Goal: Task Accomplishment & Management: Use online tool/utility

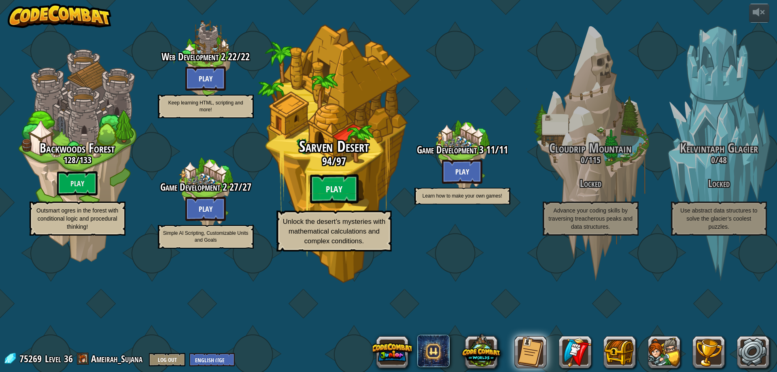
click at [351, 204] on btn "Play" at bounding box center [334, 188] width 49 height 29
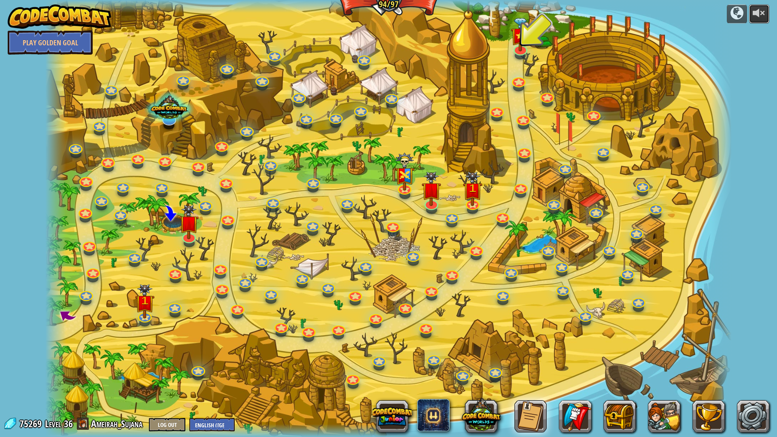
click at [765, 18] on div at bounding box center [759, 12] width 13 height 13
click at [523, 39] on img at bounding box center [520, 27] width 19 height 45
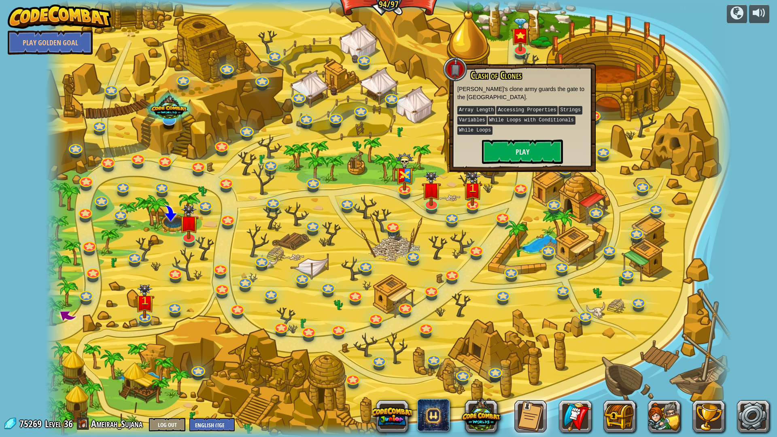
drag, startPoint x: 660, startPoint y: 175, endPoint x: 687, endPoint y: 164, distance: 28.5
click at [674, 170] on div at bounding box center [388, 218] width 686 height 437
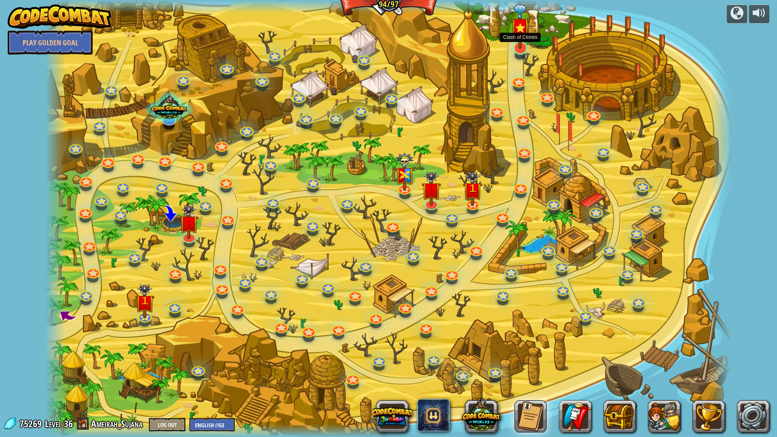
click at [514, 40] on img at bounding box center [520, 27] width 19 height 45
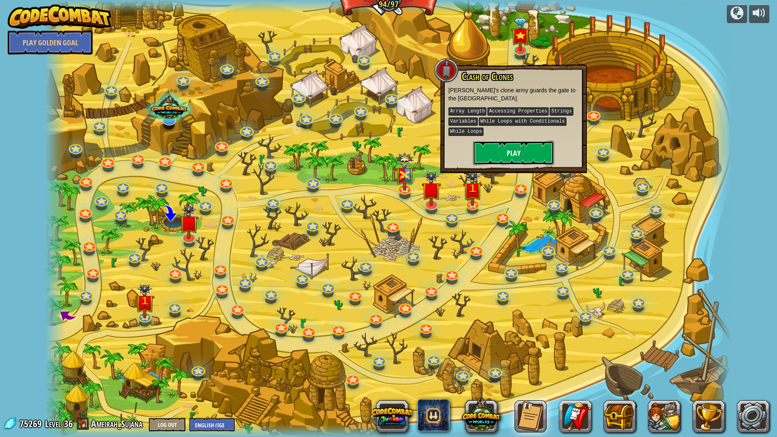
click at [534, 160] on button "Play" at bounding box center [513, 153] width 81 height 24
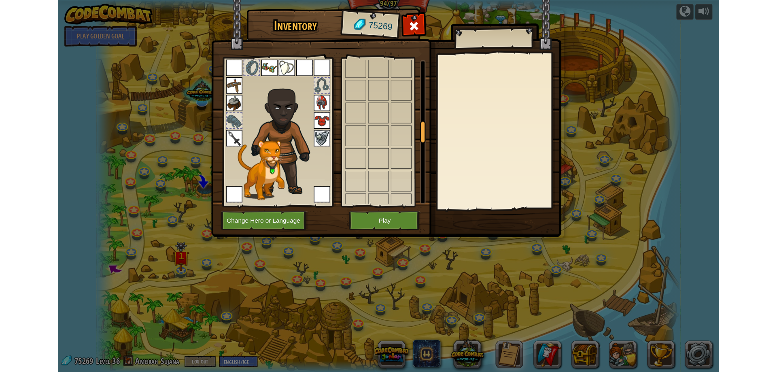
scroll to position [567, 0]
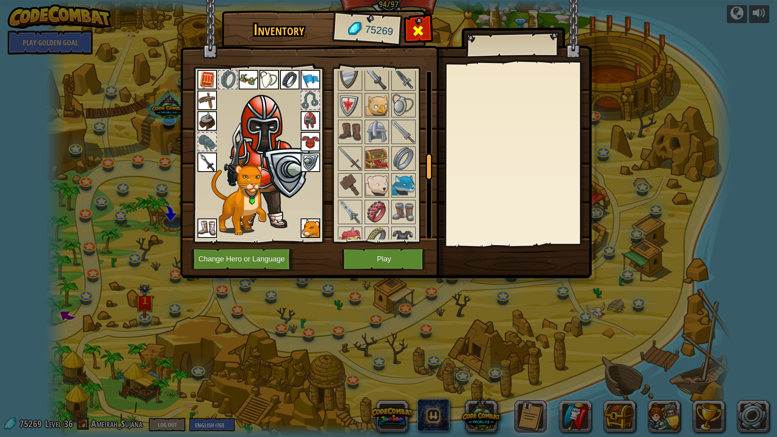
click at [416, 33] on span at bounding box center [418, 30] width 13 height 13
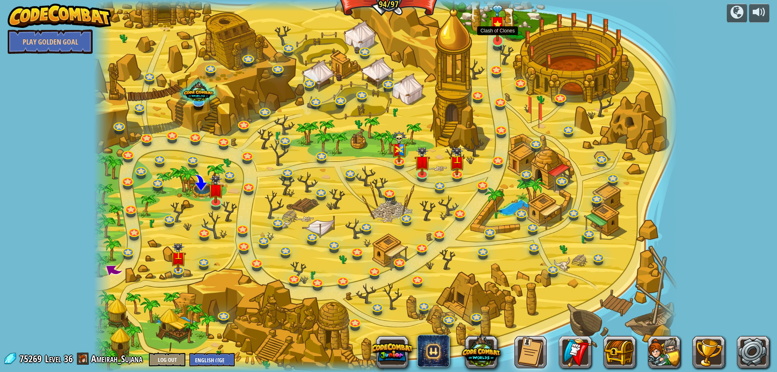
click at [497, 31] on img at bounding box center [498, 23] width 16 height 36
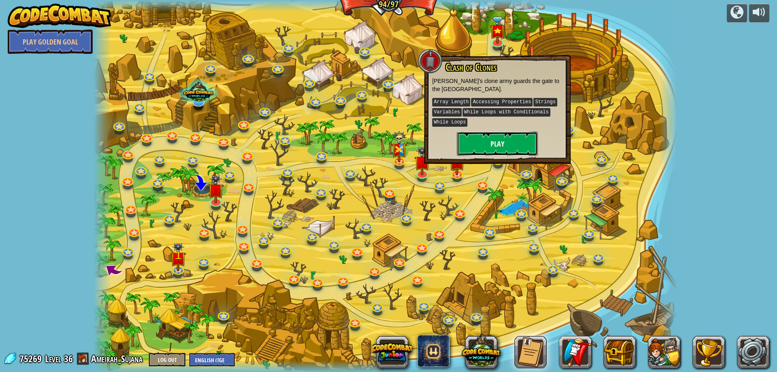
click at [506, 136] on button "Play" at bounding box center [497, 144] width 81 height 24
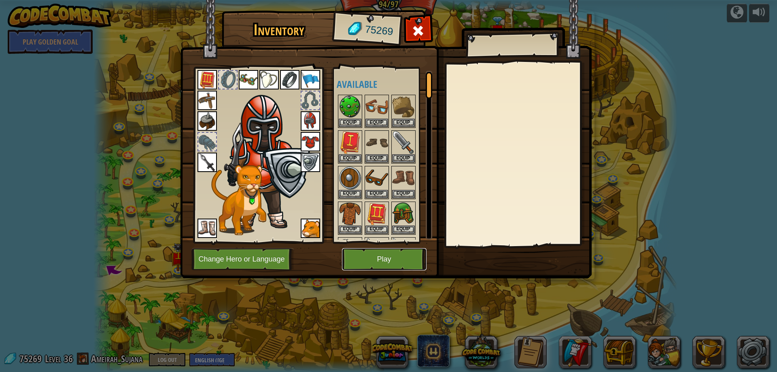
click at [387, 257] on button "Play" at bounding box center [384, 259] width 85 height 22
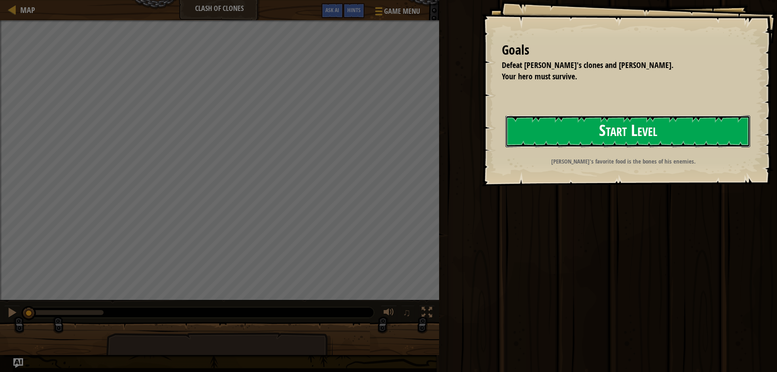
click at [567, 137] on button "Start Level" at bounding box center [628, 131] width 245 height 32
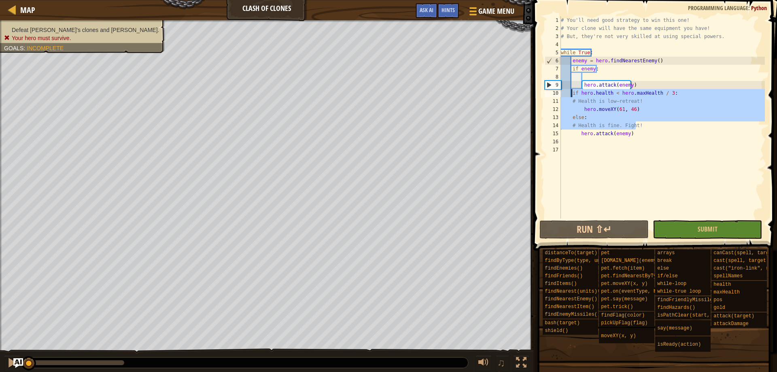
drag, startPoint x: 650, startPoint y: 128, endPoint x: 596, endPoint y: 121, distance: 54.3
click at [577, 102] on div "# You'll need good strategy to win this one! # Your clone will have the same eq…" at bounding box center [662, 125] width 206 height 219
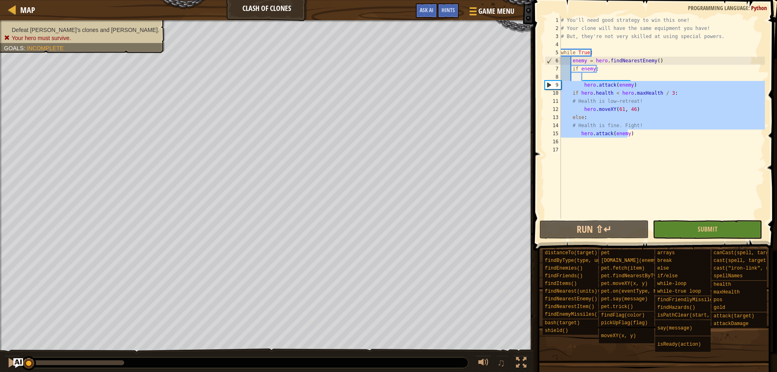
drag, startPoint x: 648, startPoint y: 134, endPoint x: 548, endPoint y: 52, distance: 129.5
click at [553, 57] on div "# Health is low–retreat! hero.moveXY(61, 46) 1 2 3 4 5 6 7 8 9 10 11 12 13 14 1…" at bounding box center [654, 117] width 222 height 202
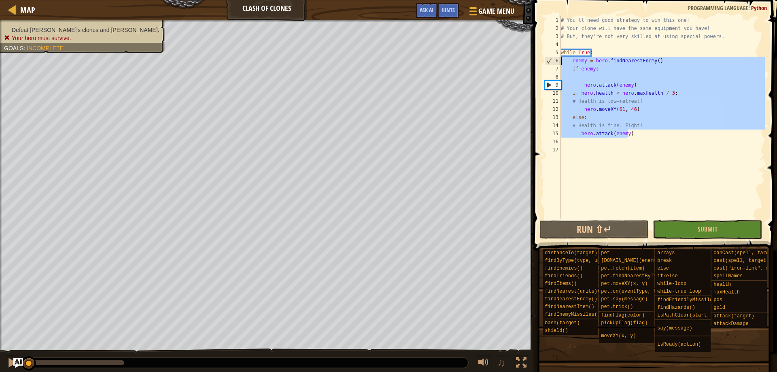
click at [646, 135] on div "# You'll need good strategy to win this one! # Your clone will have the same eq…" at bounding box center [662, 117] width 206 height 202
type textarea "hero.attack(enemy)"
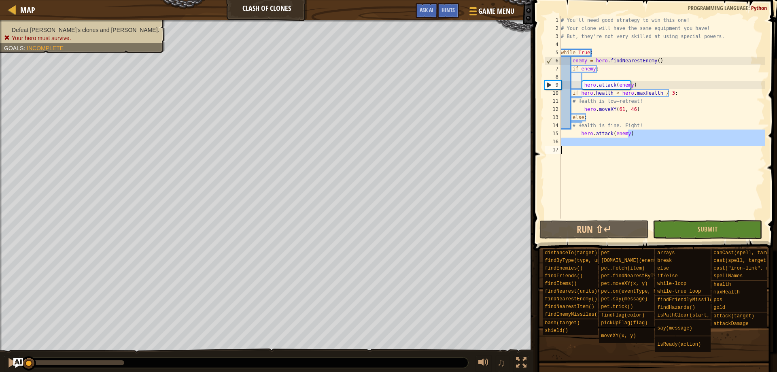
drag, startPoint x: 646, startPoint y: 135, endPoint x: 665, endPoint y: 162, distance: 33.6
click at [665, 162] on div "# You'll need good strategy to win this one! # Your clone will have the same eq…" at bounding box center [662, 125] width 206 height 219
click at [487, 13] on span "Game Menu" at bounding box center [497, 11] width 38 height 11
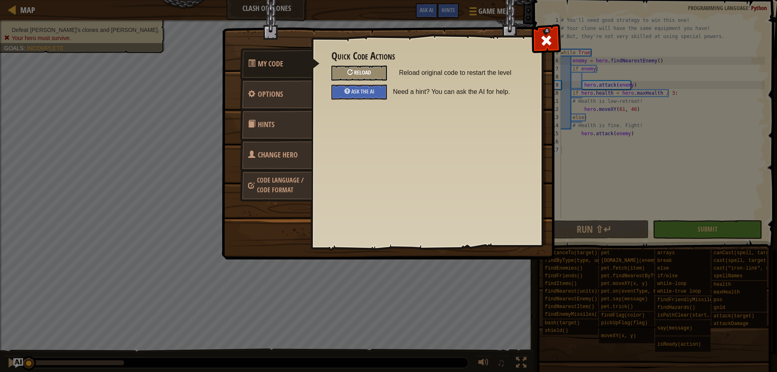
click at [366, 72] on span "Reload" at bounding box center [362, 72] width 17 height 8
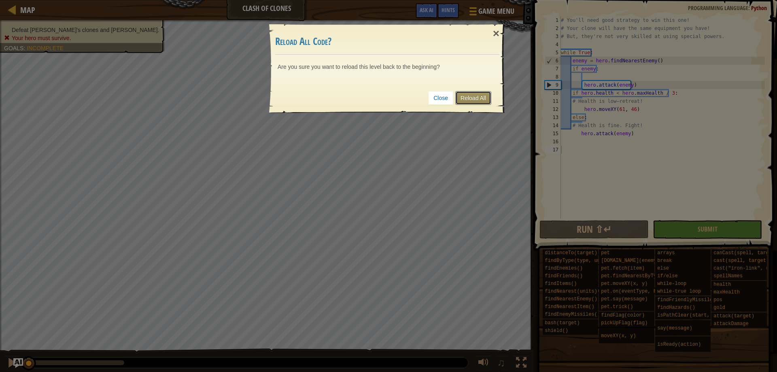
click at [489, 96] on link "Reload All" at bounding box center [473, 98] width 36 height 14
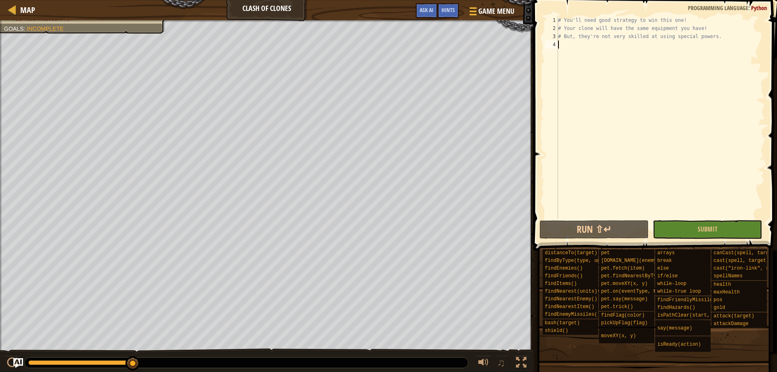
type textarea "e"
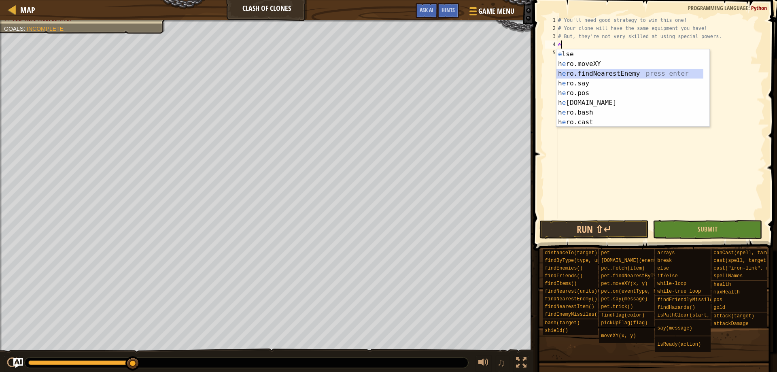
click at [625, 72] on div "e lse press enter h e ro.moveXY press enter h e ro.findNearestEnemy press enter…" at bounding box center [630, 97] width 147 height 97
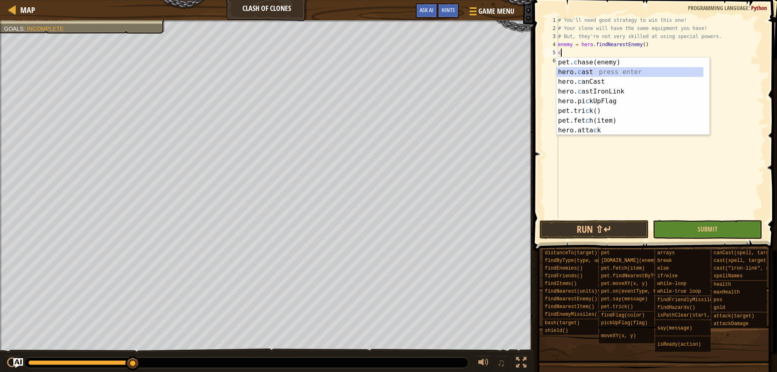
click at [608, 69] on div "pet. c hase(enemy) press enter hero. c ast press enter hero. c anCast press ent…" at bounding box center [630, 105] width 147 height 97
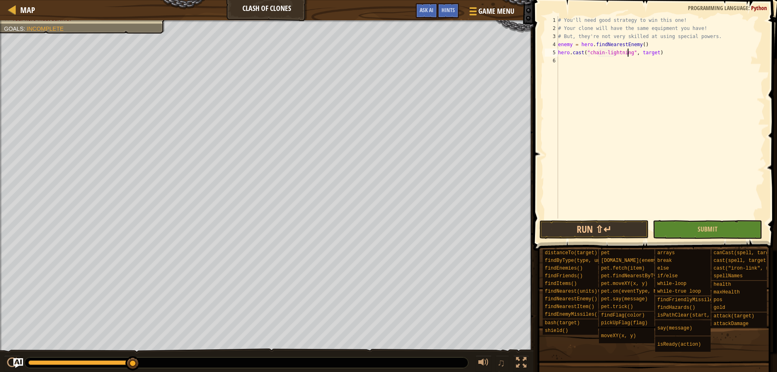
scroll to position [4, 6]
drag, startPoint x: 635, startPoint y: 55, endPoint x: 651, endPoint y: 52, distance: 16.5
click at [651, 52] on div "# You'll need good strategy to win this one! # Your clone will have the same eq…" at bounding box center [661, 125] width 208 height 219
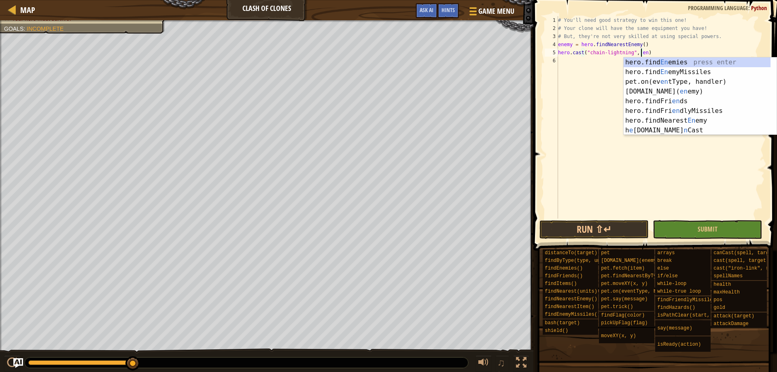
scroll to position [4, 7]
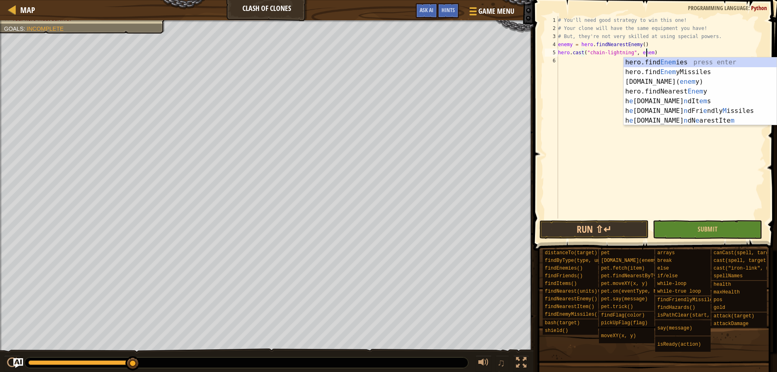
type textarea "hero.cast("chain-lightning", enemy)"
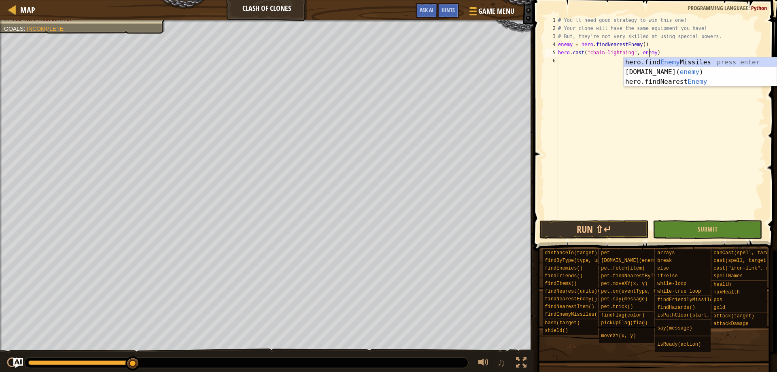
scroll to position [4, 7]
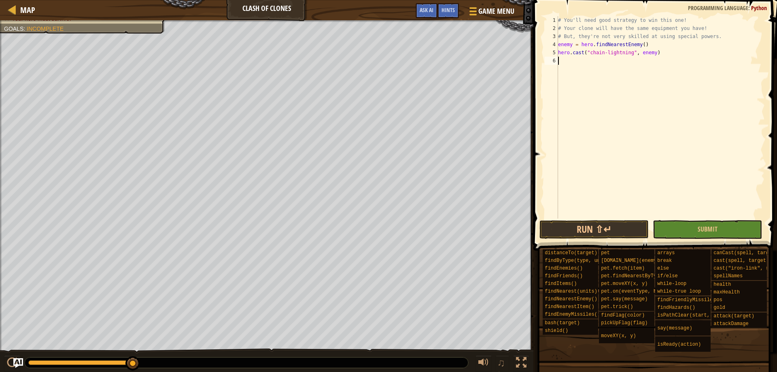
drag, startPoint x: 644, startPoint y: 103, endPoint x: 641, endPoint y: 109, distance: 6.3
click at [641, 109] on div "# You'll need good strategy to win this one! # Your clone will have the same eq…" at bounding box center [661, 125] width 208 height 219
click at [488, 14] on span "Game Menu" at bounding box center [497, 11] width 38 height 11
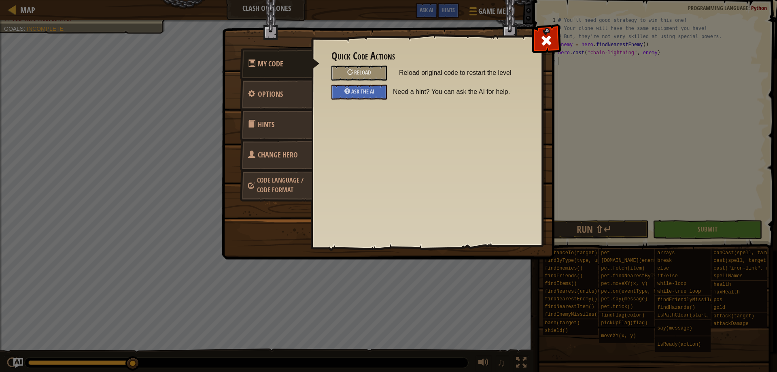
click at [281, 158] on span "Change Hero" at bounding box center [278, 155] width 40 height 10
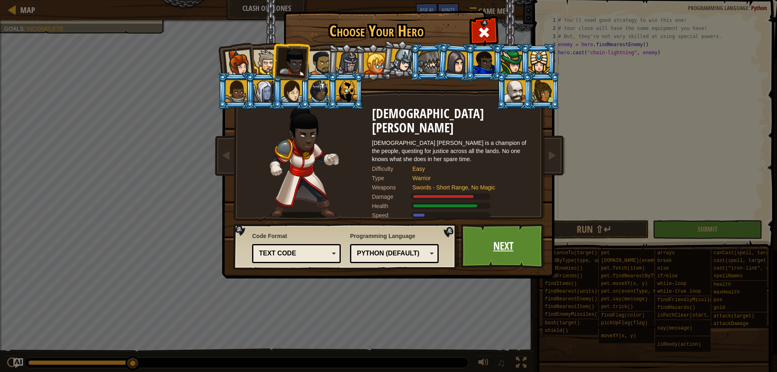
click at [506, 250] on link "Next" at bounding box center [503, 246] width 85 height 45
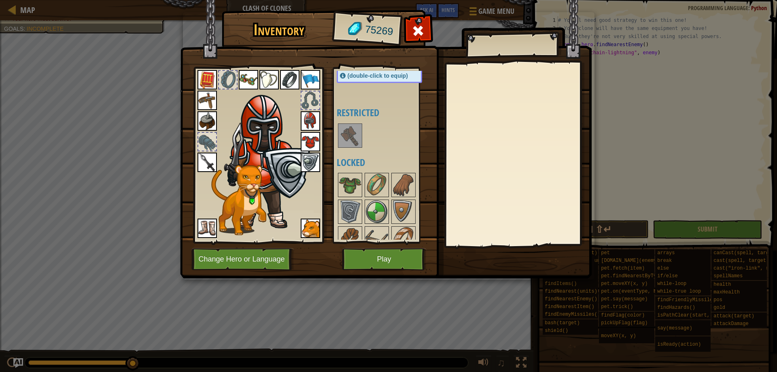
scroll to position [283, 0]
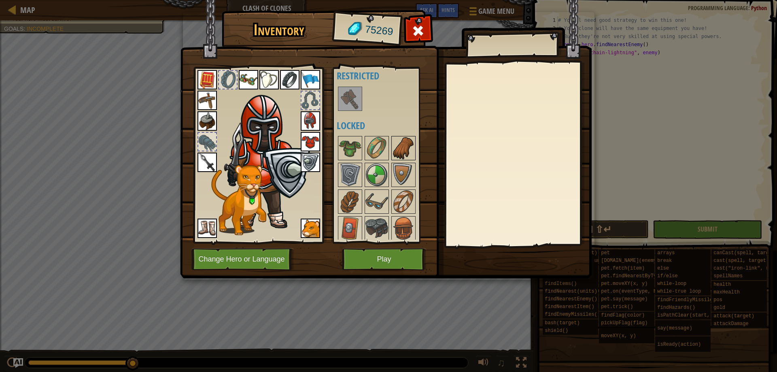
click at [400, 152] on img at bounding box center [403, 148] width 23 height 23
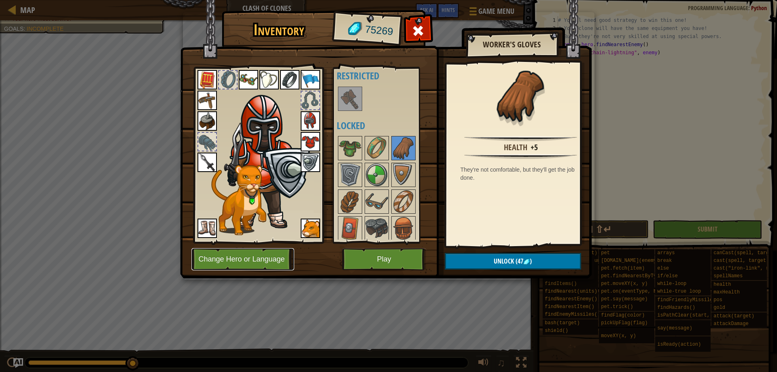
click at [243, 268] on button "Change Hero or Language" at bounding box center [242, 259] width 103 height 22
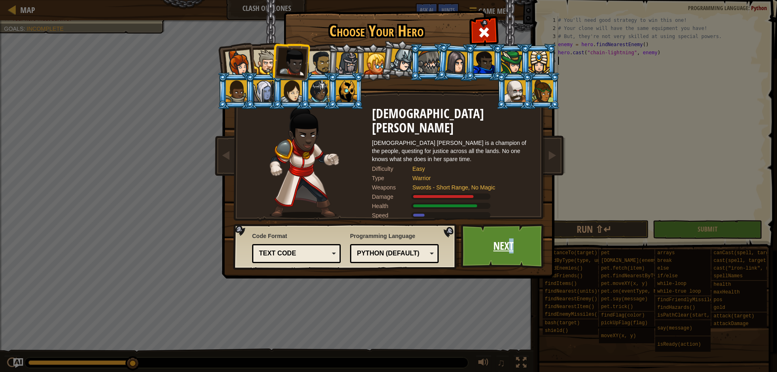
drag, startPoint x: 507, startPoint y: 263, endPoint x: 523, endPoint y: 261, distance: 16.3
click at [523, 261] on link "Next" at bounding box center [503, 246] width 85 height 45
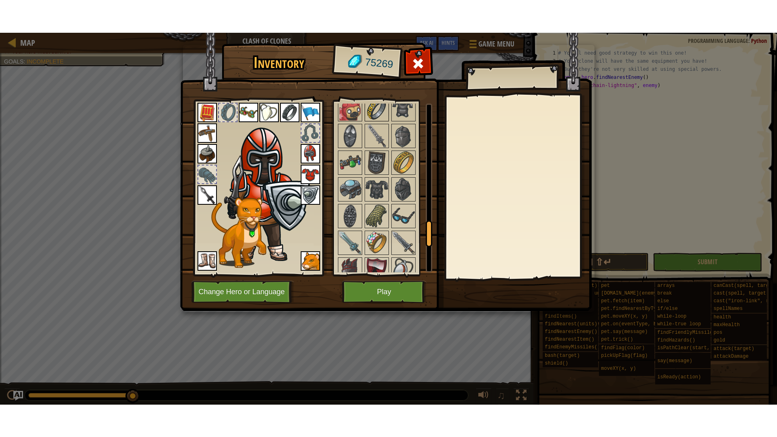
scroll to position [810, 0]
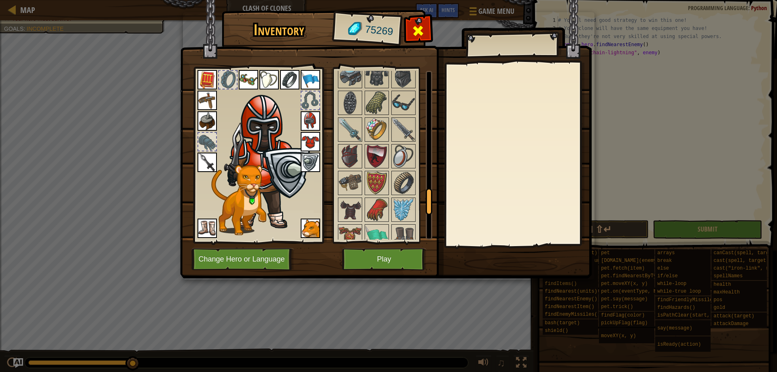
click at [413, 28] on span at bounding box center [418, 30] width 13 height 13
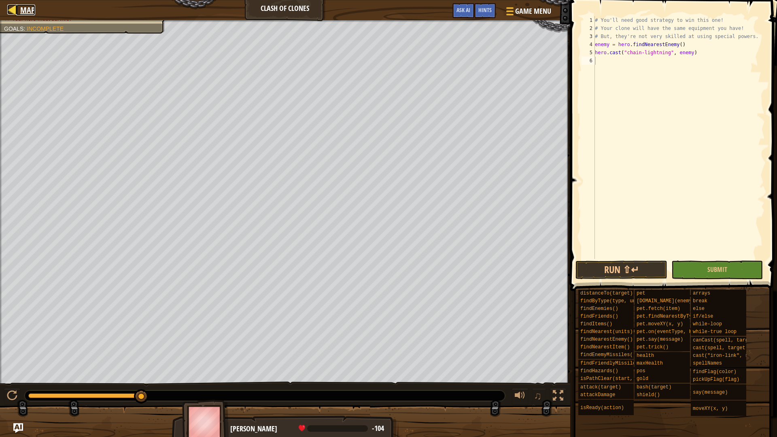
click at [27, 11] on span "Map" at bounding box center [27, 9] width 15 height 11
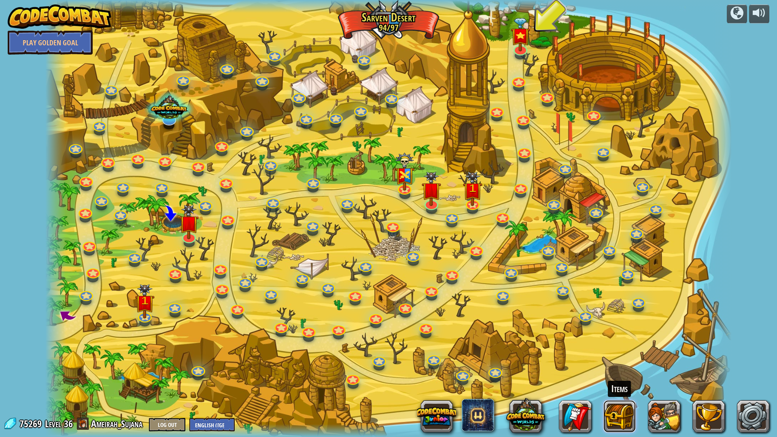
click at [624, 372] on button at bounding box center [620, 416] width 32 height 32
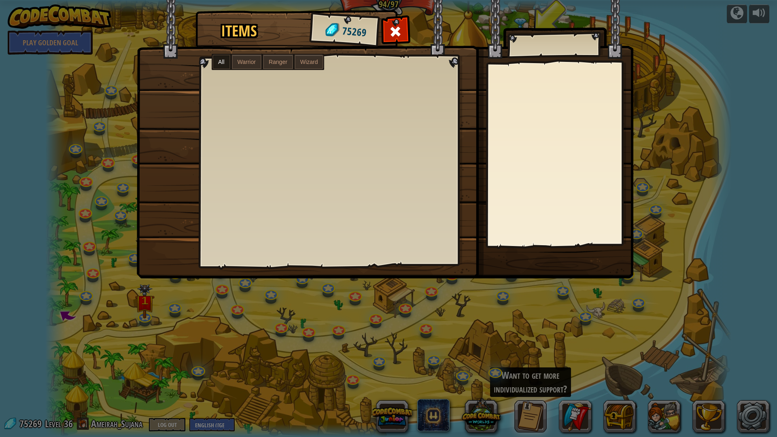
click at [240, 64] on span "Warrior" at bounding box center [247, 62] width 18 height 6
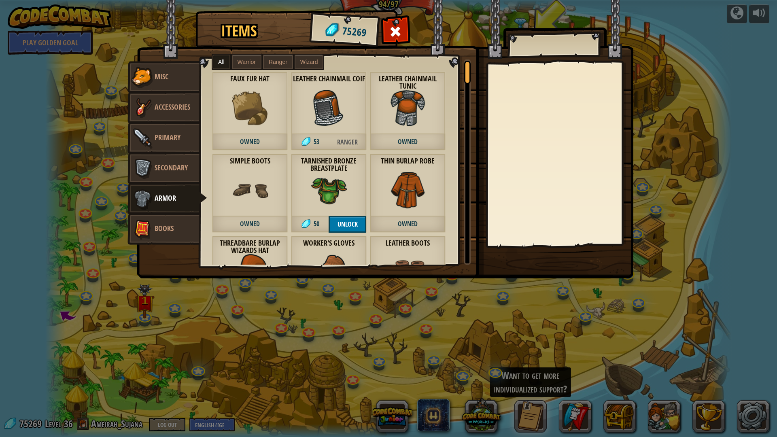
click at [248, 60] on span "Warrior" at bounding box center [247, 62] width 18 height 6
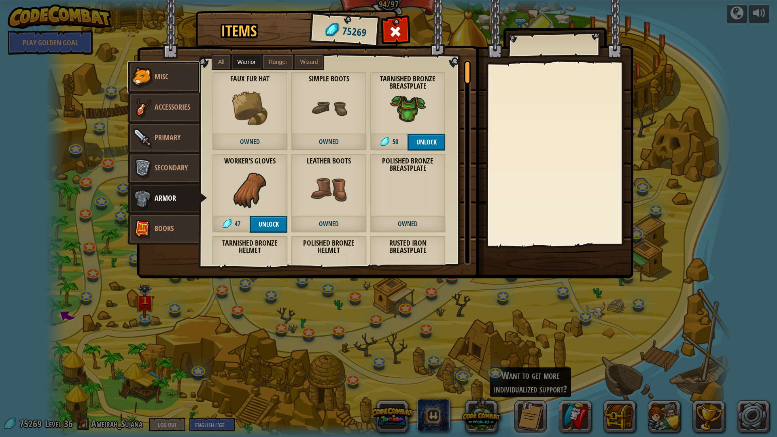
click at [164, 84] on link "Misc" at bounding box center [164, 77] width 72 height 32
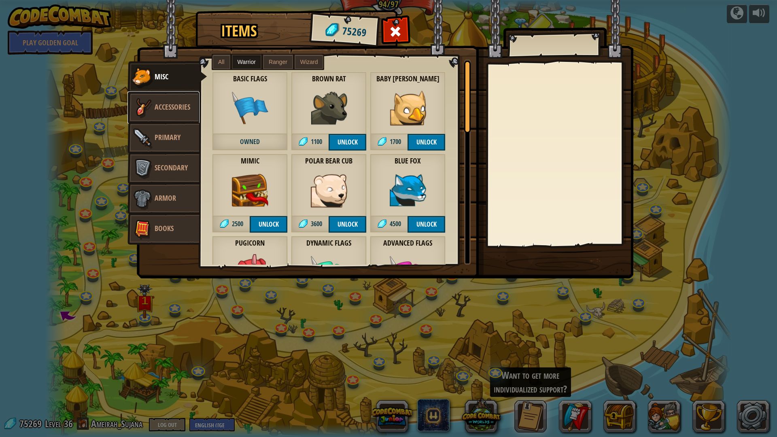
click at [170, 120] on link "Accessories" at bounding box center [164, 107] width 72 height 32
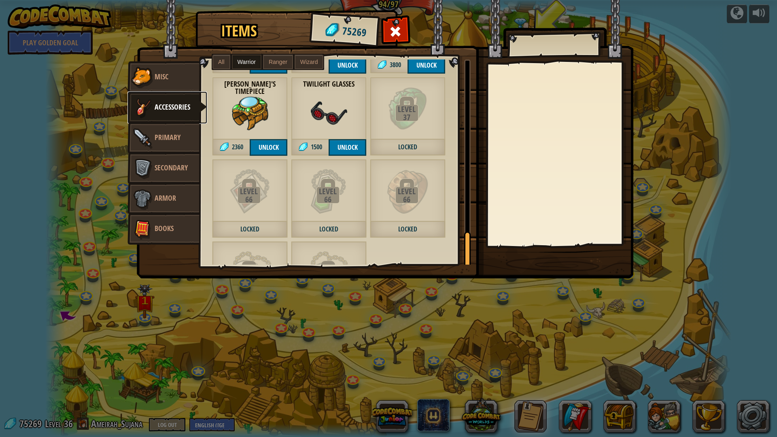
scroll to position [1048, 0]
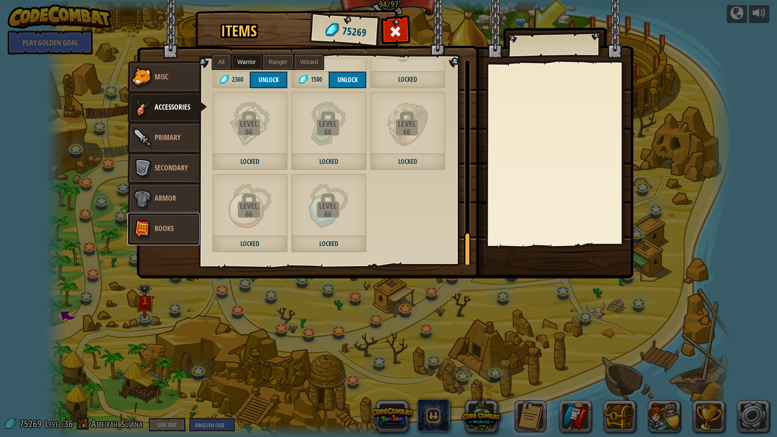
click at [165, 223] on span "Books" at bounding box center [164, 228] width 19 height 10
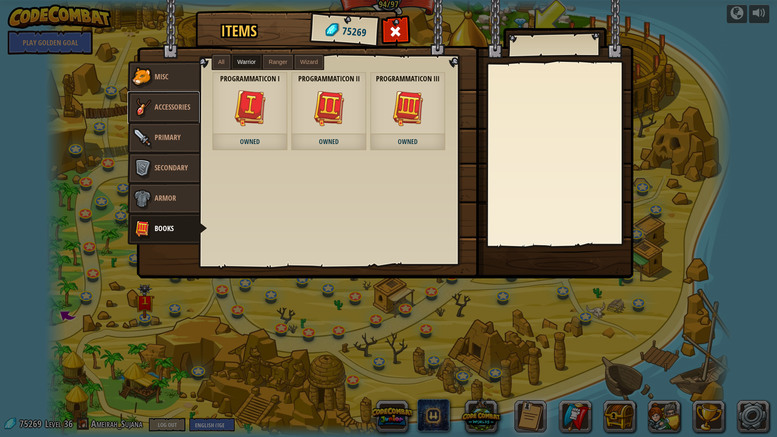
click at [166, 97] on link "Accessories" at bounding box center [164, 107] width 72 height 32
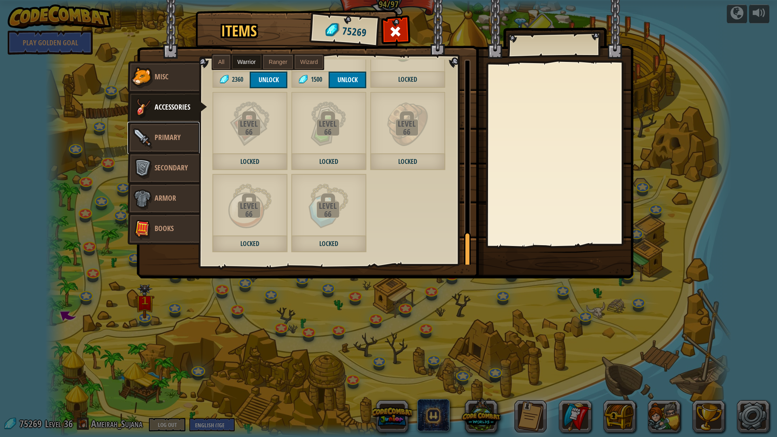
click at [172, 134] on span "Primary" at bounding box center [168, 137] width 26 height 10
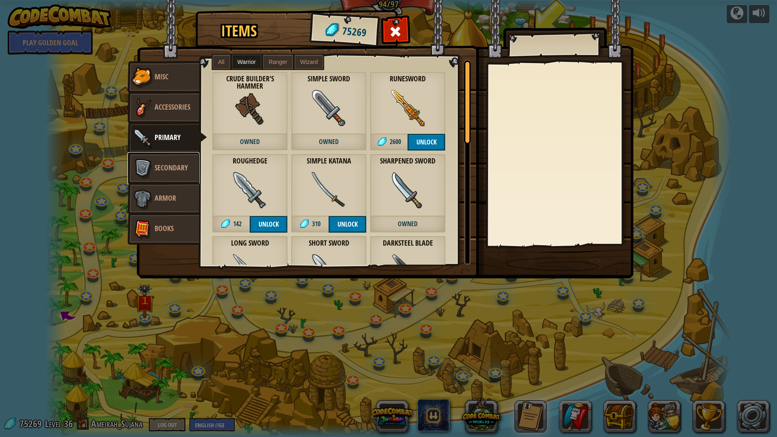
click at [173, 165] on span "Secondary" at bounding box center [171, 168] width 33 height 10
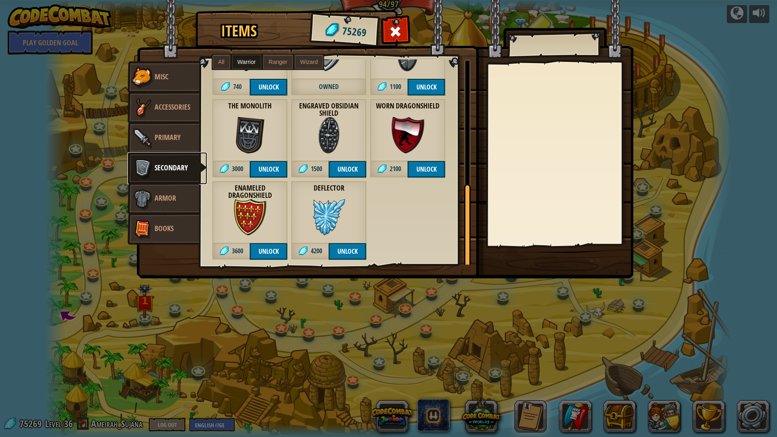
scroll to position [309, 0]
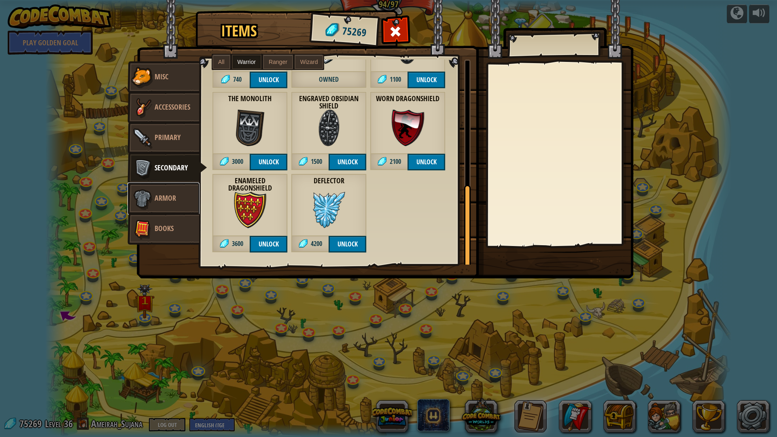
click at [177, 191] on link "Armor" at bounding box center [164, 199] width 72 height 32
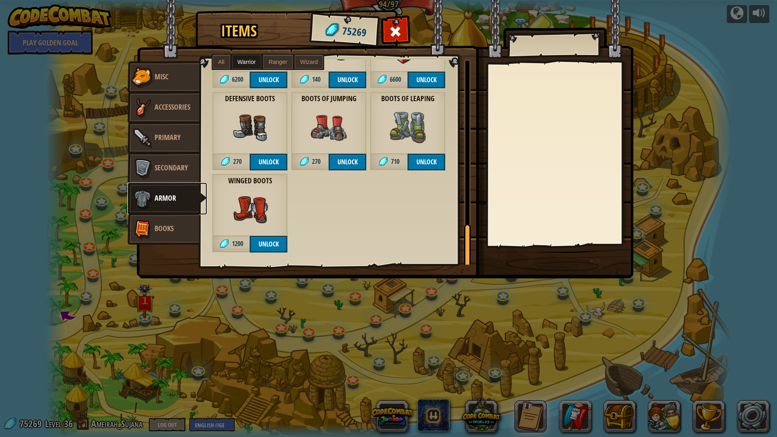
scroll to position [761, 0]
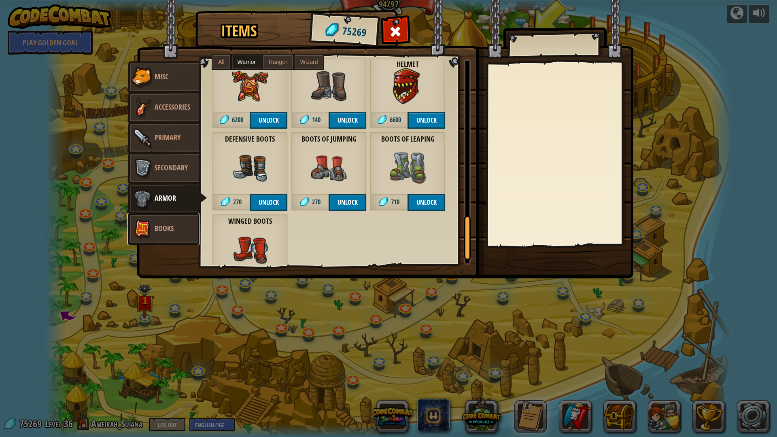
click at [143, 222] on img at bounding box center [142, 229] width 24 height 24
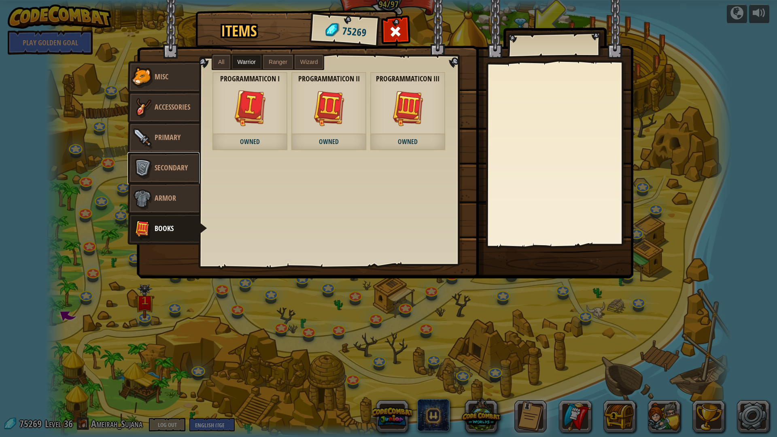
click at [187, 169] on span "Secondary" at bounding box center [171, 168] width 33 height 10
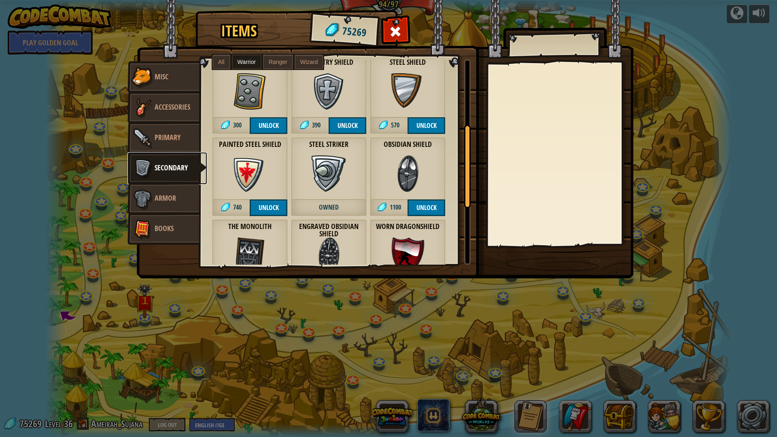
scroll to position [147, 0]
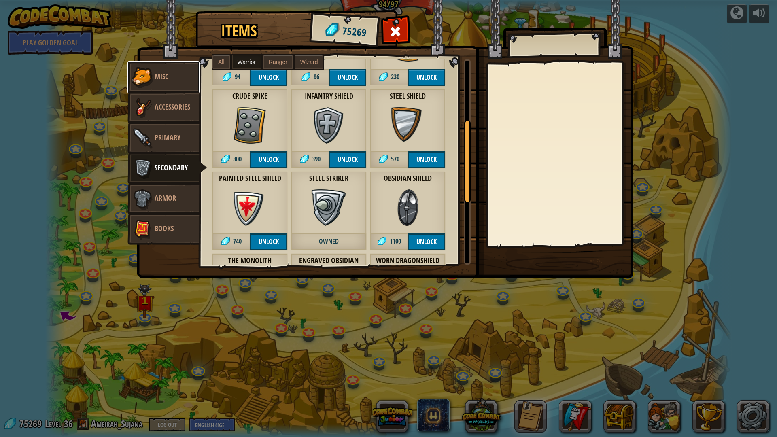
click at [154, 81] on img at bounding box center [142, 77] width 24 height 24
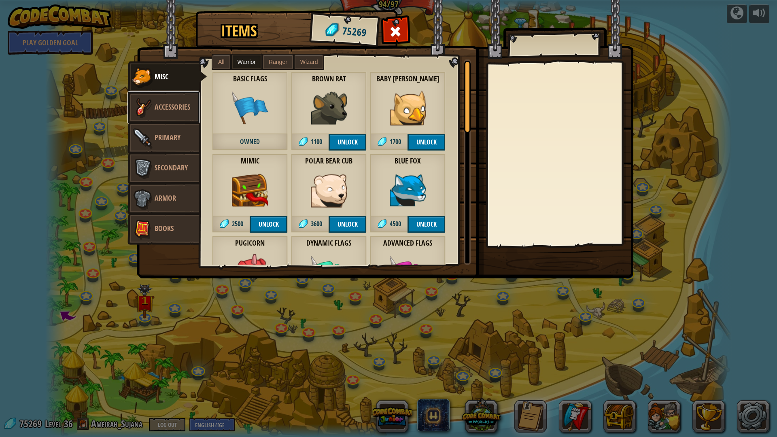
click at [163, 114] on link "Accessories" at bounding box center [164, 107] width 72 height 32
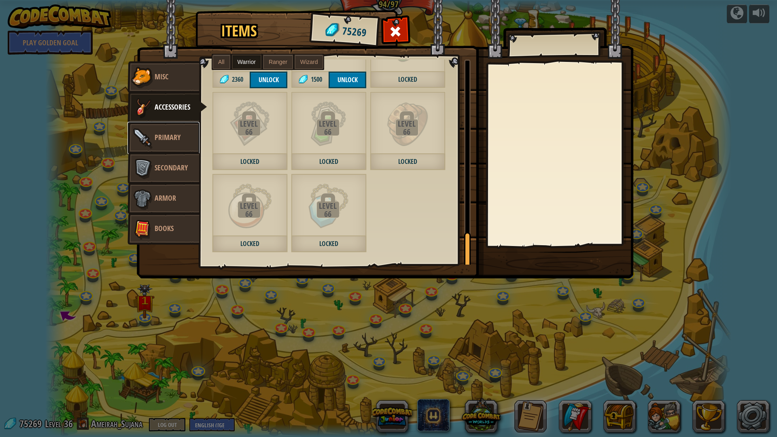
click at [181, 136] on span "Primary" at bounding box center [168, 137] width 26 height 10
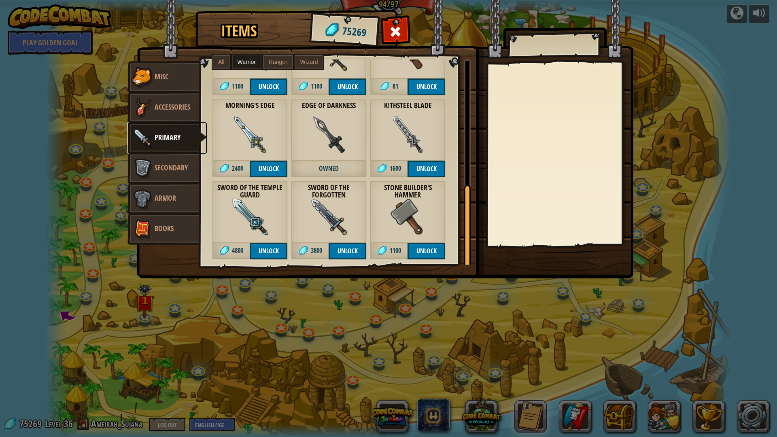
scroll to position [309, 0]
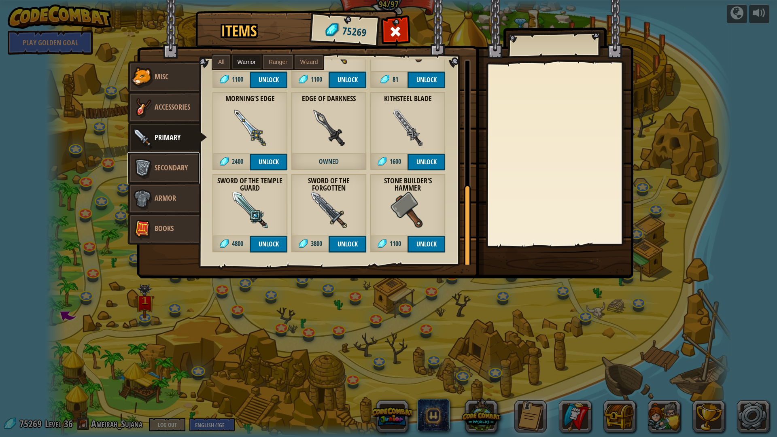
click at [179, 171] on span "Secondary" at bounding box center [171, 168] width 33 height 10
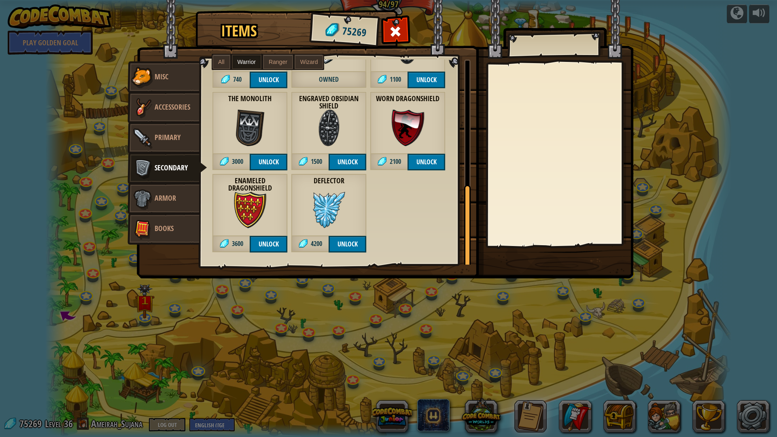
click at [274, 62] on span "Ranger" at bounding box center [278, 62] width 19 height 6
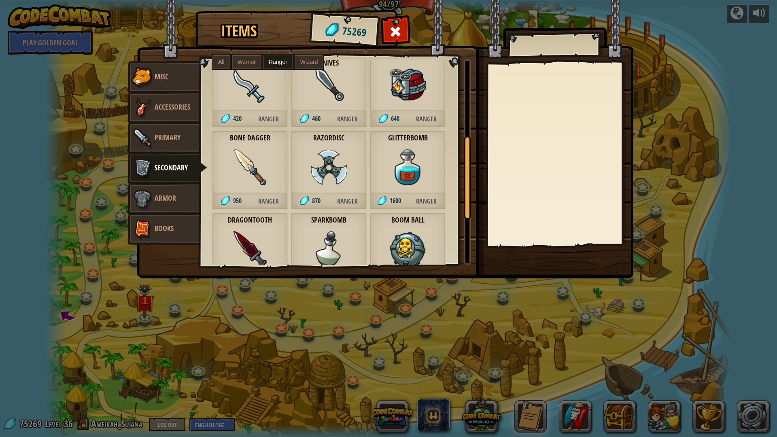
scroll to position [0, 0]
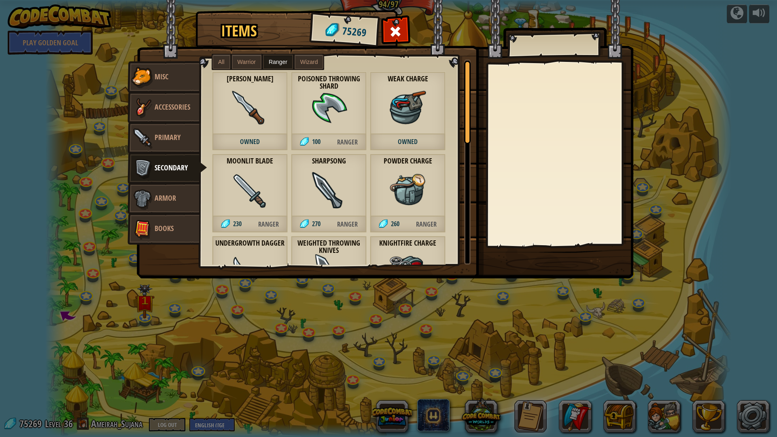
click at [307, 66] on label "Wizard" at bounding box center [309, 62] width 29 height 15
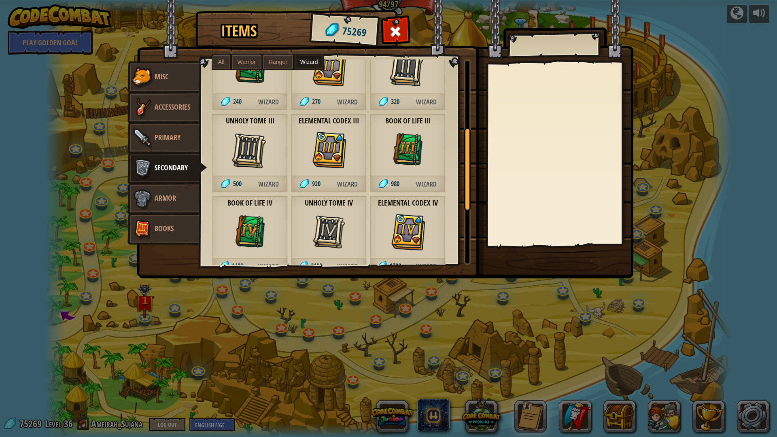
scroll to position [40, 0]
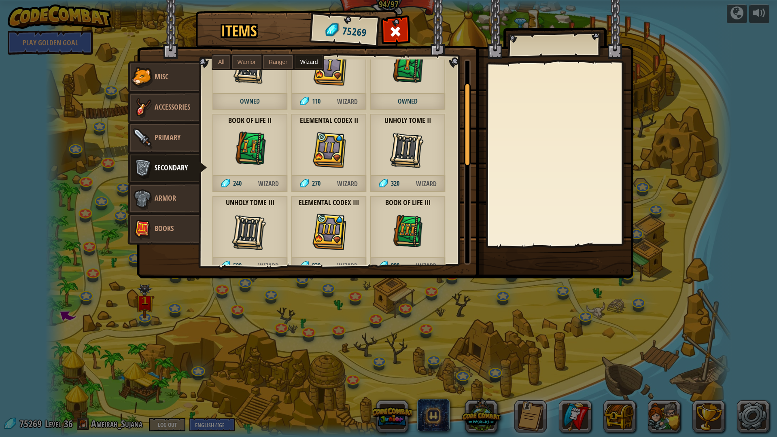
click at [324, 86] on div "Elemental Codex I 110 Wizard" at bounding box center [329, 70] width 76 height 79
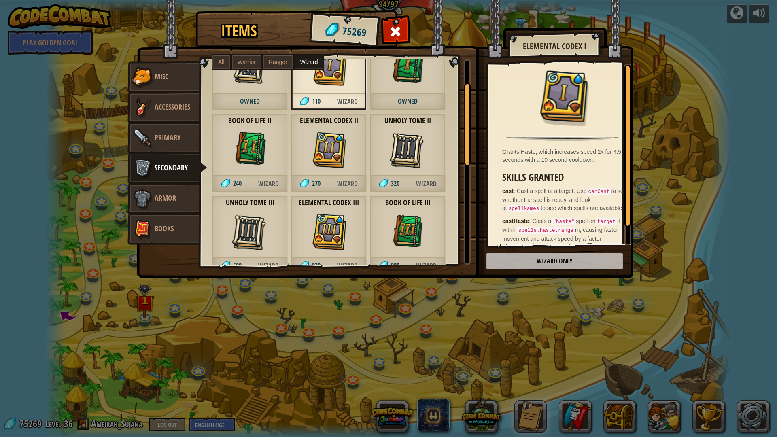
scroll to position [19, 0]
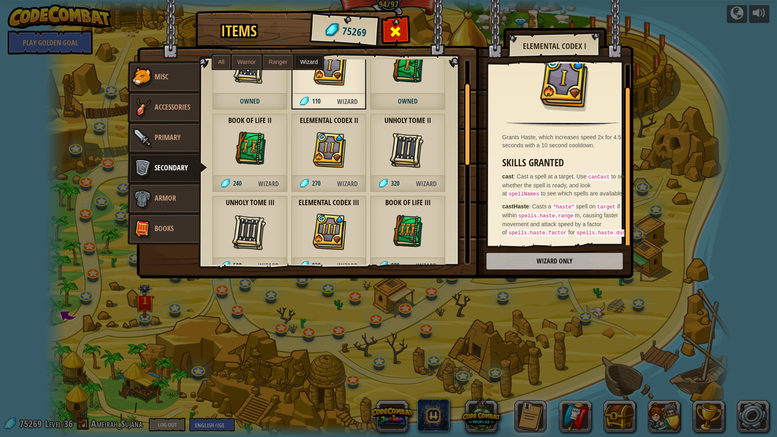
click at [391, 26] on span at bounding box center [395, 31] width 13 height 13
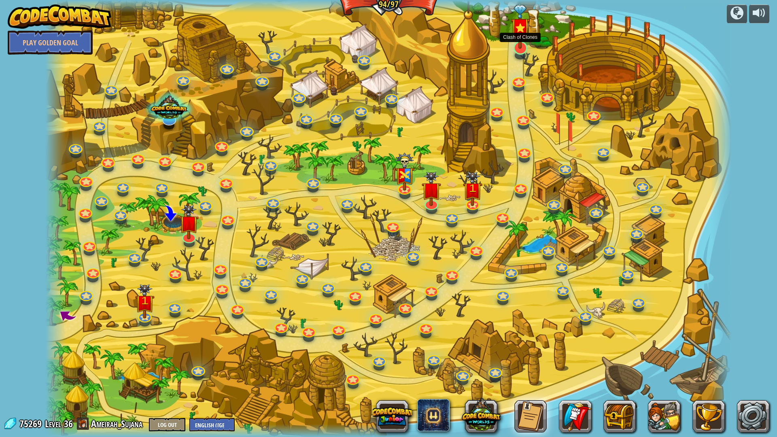
click at [523, 45] on img at bounding box center [520, 27] width 19 height 45
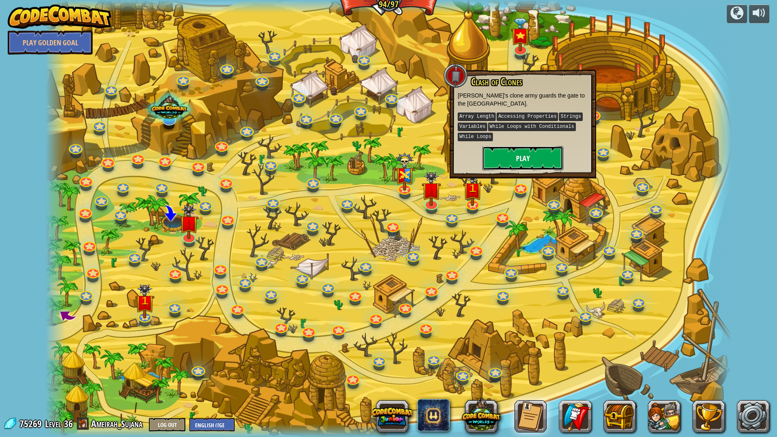
click at [493, 155] on button "Play" at bounding box center [523, 158] width 81 height 24
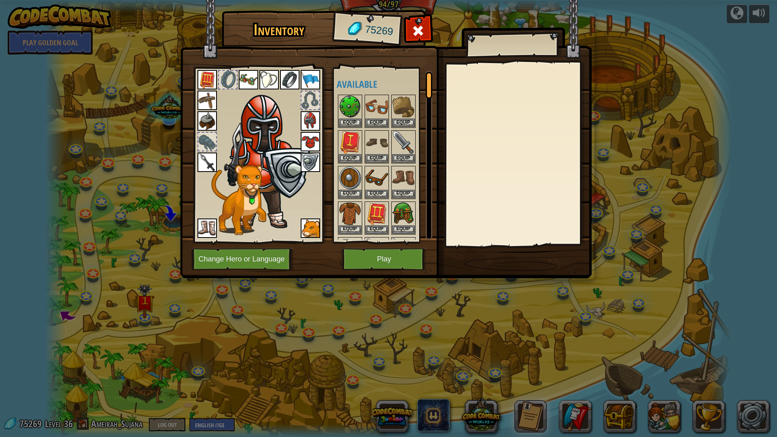
click at [274, 271] on img at bounding box center [386, 132] width 412 height 294
click at [278, 264] on button "Change Hero or Language" at bounding box center [242, 259] width 103 height 22
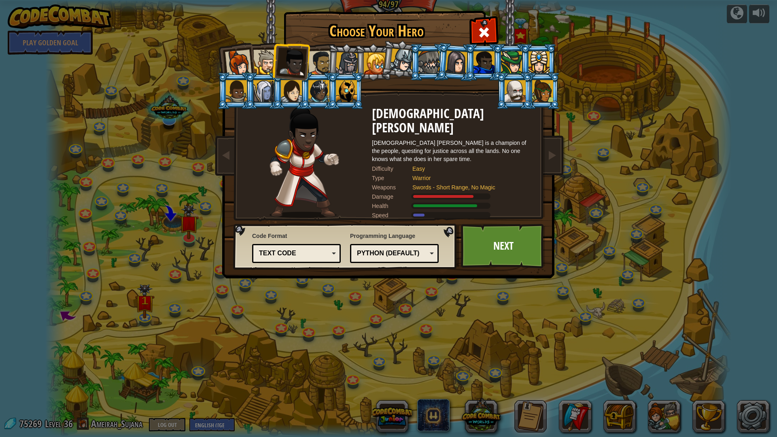
click at [509, 57] on div at bounding box center [511, 62] width 21 height 22
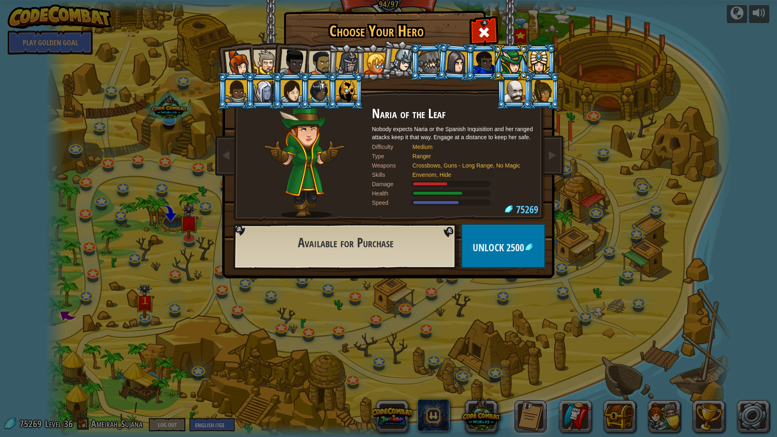
drag, startPoint x: 568, startPoint y: 64, endPoint x: 558, endPoint y: 65, distance: 10.1
click at [566, 64] on div "Choose Your Hero 75269 Captain [PERSON_NAME] is a no-nonsense leader who isn't …" at bounding box center [388, 218] width 777 height 437
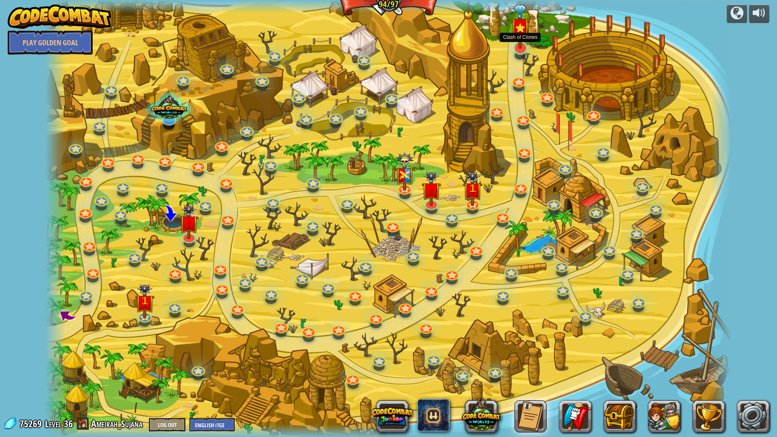
click at [517, 47] on img at bounding box center [520, 27] width 19 height 45
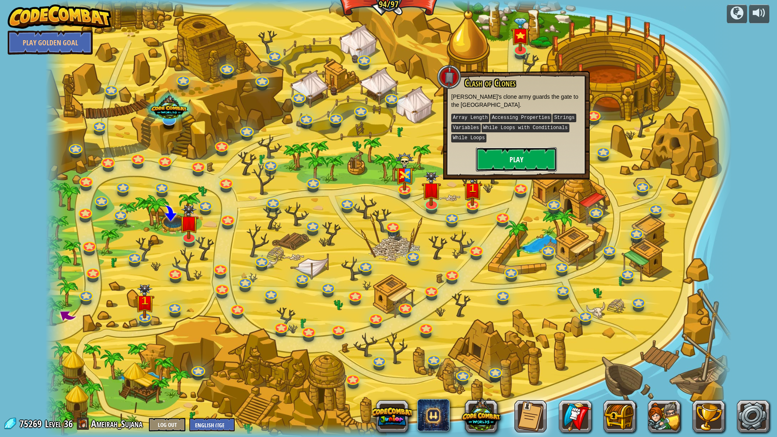
click at [508, 170] on button "Play" at bounding box center [516, 159] width 81 height 24
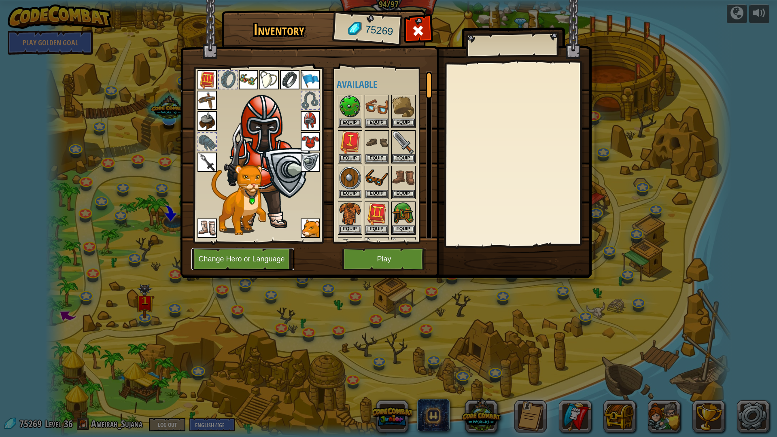
click at [278, 256] on button "Change Hero or Language" at bounding box center [242, 259] width 103 height 22
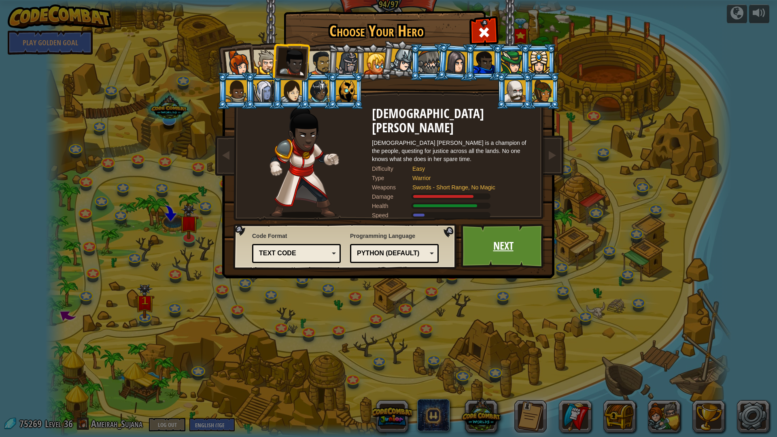
click at [493, 250] on link "Next" at bounding box center [503, 246] width 85 height 45
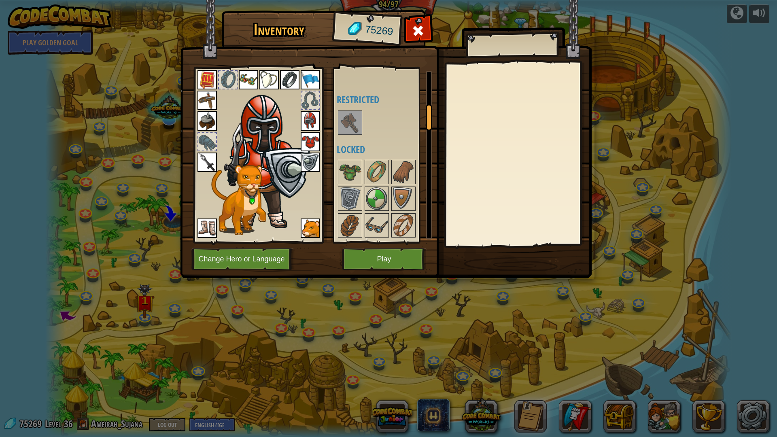
scroll to position [324, 0]
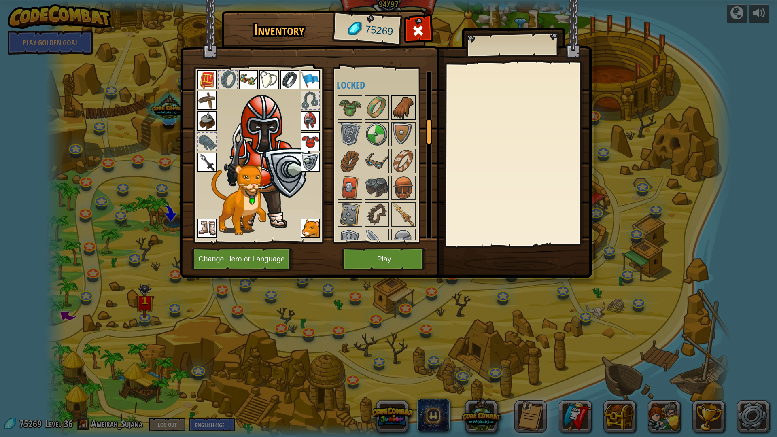
click at [412, 113] on img at bounding box center [403, 107] width 23 height 23
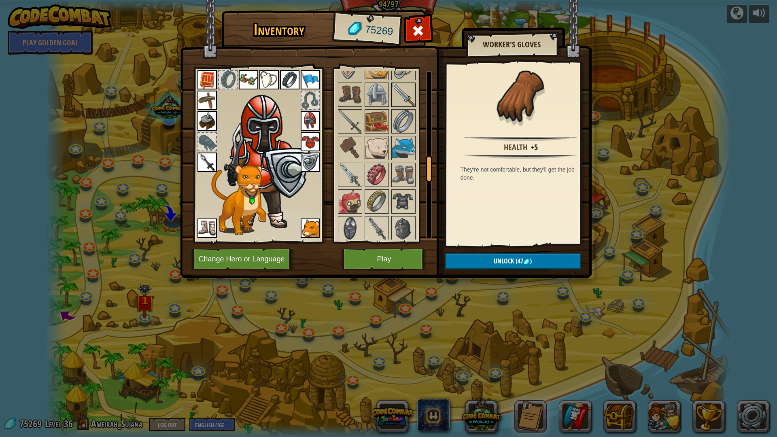
scroll to position [607, 0]
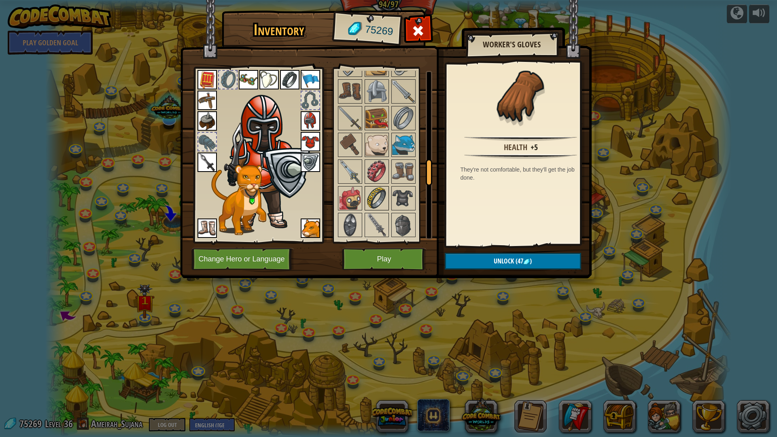
click at [376, 203] on img at bounding box center [377, 198] width 23 height 23
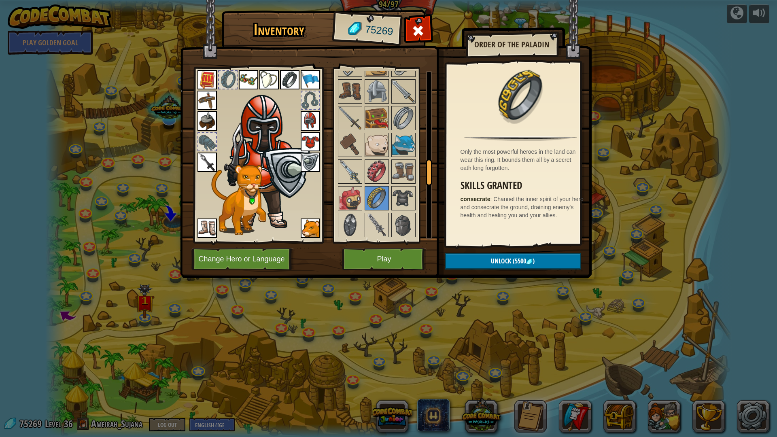
scroll to position [688, 0]
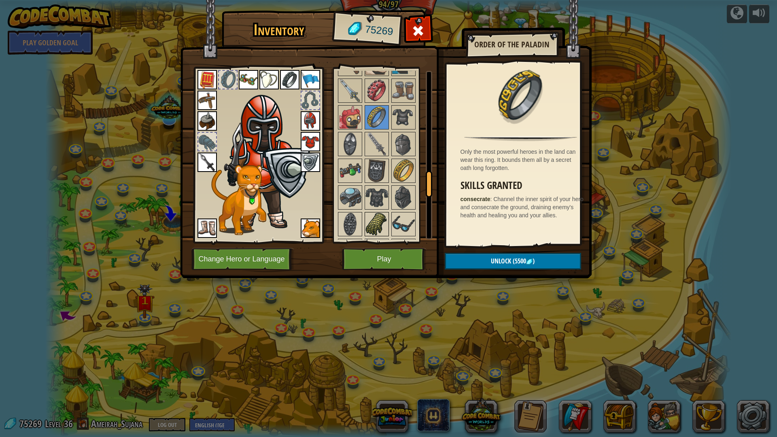
click at [375, 223] on img at bounding box center [377, 224] width 23 height 23
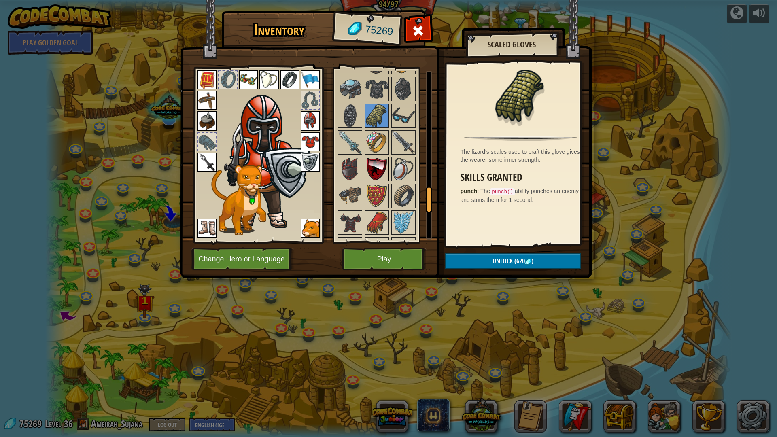
scroll to position [810, 0]
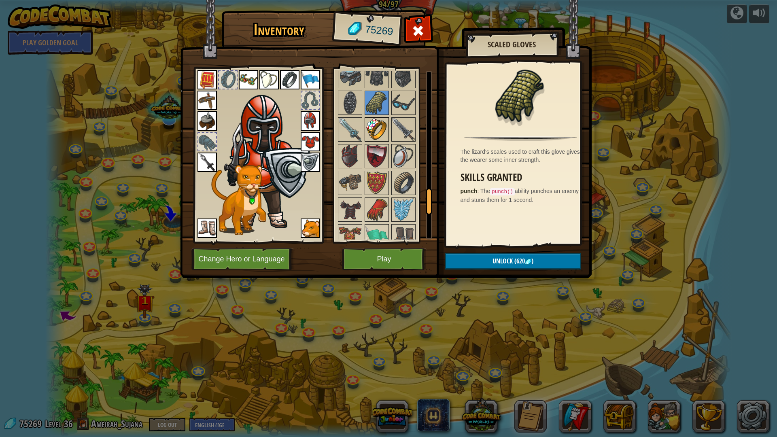
click at [376, 122] on img at bounding box center [377, 129] width 23 height 23
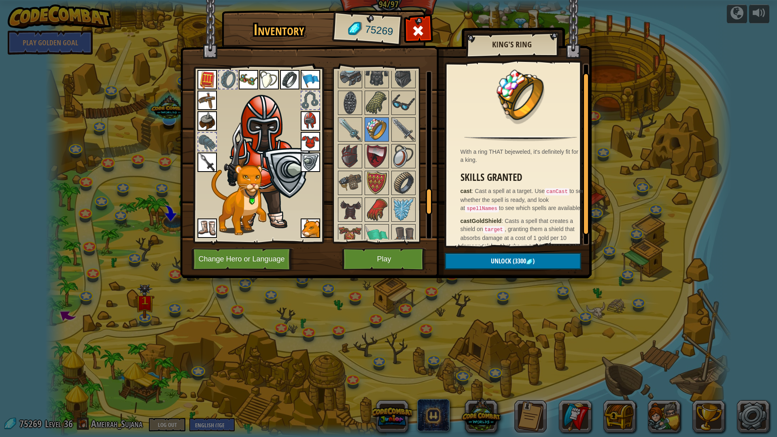
scroll to position [19, 0]
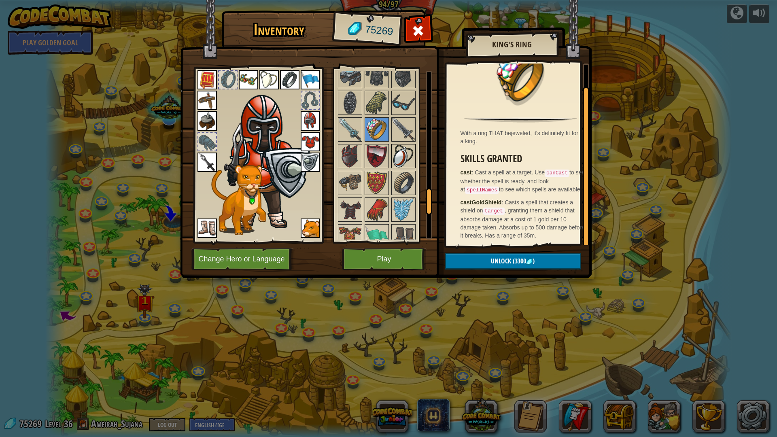
click at [405, 162] on img at bounding box center [403, 156] width 23 height 23
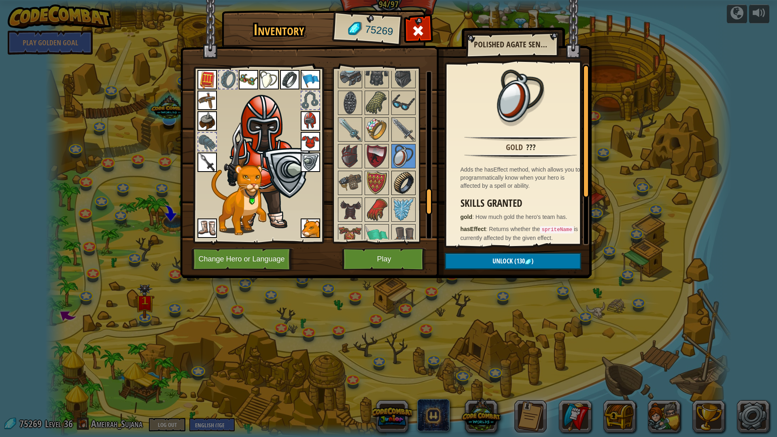
click at [400, 185] on img at bounding box center [403, 183] width 23 height 23
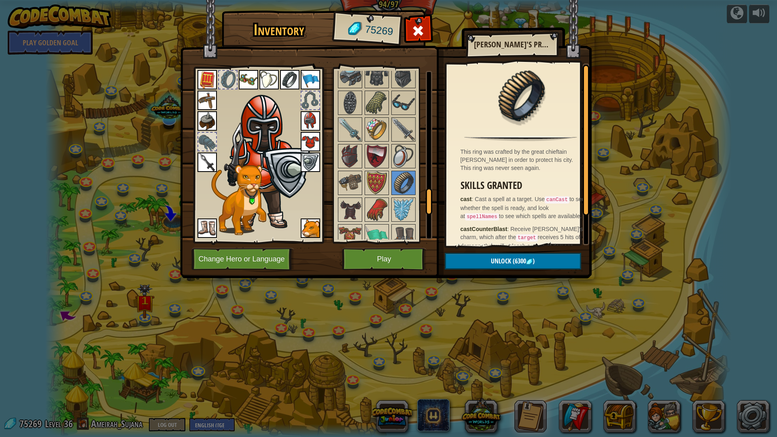
click at [377, 223] on div at bounding box center [388, 23] width 102 height 828
click at [377, 221] on img at bounding box center [377, 209] width 23 height 23
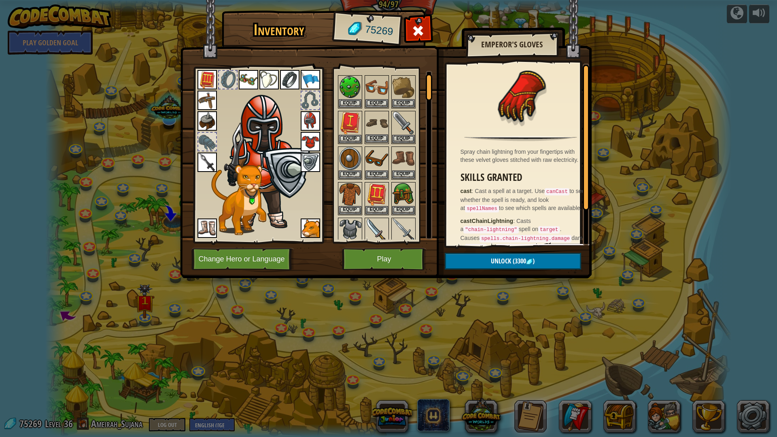
scroll to position [0, 0]
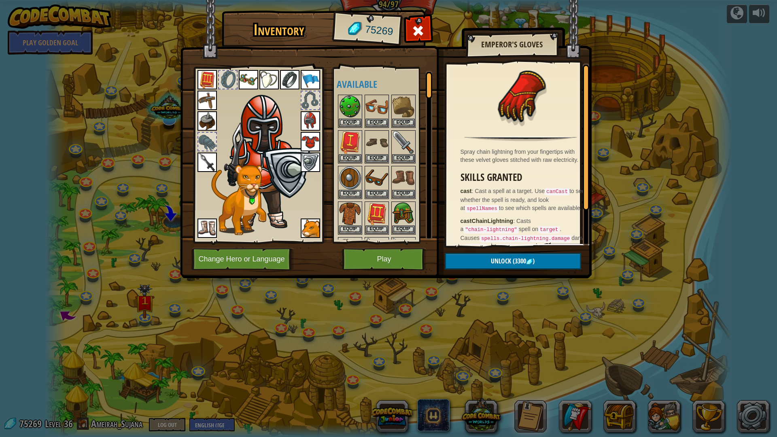
click at [236, 80] on div at bounding box center [228, 80] width 18 height 18
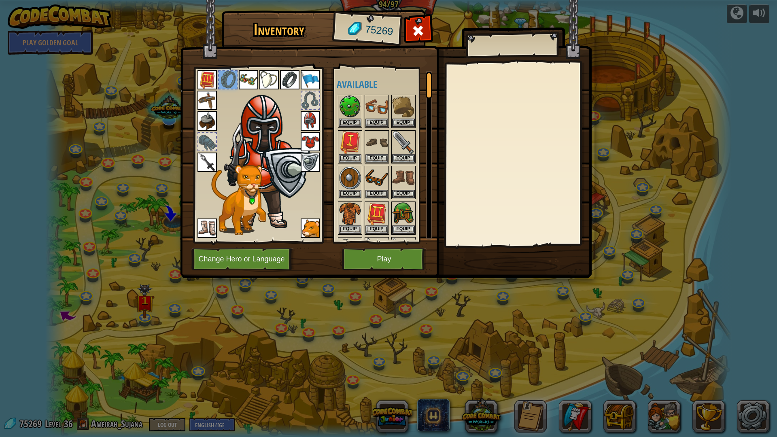
click at [204, 165] on img at bounding box center [207, 162] width 19 height 19
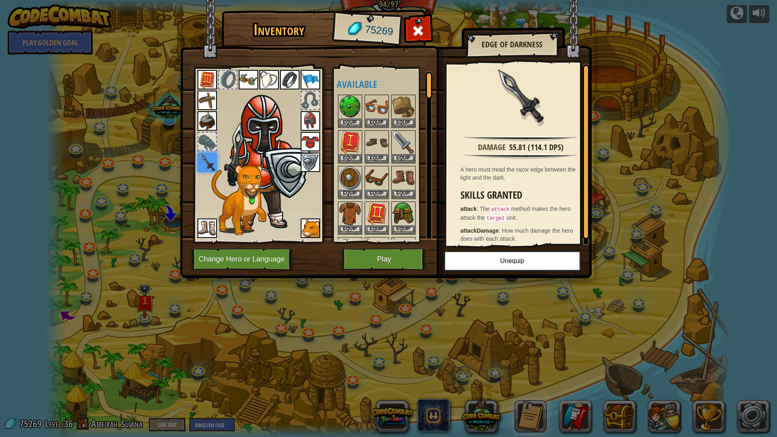
click at [209, 117] on img at bounding box center [207, 120] width 19 height 19
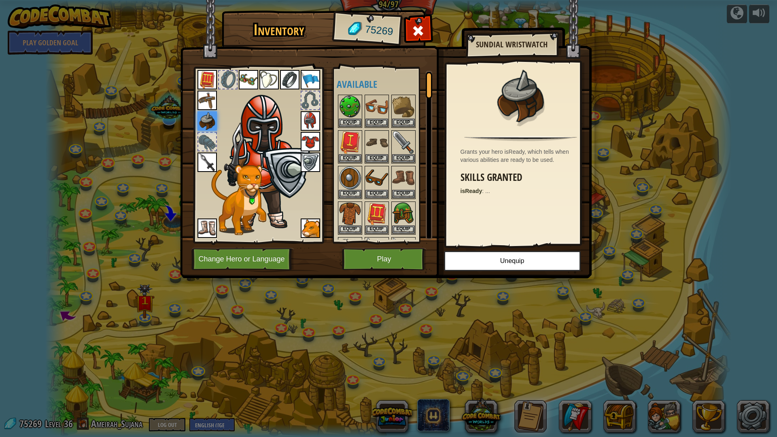
click at [208, 102] on img at bounding box center [207, 100] width 19 height 19
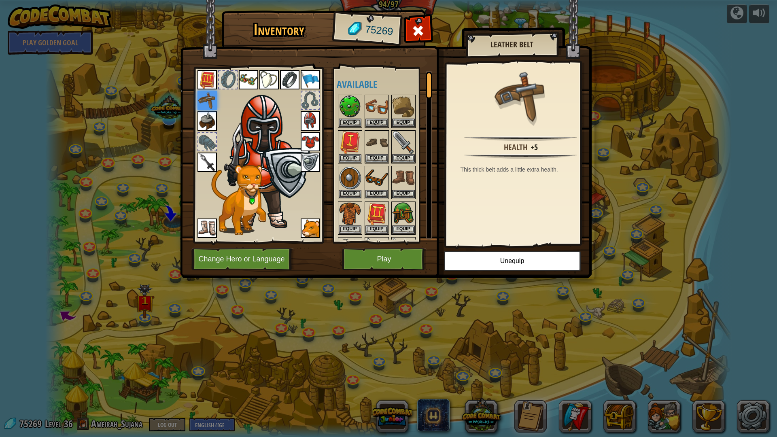
click at [207, 82] on img at bounding box center [207, 79] width 19 height 19
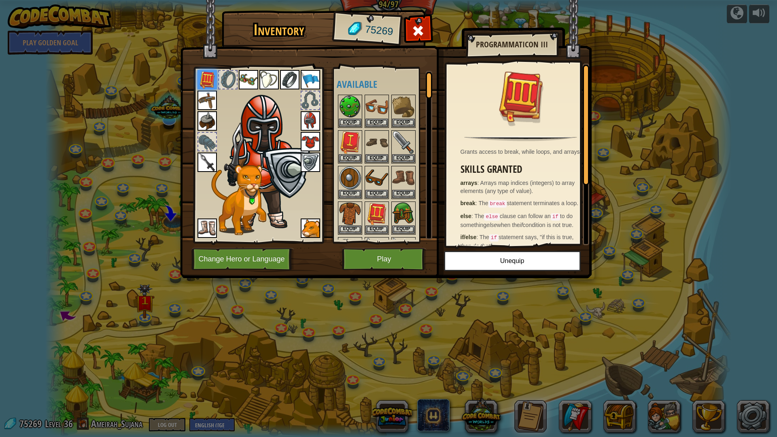
click at [252, 75] on img at bounding box center [248, 79] width 19 height 19
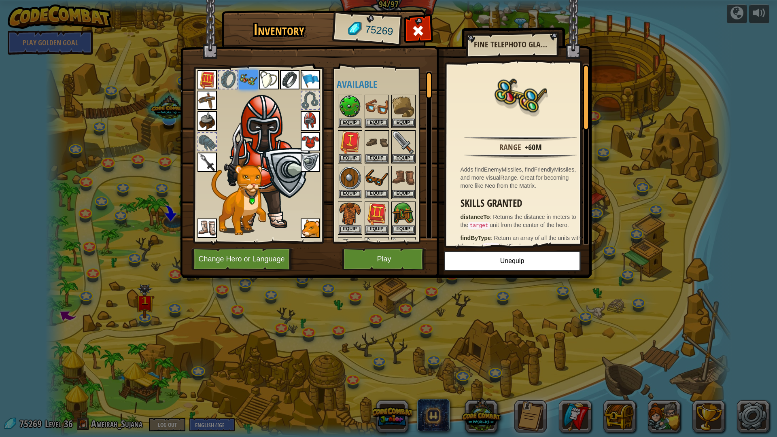
click at [270, 79] on img at bounding box center [268, 79] width 19 height 19
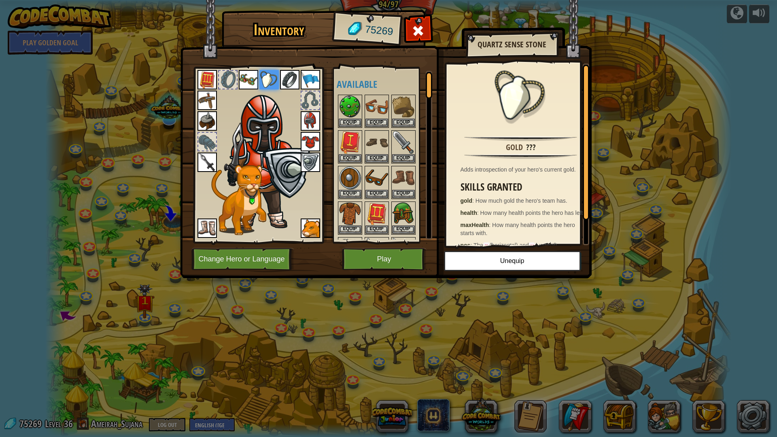
click at [295, 80] on img at bounding box center [289, 79] width 19 height 19
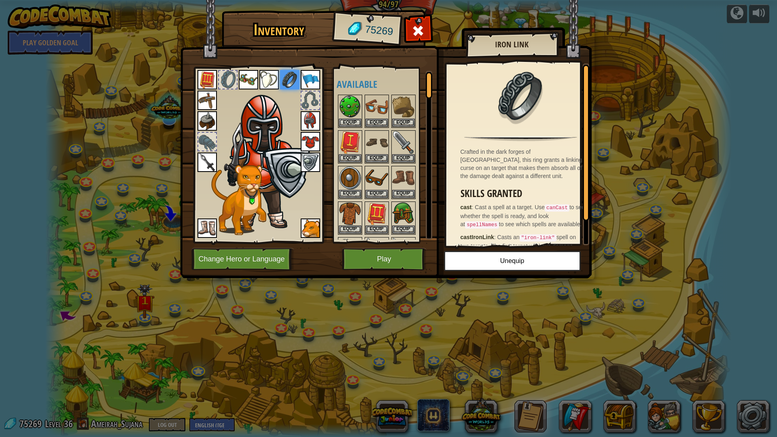
click at [276, 81] on img at bounding box center [268, 79] width 19 height 19
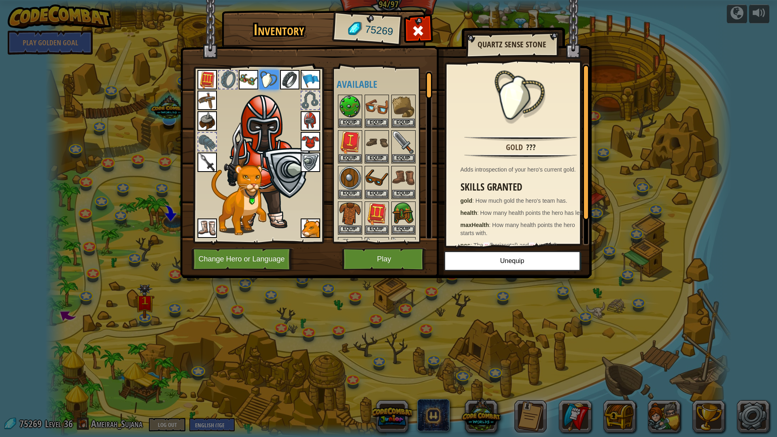
click at [318, 76] on img at bounding box center [310, 79] width 19 height 19
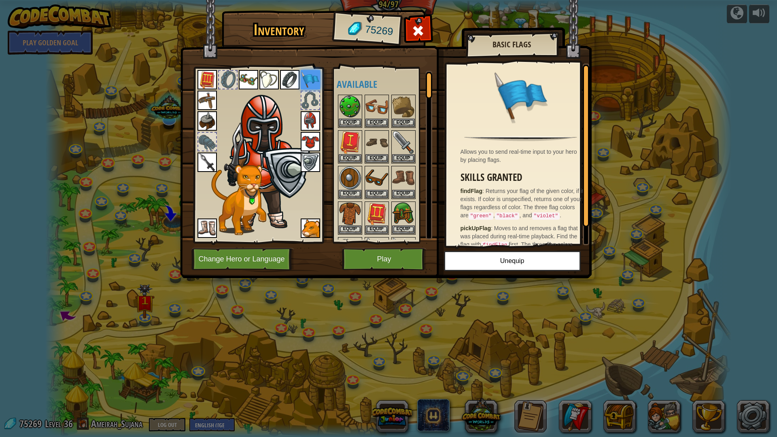
click at [313, 104] on div at bounding box center [311, 100] width 18 height 18
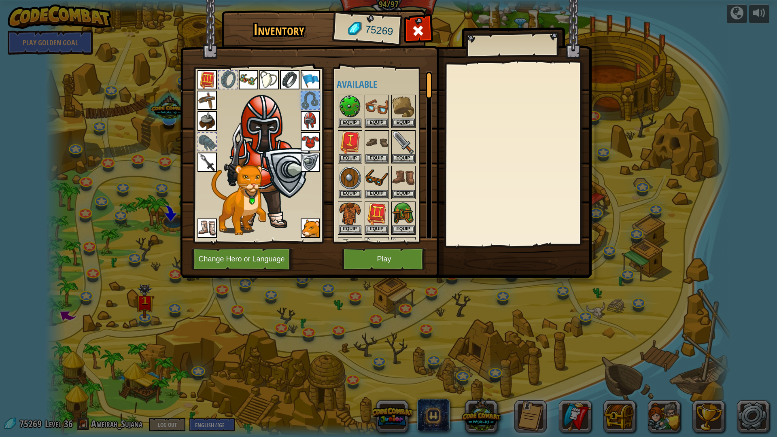
click at [305, 123] on img at bounding box center [310, 120] width 19 height 19
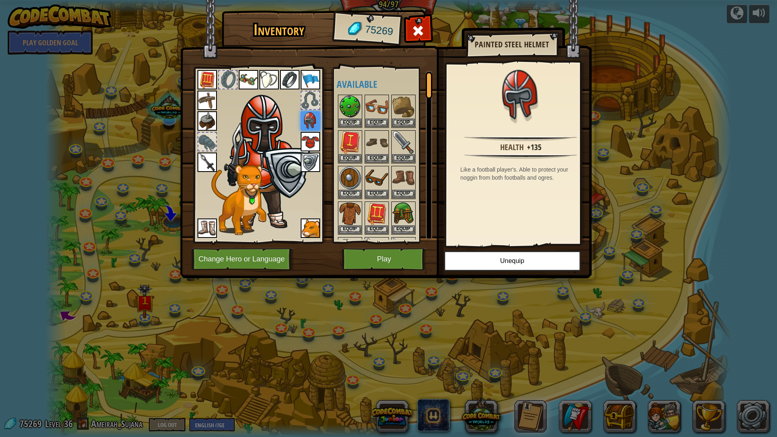
click at [305, 141] on img at bounding box center [310, 141] width 19 height 19
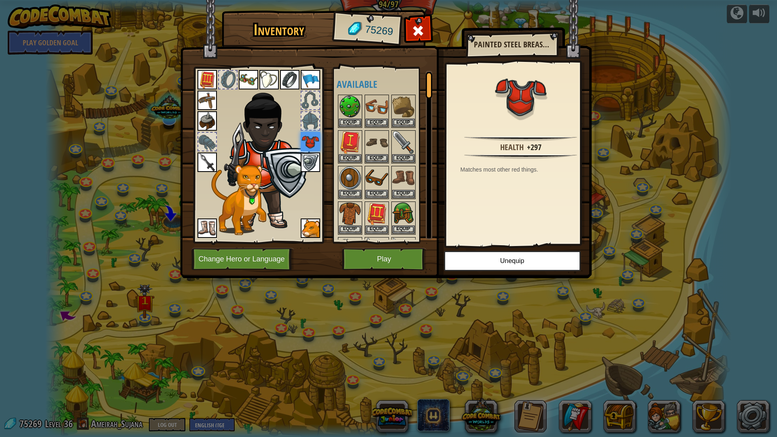
click at [306, 161] on img at bounding box center [310, 162] width 19 height 19
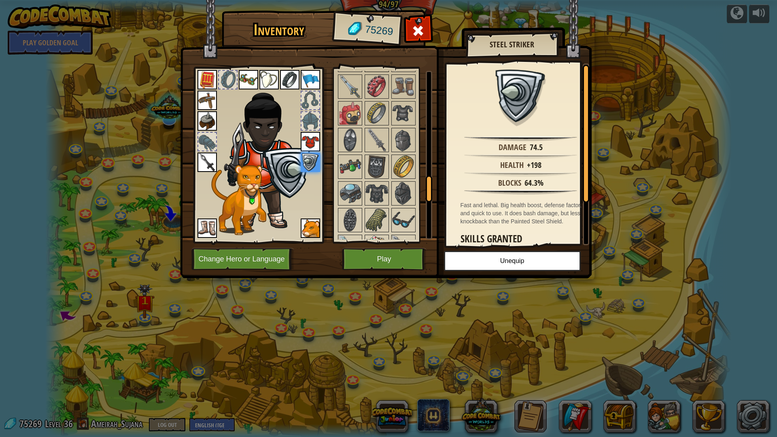
scroll to position [729, 0]
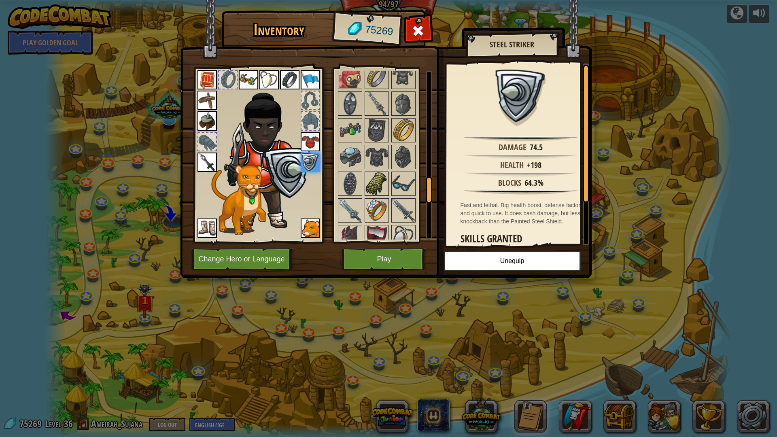
drag, startPoint x: 383, startPoint y: 181, endPoint x: 379, endPoint y: 189, distance: 9.2
click at [379, 189] on img at bounding box center [377, 183] width 23 height 23
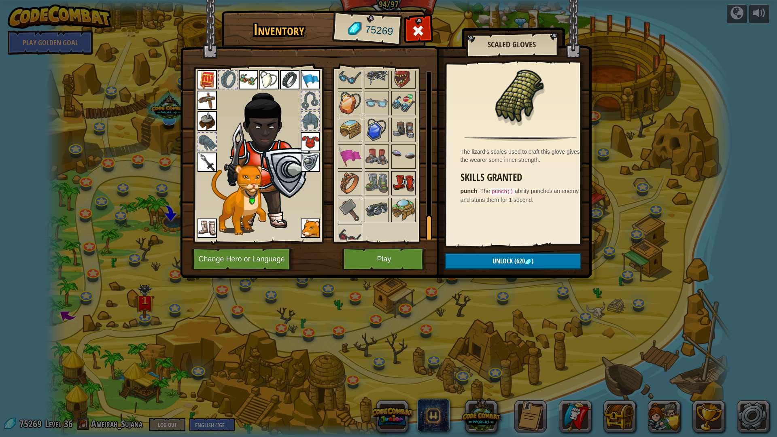
scroll to position [1007, 0]
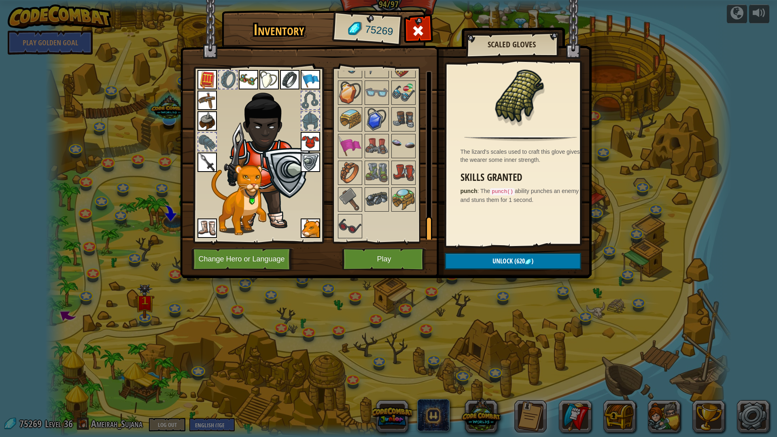
drag, startPoint x: 405, startPoint y: 198, endPoint x: 417, endPoint y: 208, distance: 15.8
click at [417, 208] on div "Available Equip Equip Equip Equip Equip Equip Equip Equip Equip Equip Equip Equ…" at bounding box center [388, 155] width 102 height 169
click at [397, 195] on img at bounding box center [403, 199] width 23 height 23
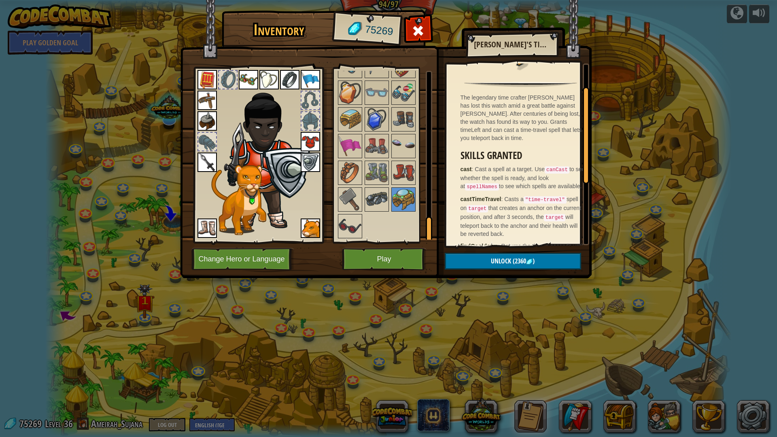
scroll to position [40, 0]
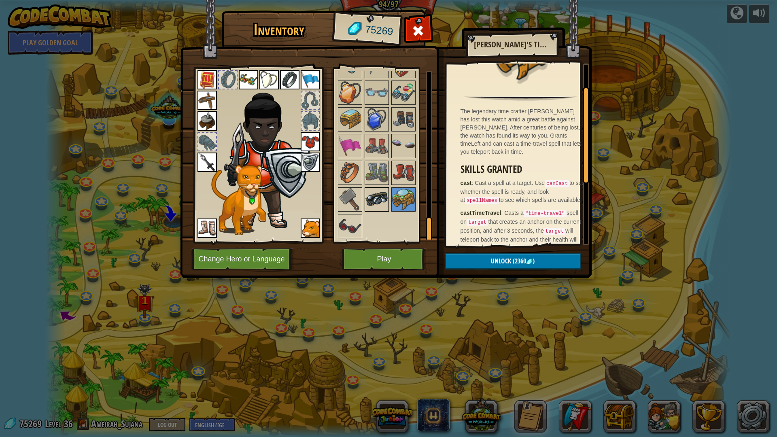
click at [385, 200] on img at bounding box center [377, 199] width 23 height 23
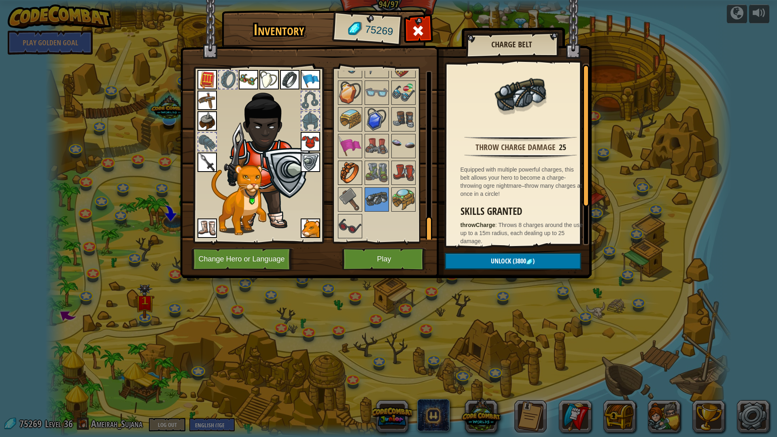
click at [354, 168] on img at bounding box center [350, 173] width 23 height 23
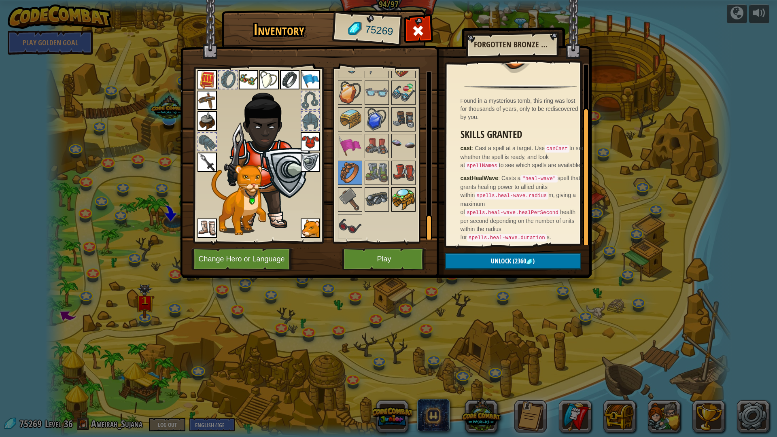
scroll to position [926, 0]
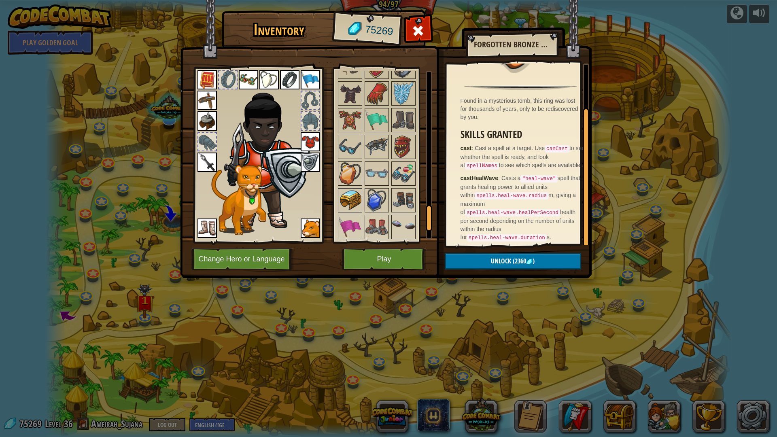
click at [349, 206] on img at bounding box center [350, 200] width 23 height 23
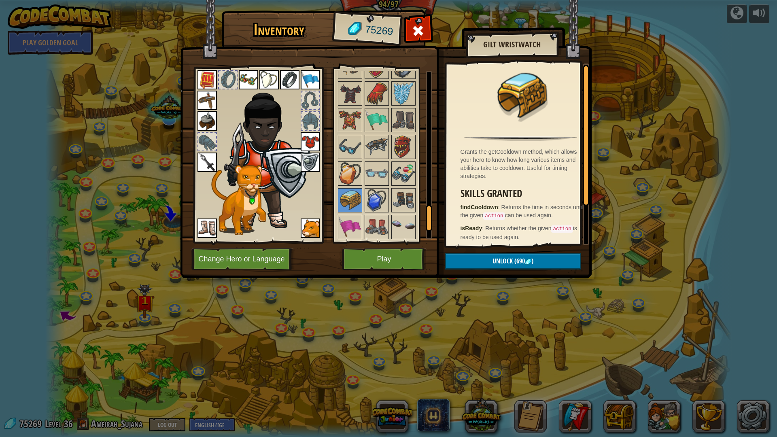
scroll to position [51, 0]
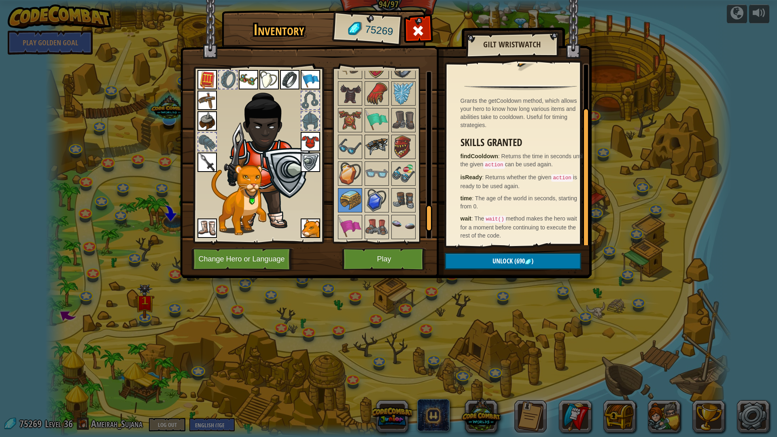
click at [378, 143] on img at bounding box center [377, 147] width 23 height 23
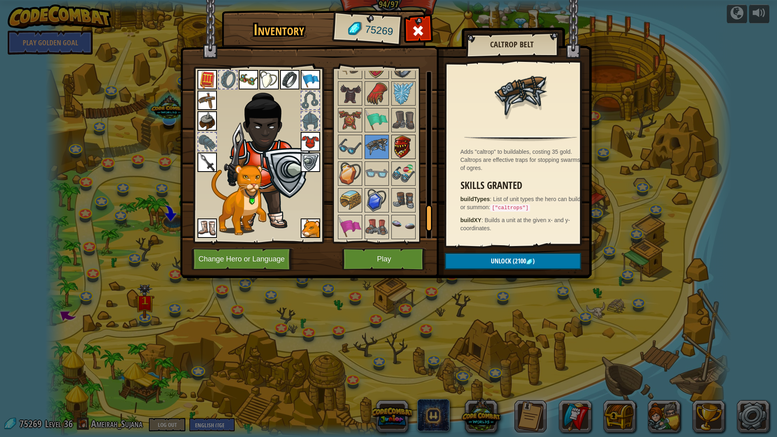
click at [403, 151] on img at bounding box center [403, 147] width 23 height 23
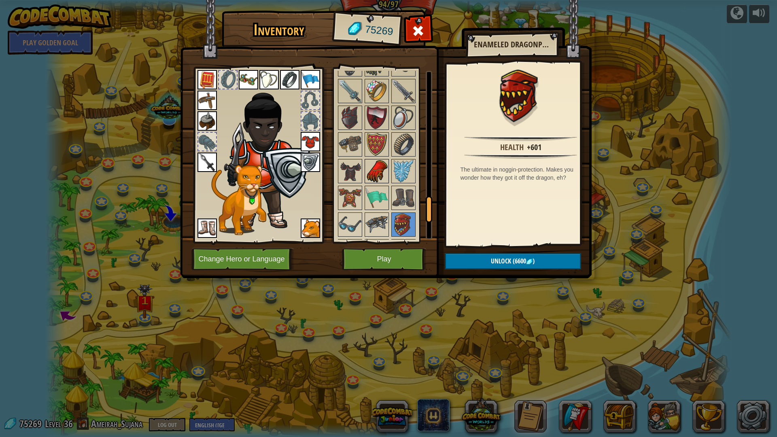
scroll to position [845, 0]
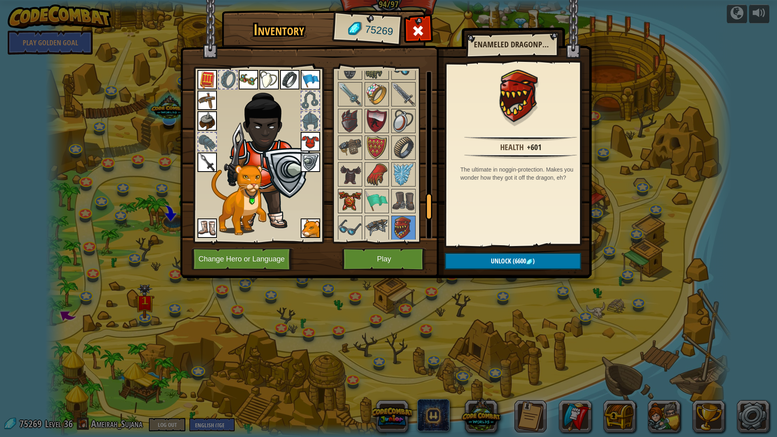
click at [348, 198] on img at bounding box center [350, 201] width 23 height 23
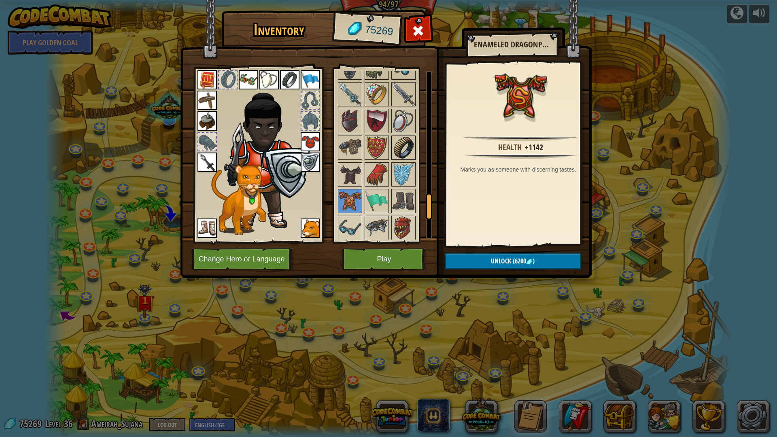
click at [403, 151] on img at bounding box center [403, 147] width 23 height 23
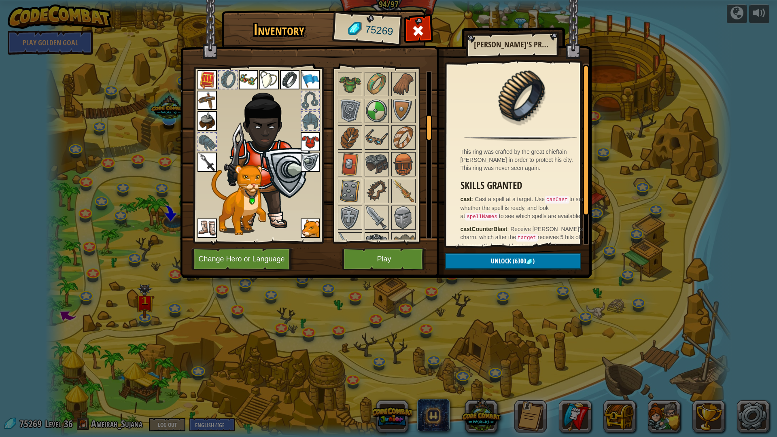
scroll to position [278, 0]
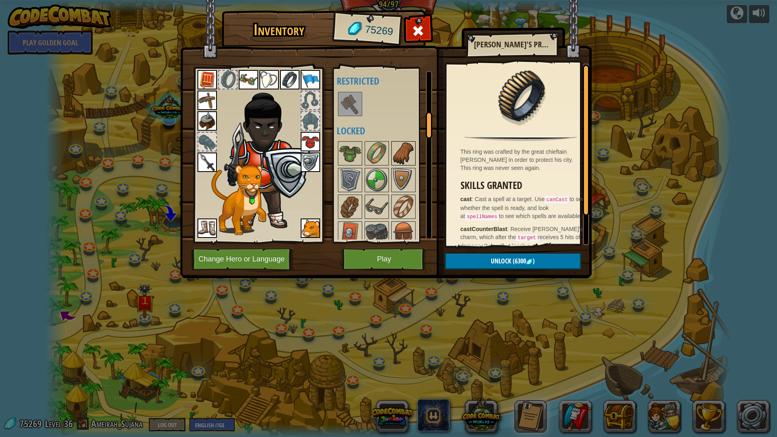
click at [402, 145] on img at bounding box center [403, 153] width 23 height 23
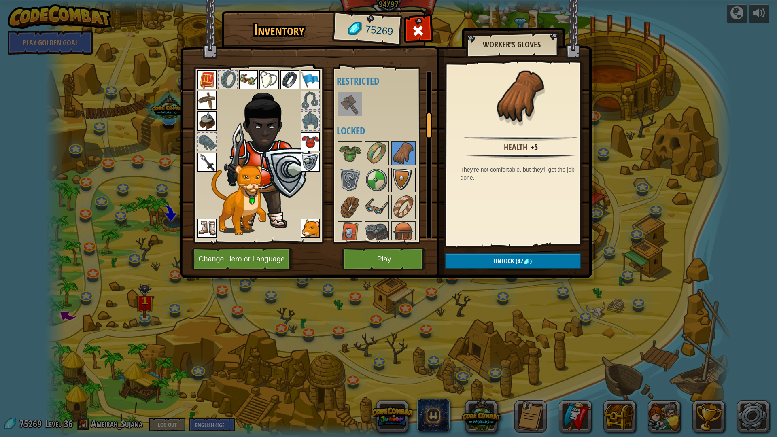
scroll to position [319, 0]
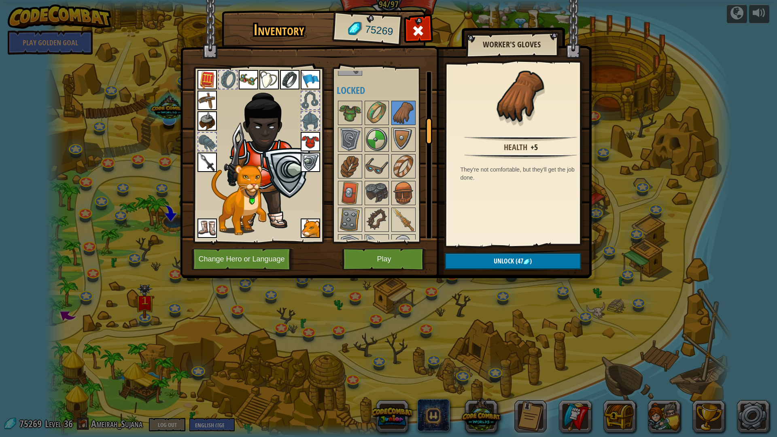
click at [213, 136] on div at bounding box center [207, 142] width 18 height 18
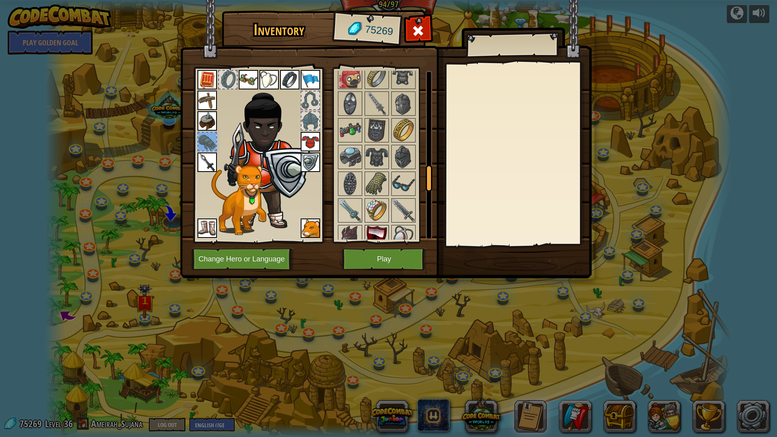
scroll to position [642, 0]
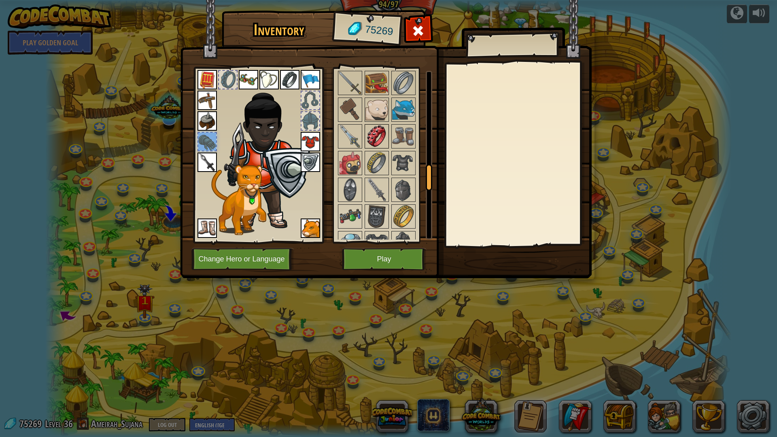
click at [367, 138] on img at bounding box center [377, 136] width 23 height 23
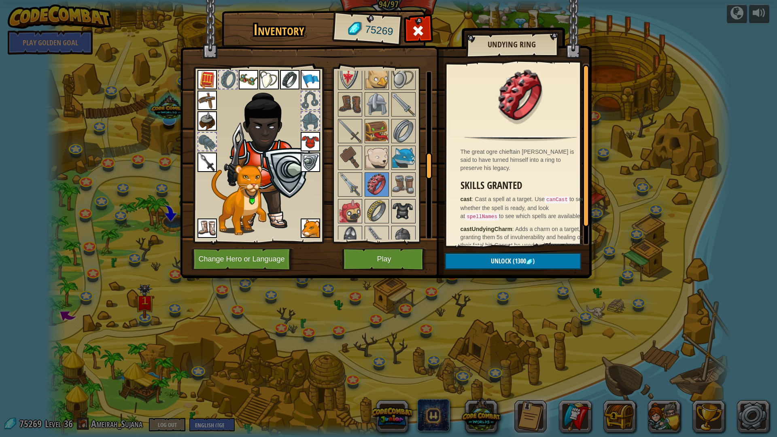
scroll to position [561, 0]
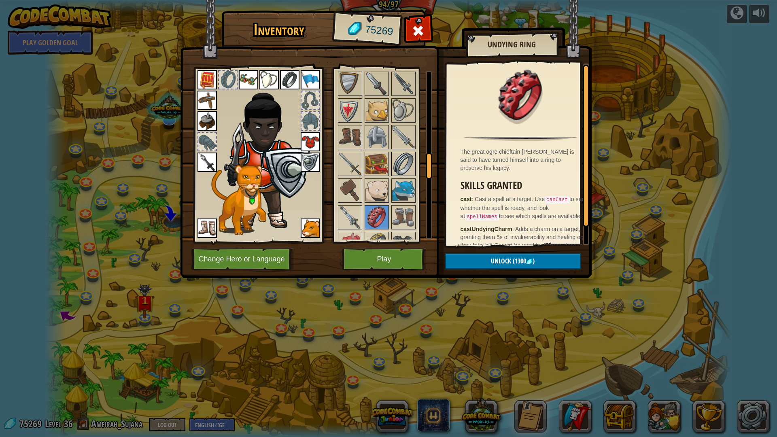
click at [404, 165] on img at bounding box center [403, 164] width 23 height 23
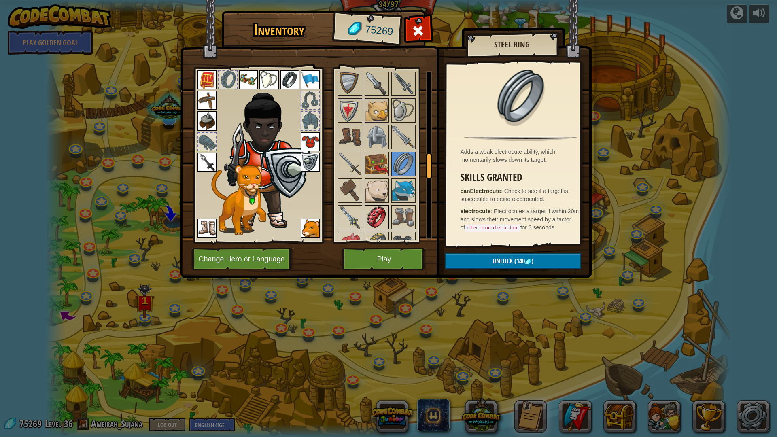
click at [378, 213] on img at bounding box center [377, 217] width 23 height 23
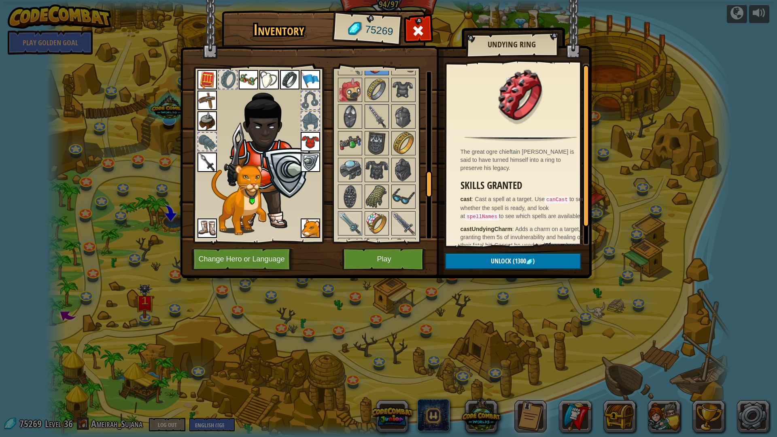
scroll to position [729, 0]
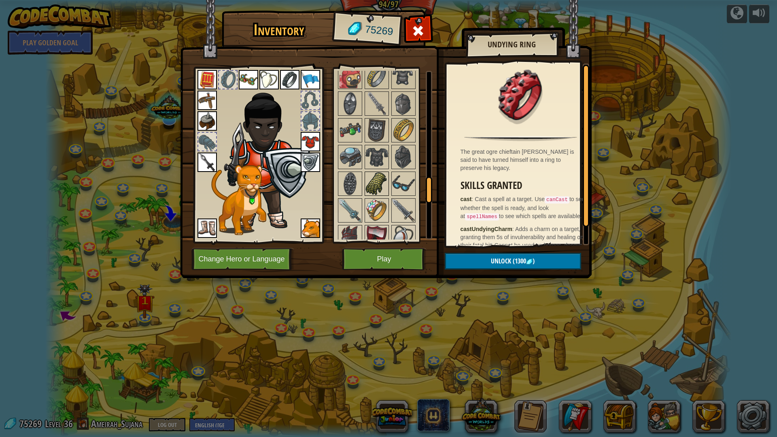
click at [384, 184] on img at bounding box center [377, 183] width 23 height 23
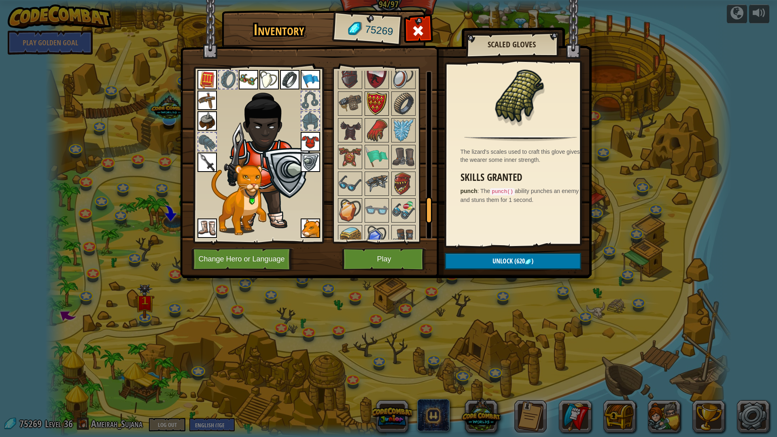
scroll to position [891, 0]
click at [380, 133] on img at bounding box center [377, 128] width 23 height 23
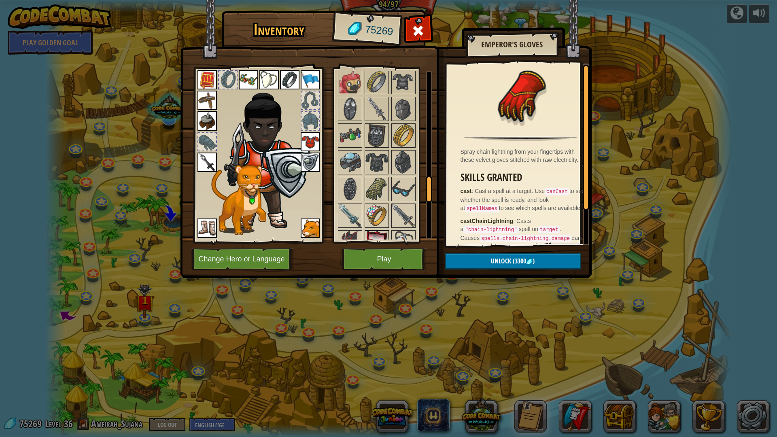
scroll to position [683, 0]
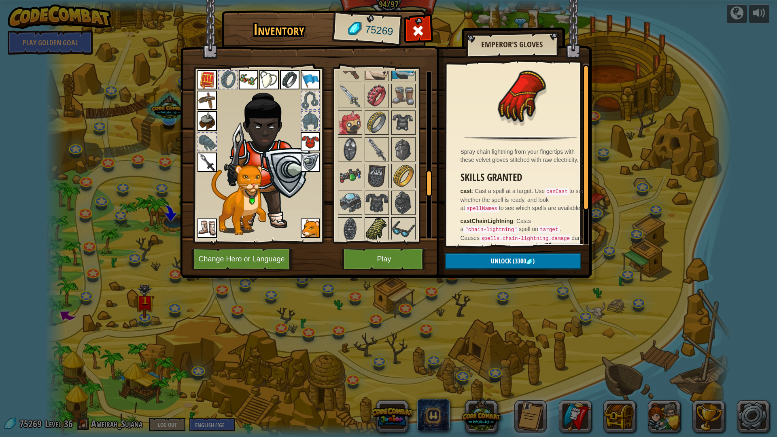
click at [369, 223] on img at bounding box center [377, 229] width 23 height 23
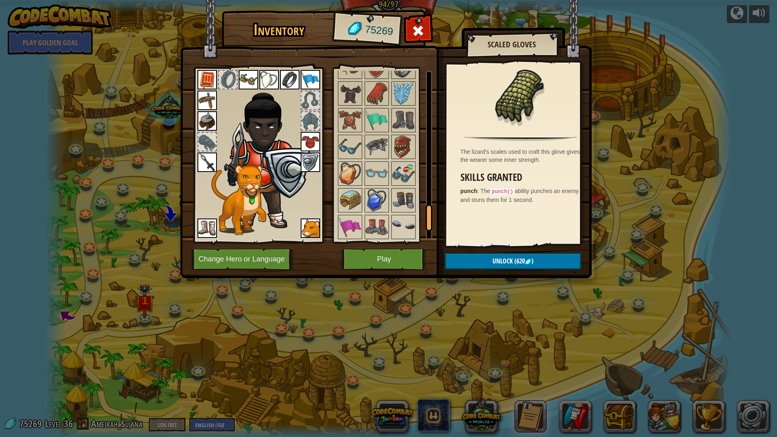
scroll to position [885, 0]
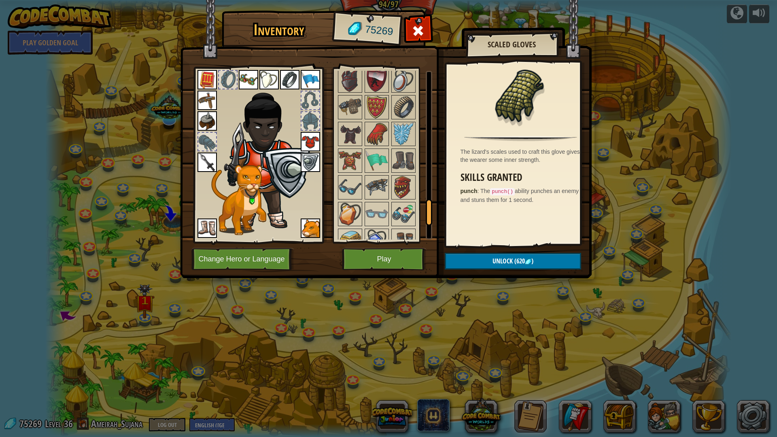
click at [376, 140] on img at bounding box center [377, 134] width 23 height 23
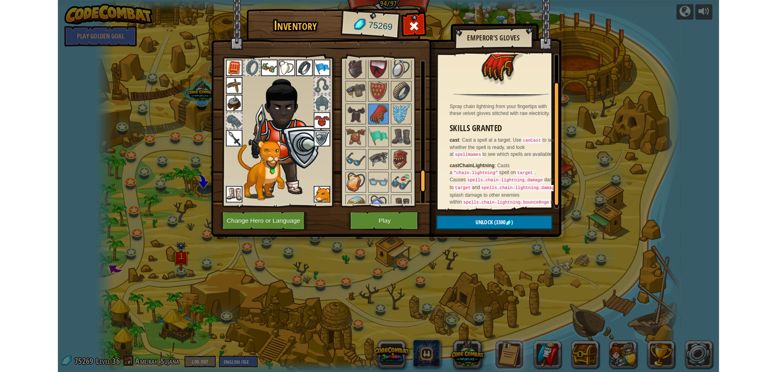
scroll to position [43, 0]
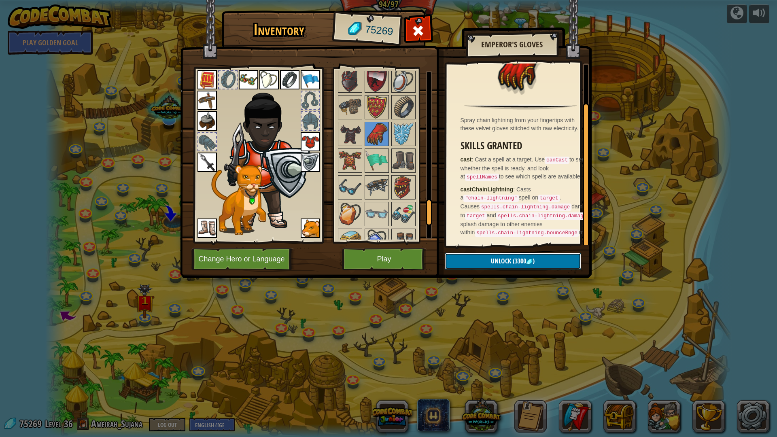
click at [532, 264] on img at bounding box center [529, 262] width 6 height 6
click at [532, 264] on button "Confirm" at bounding box center [513, 261] width 136 height 17
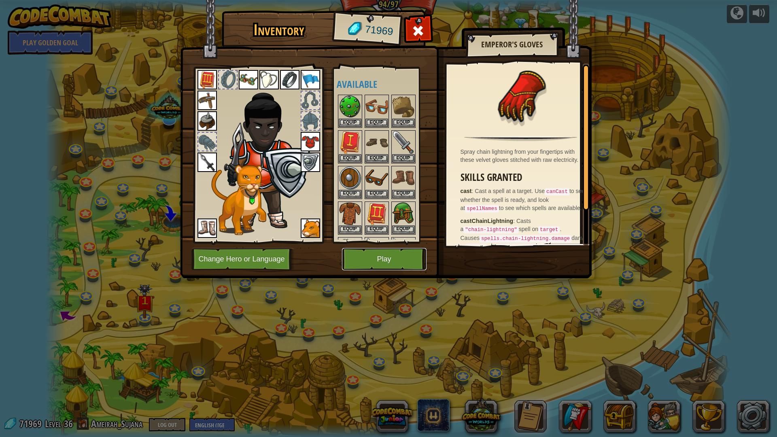
click at [386, 262] on button "Play" at bounding box center [384, 259] width 85 height 22
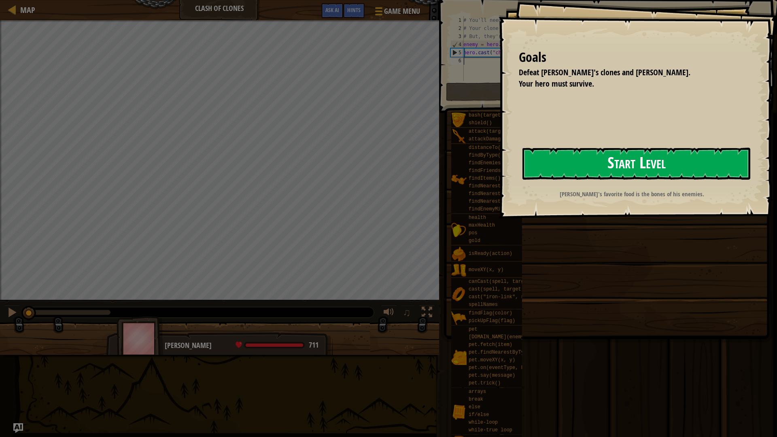
click at [623, 158] on button "Start Level" at bounding box center [637, 164] width 228 height 32
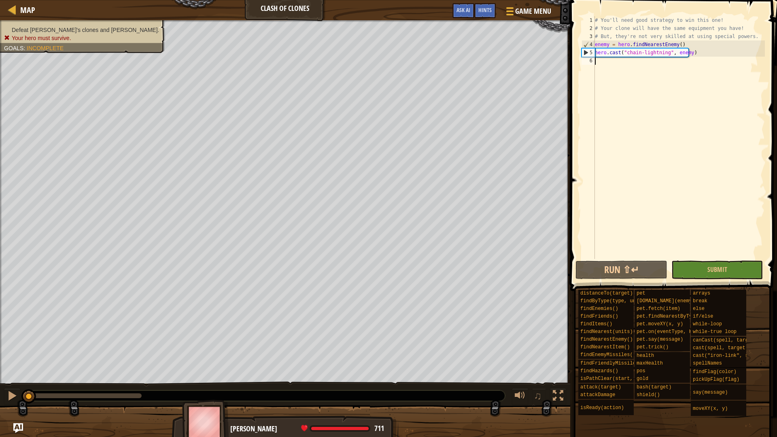
click at [650, 106] on div "# You'll need good strategy to win this one! # Your clone will have the same eq…" at bounding box center [679, 145] width 172 height 259
click at [633, 266] on button "Run ⇧↵" at bounding box center [621, 270] width 91 height 19
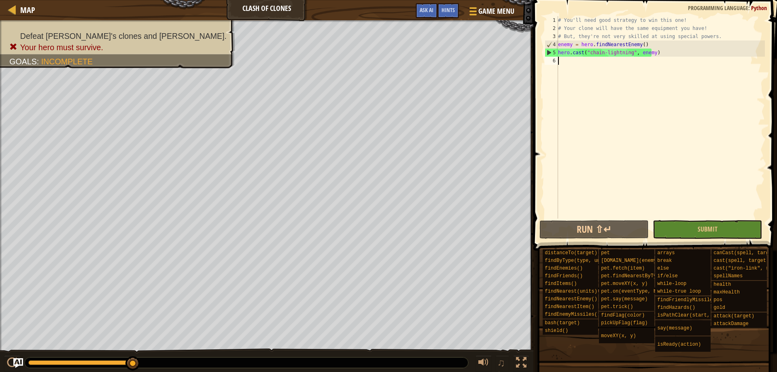
type textarea "w"
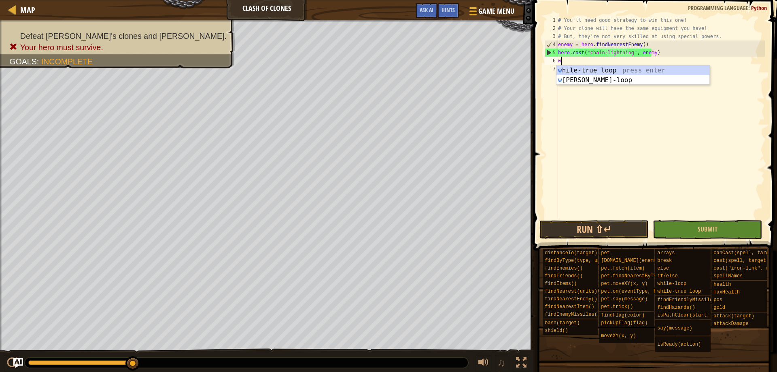
scroll to position [4, 0]
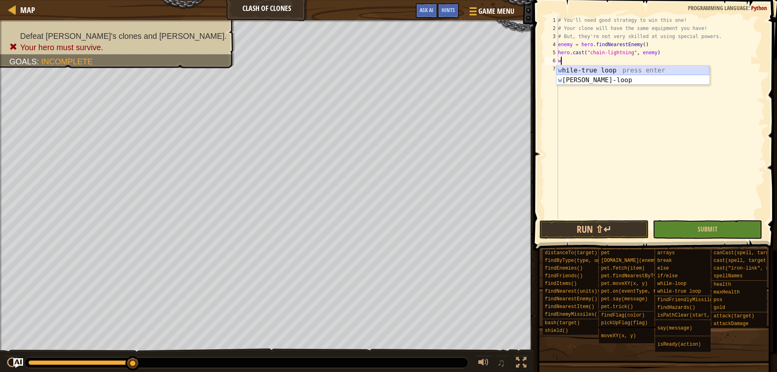
click at [625, 68] on div "w [PERSON_NAME]-true loop press enter w [PERSON_NAME]-loop press enter" at bounding box center [633, 85] width 153 height 39
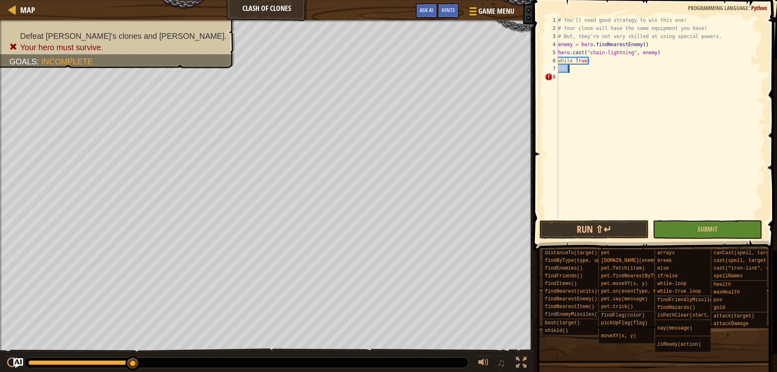
type textarea "e"
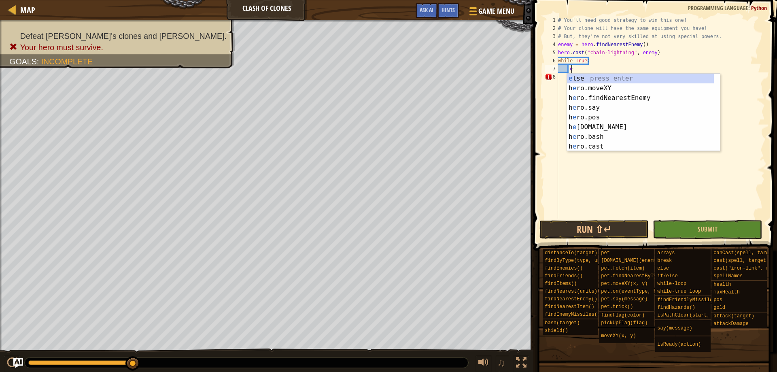
scroll to position [4, 0]
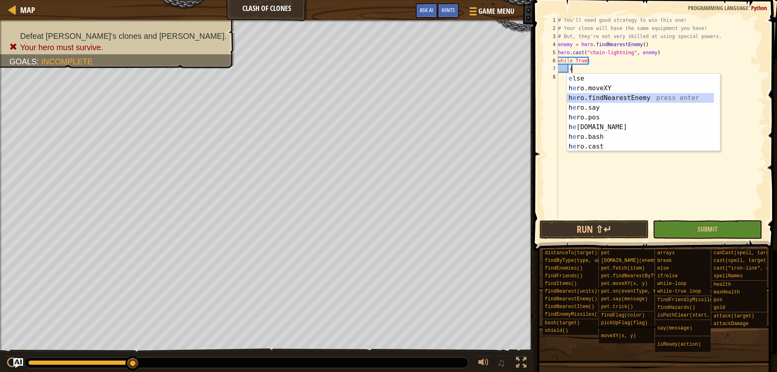
click at [616, 97] on div "e lse press enter h e ro.moveXY press enter h e ro.findNearestEnemy press enter…" at bounding box center [640, 122] width 147 height 97
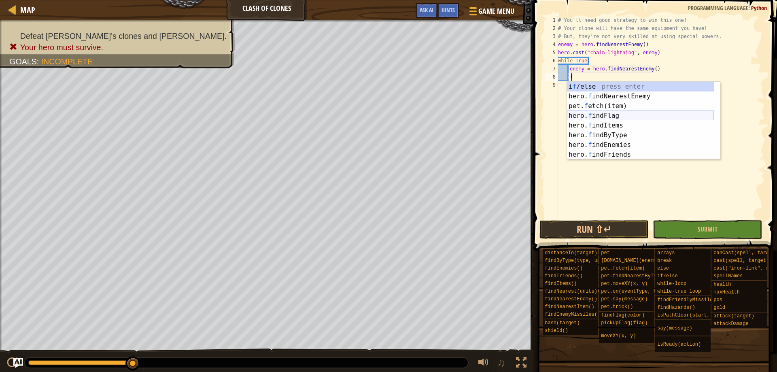
click at [647, 116] on div "i f /else press enter hero. f indNearestEnemy press enter pet. f etch(item) pre…" at bounding box center [640, 130] width 147 height 97
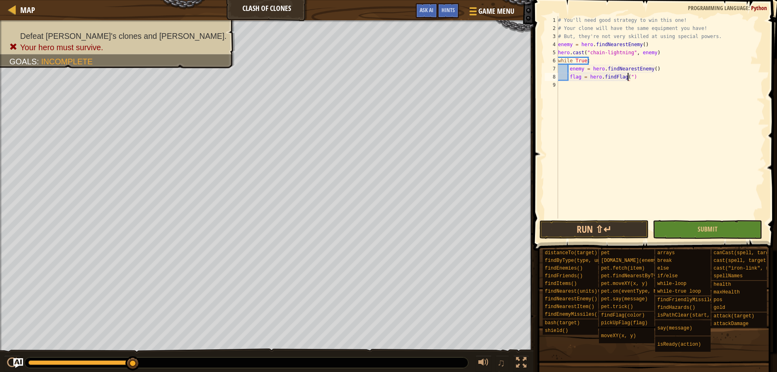
type textarea "flag = hero.findFlag()"
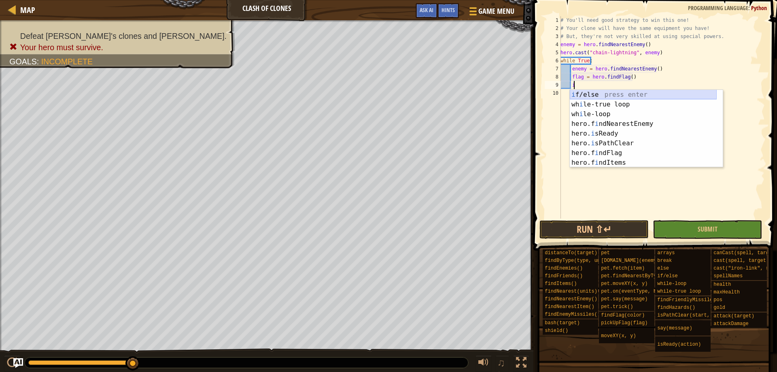
click at [604, 94] on div "i f/else press enter wh i le-true loop press enter wh i le-loop press enter her…" at bounding box center [643, 138] width 147 height 97
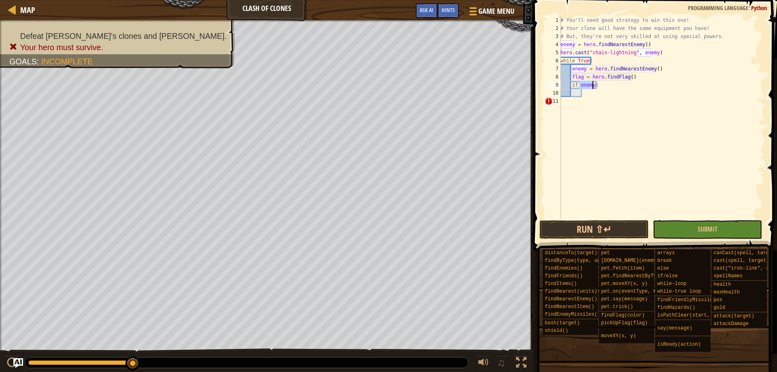
scroll to position [4, 1]
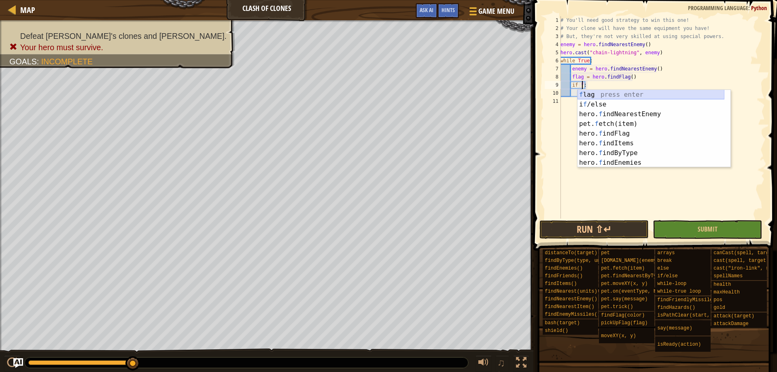
click at [609, 95] on div "f lag press enter i f /else press enter hero. f indNearestEnemy press enter pet…" at bounding box center [651, 138] width 147 height 97
type textarea "if flag:"
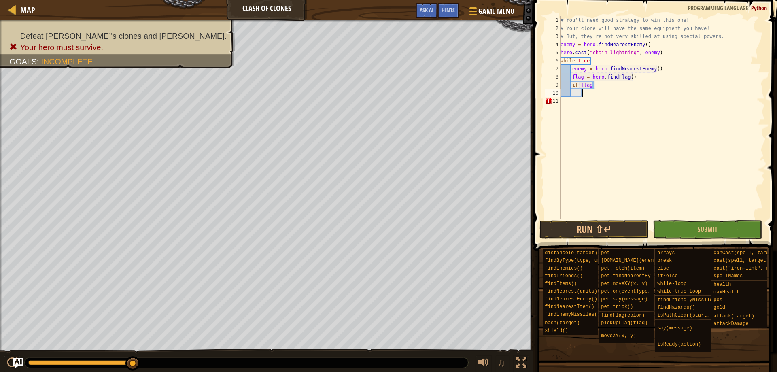
click at [598, 93] on div "# You'll need good strategy to win this one! # Your clone will have the same eq…" at bounding box center [662, 125] width 206 height 219
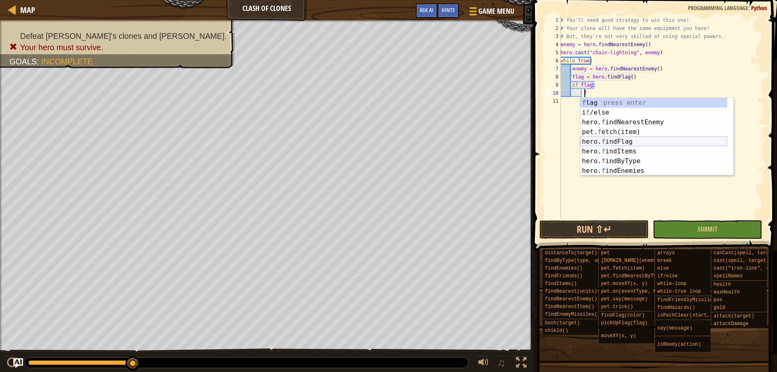
scroll to position [4, 2]
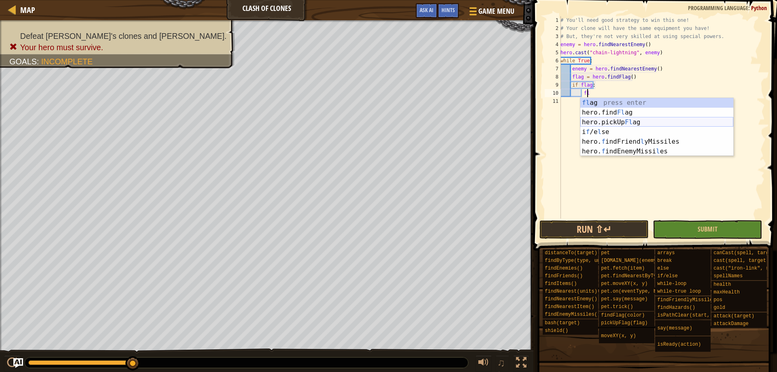
click at [678, 121] on div "fl ag press enter hero.find Fl ag press enter hero.pickUp Fl ag press enter i f…" at bounding box center [656, 137] width 153 height 78
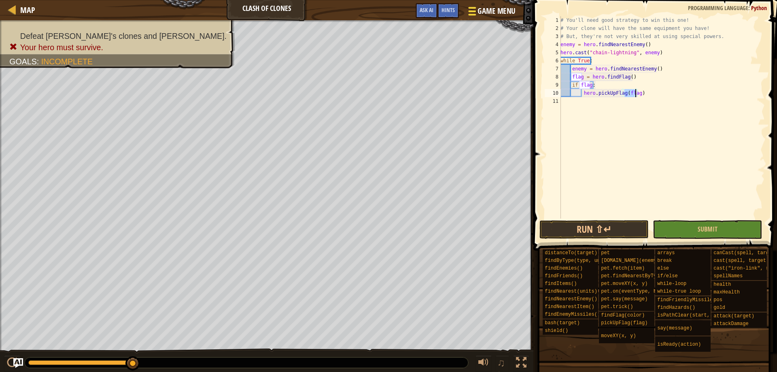
type textarea "hero.pickUpFlag(flag)"
click at [650, 96] on div "# You'll need good strategy to win this one! # Your clone will have the same eq…" at bounding box center [662, 125] width 206 height 219
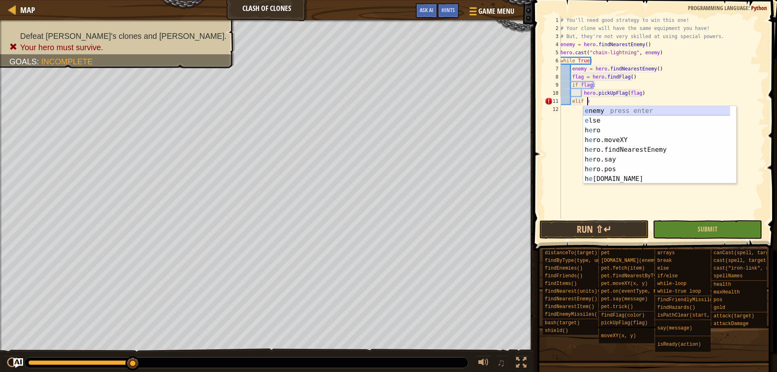
click at [631, 112] on div "e nemy press enter e lse press enter h e ro press enter h e ro.moveXY press ent…" at bounding box center [659, 154] width 153 height 97
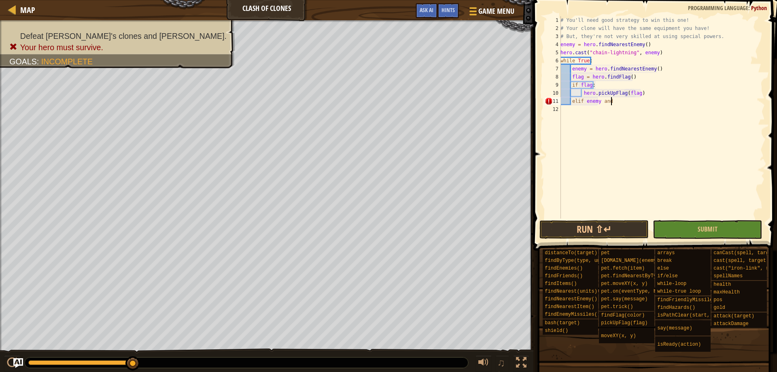
scroll to position [4, 4]
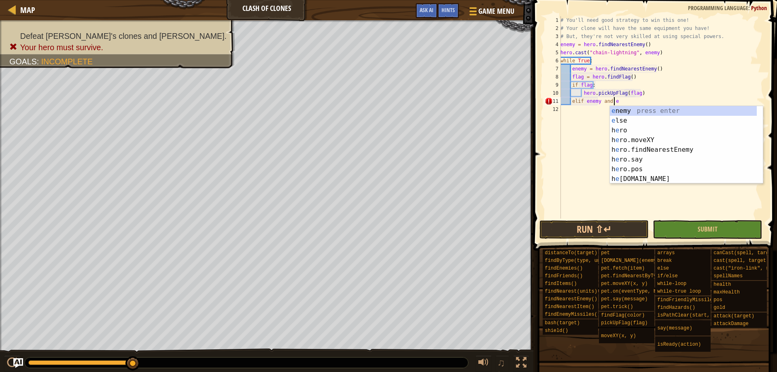
click at [631, 112] on div "e nemy press enter e lse press enter h e ro press enter h e ro.moveXY press ent…" at bounding box center [686, 154] width 153 height 97
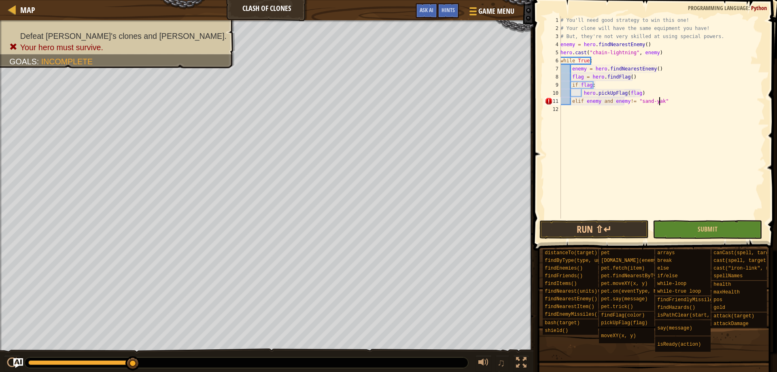
scroll to position [4, 8]
type textarea "elif enemy and enemy!= "sand-yak":"
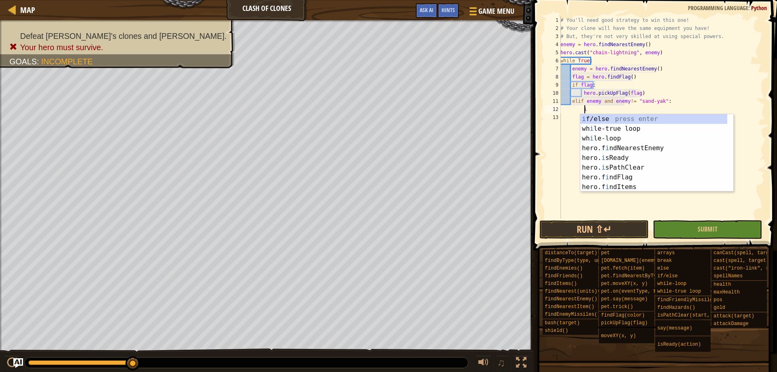
click at [714, 121] on div "i f/else press enter wh i le-true loop press enter wh i le-loop press enter her…" at bounding box center [656, 162] width 153 height 97
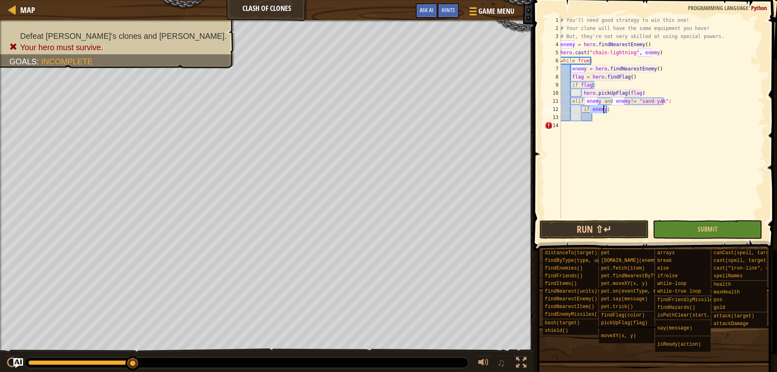
scroll to position [4, 2]
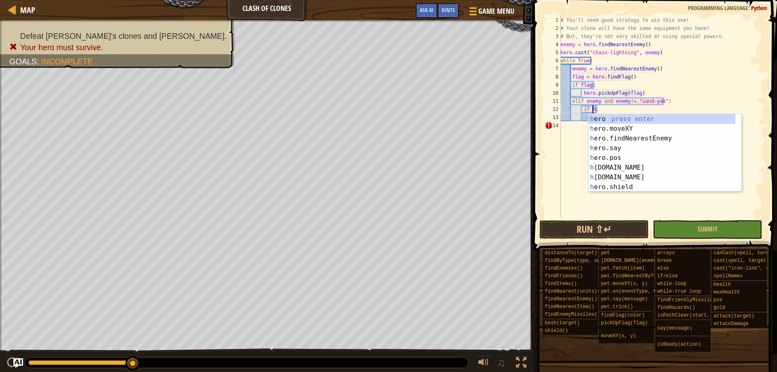
click at [714, 121] on div "h ero press enter h ero.moveXY press enter h ero.findNearestEnemy press enter h…" at bounding box center [662, 162] width 147 height 97
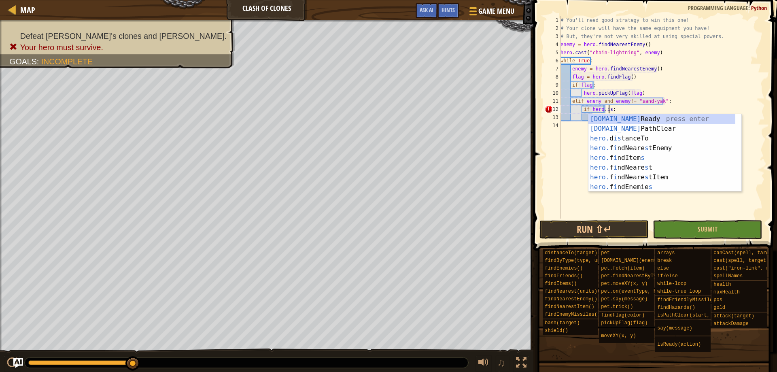
click at [714, 121] on div "[DOMAIN_NAME] Ready press enter [DOMAIN_NAME] PathClear press enter hero. d is …" at bounding box center [662, 162] width 147 height 97
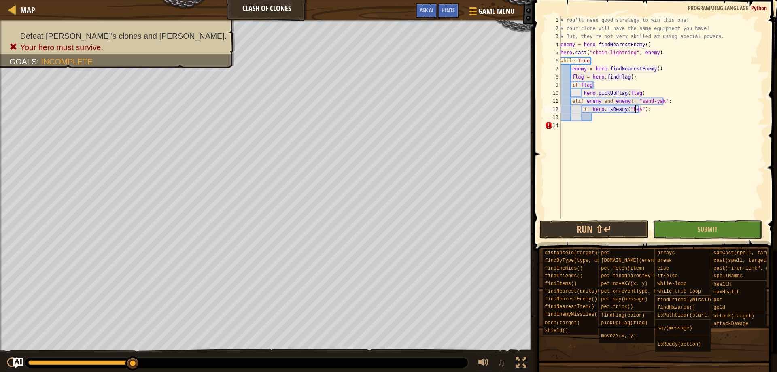
scroll to position [4, 6]
click at [642, 108] on div "# You'll need good strategy to win this one! # Your clone will have the same eq…" at bounding box center [662, 125] width 206 height 219
type textarea "if hero.isReady("bash") and enemy health < 115:"
click at [621, 118] on div "# You'll need good strategy to win this one! # Your clone will have the same eq…" at bounding box center [662, 125] width 206 height 219
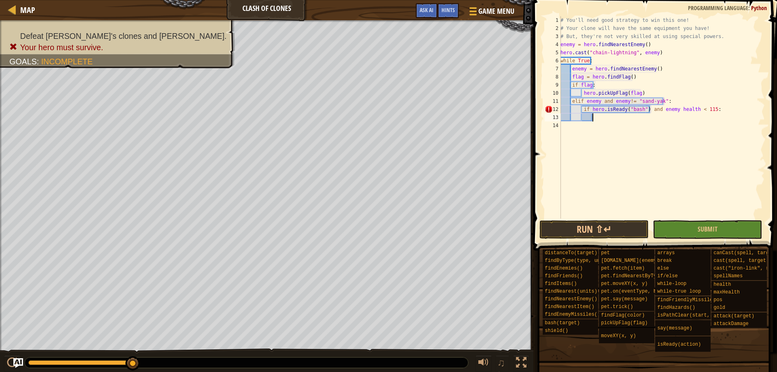
scroll to position [4, 2]
click at [624, 126] on div "hero. b ash press enter hero.find B yType press enter" at bounding box center [667, 141] width 153 height 39
type textarea "hero.bash(enemy)"
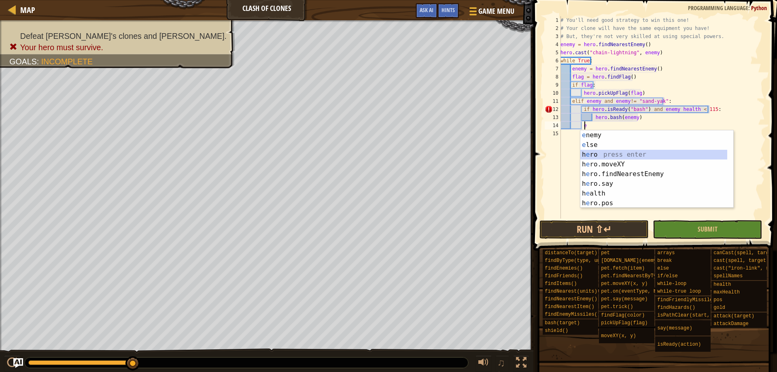
click at [630, 150] on div "e nemy press enter e lse press enter h e ro press enter h e ro.moveXY press ent…" at bounding box center [656, 178] width 153 height 97
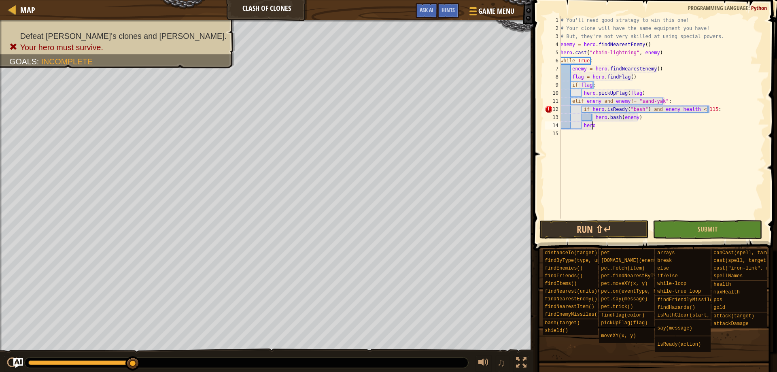
click at [592, 124] on div "# You'll need good strategy to win this one! # Your clone will have the same eq…" at bounding box center [662, 125] width 206 height 219
click at [594, 126] on div "# You'll need good strategy to win this one! # Your clone will have the same eq…" at bounding box center [662, 117] width 206 height 202
drag, startPoint x: 594, startPoint y: 125, endPoint x: 582, endPoint y: 122, distance: 13.0
click at [582, 122] on div "# You'll need good strategy to win this one! # Your clone will have the same eq…" at bounding box center [662, 125] width 206 height 219
type textarea "e"
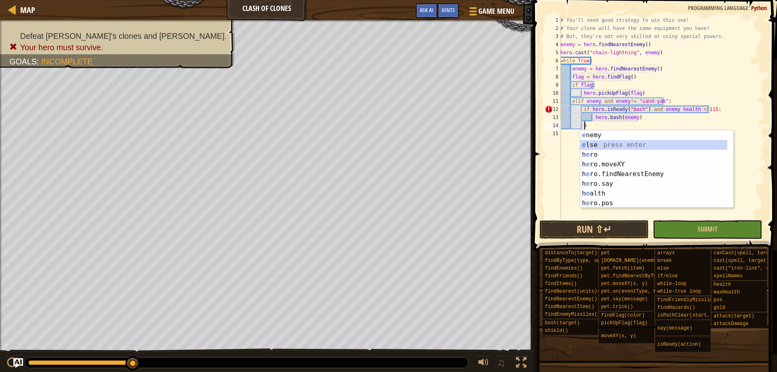
click at [609, 142] on div "e nemy press enter e lse press enter h e ro press enter h e ro.moveXY press ent…" at bounding box center [653, 178] width 147 height 97
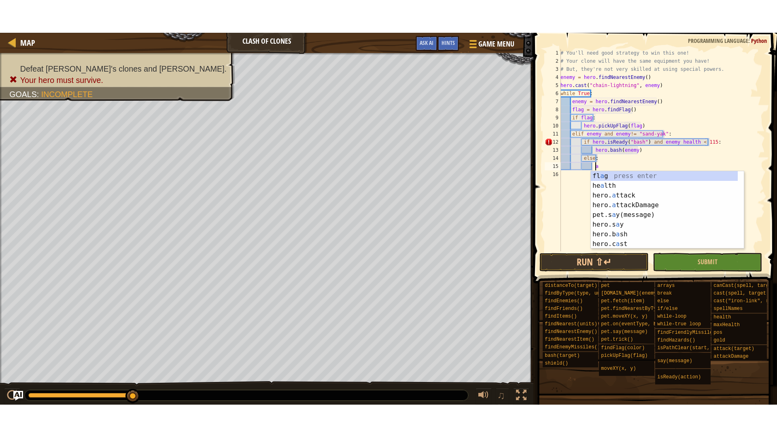
scroll to position [4, 2]
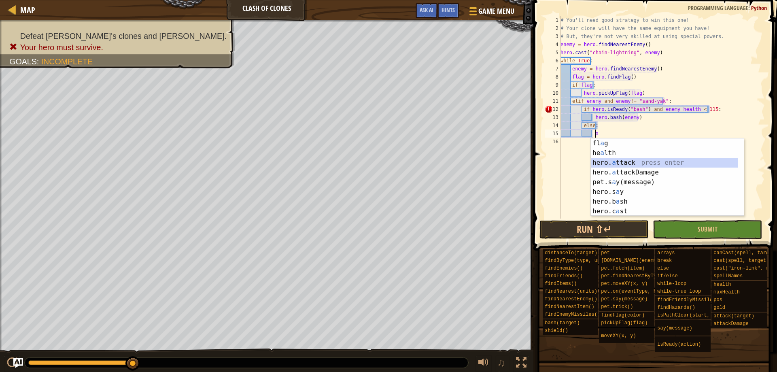
click at [619, 161] on div "fl a g press enter he a lth press enter hero. a ttack press enter hero. a ttack…" at bounding box center [664, 186] width 147 height 97
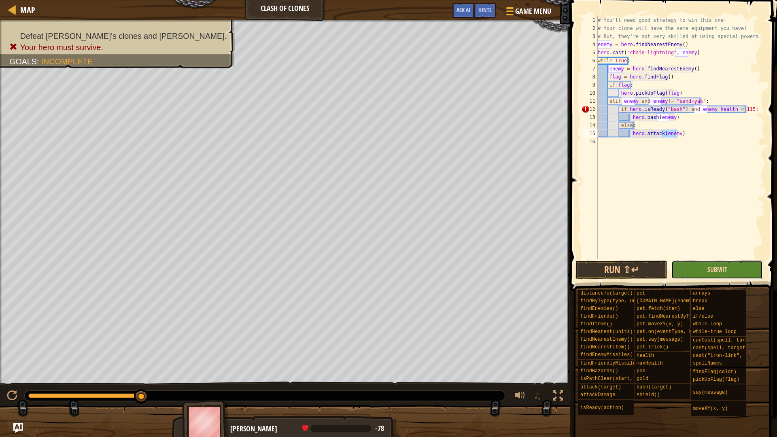
click at [726, 274] on span "Submit" at bounding box center [718, 269] width 20 height 9
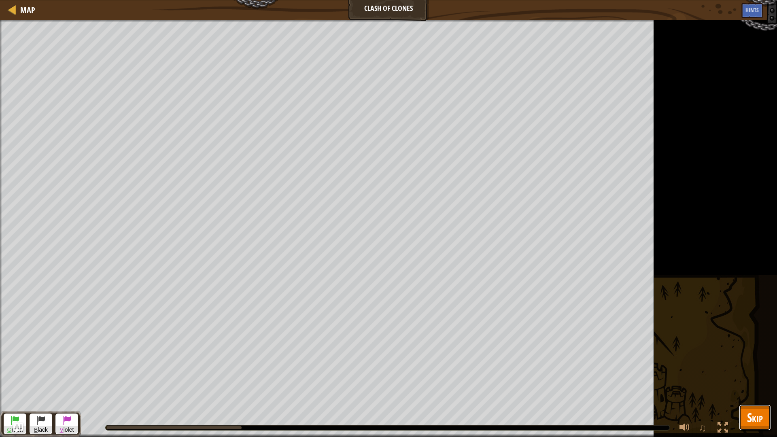
click at [767, 372] on button "Skip" at bounding box center [755, 418] width 32 height 26
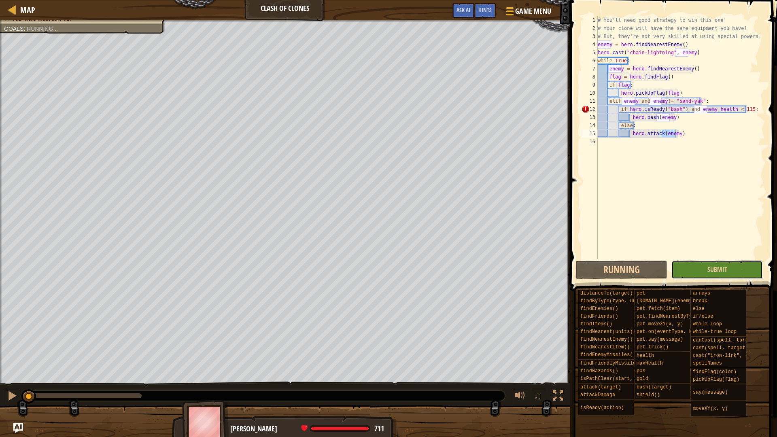
click at [728, 267] on button "Submit" at bounding box center [717, 270] width 91 height 19
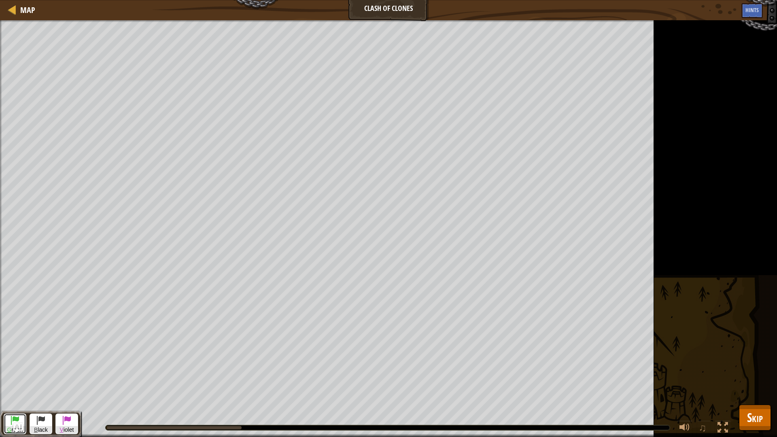
click at [12, 372] on span at bounding box center [15, 420] width 10 height 10
click at [762, 372] on span "Skip" at bounding box center [755, 417] width 16 height 17
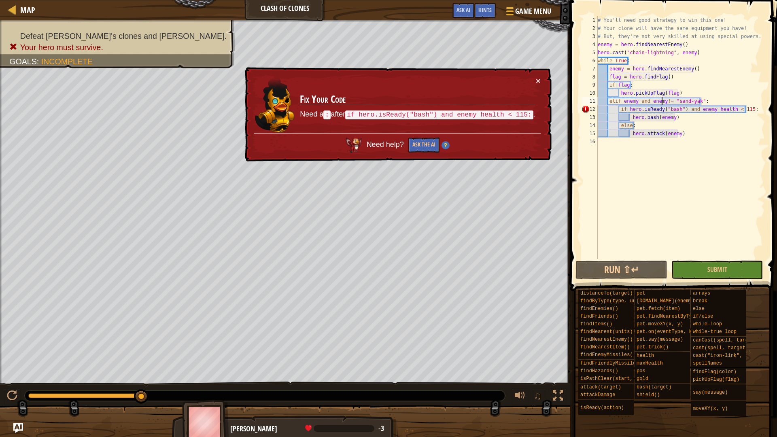
click at [661, 99] on div "# You'll need good strategy to win this one! # Your clone will have the same eq…" at bounding box center [680, 145] width 169 height 259
type textarea "elif enemy and enemy != "sand-yak":"
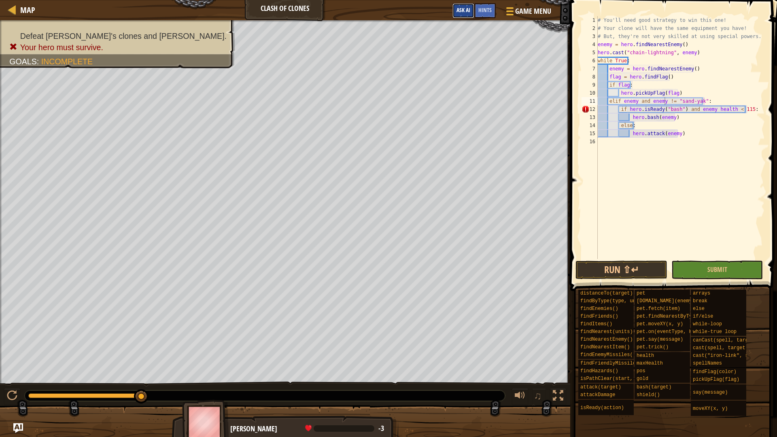
click at [463, 8] on span "Ask AI" at bounding box center [464, 10] width 14 height 8
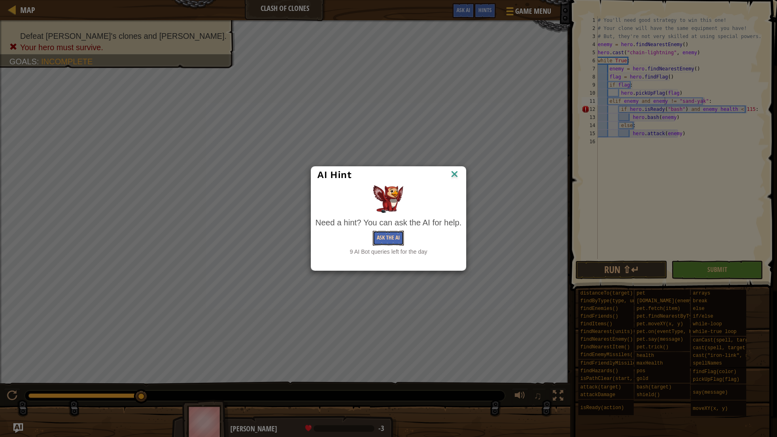
click at [380, 236] on button "Ask the AI" at bounding box center [388, 238] width 31 height 15
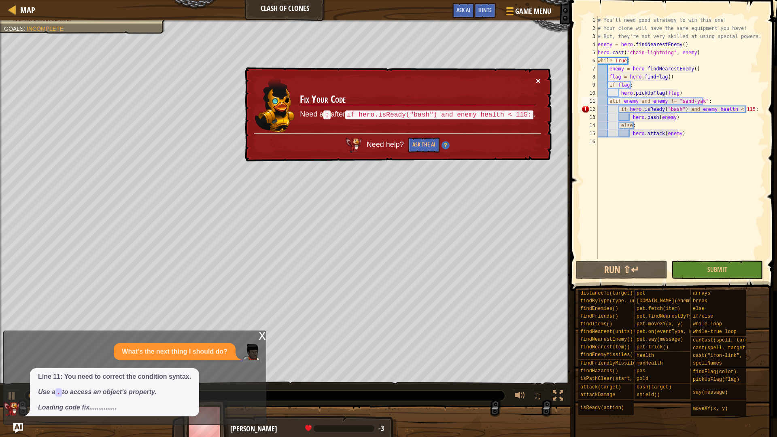
click at [540, 79] on button "×" at bounding box center [538, 81] width 5 height 9
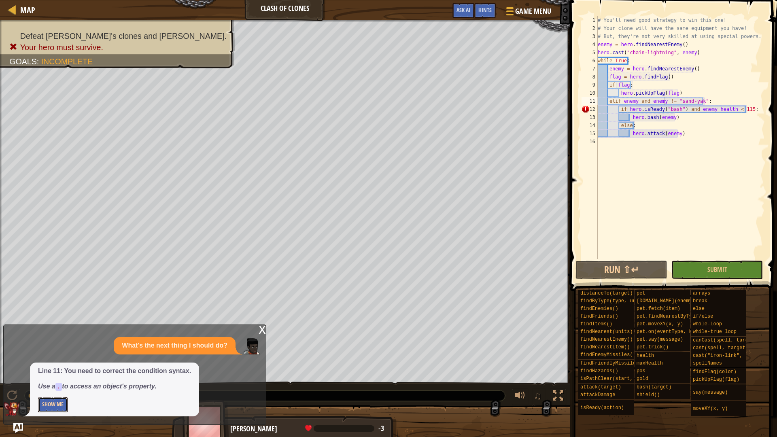
click at [50, 372] on button "Show Me" at bounding box center [53, 404] width 30 height 15
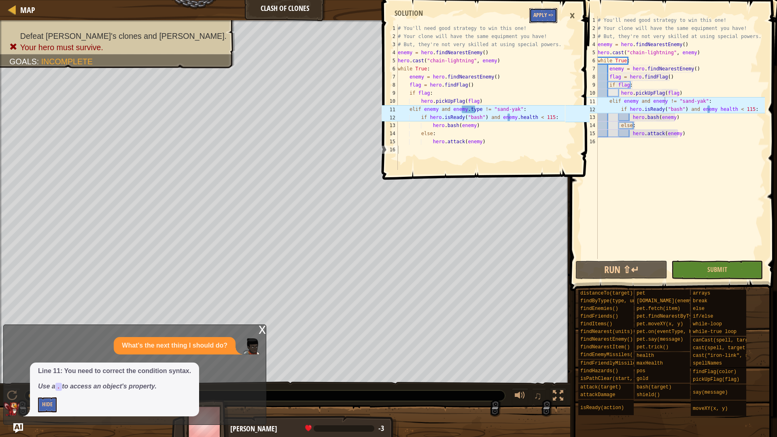
click at [549, 23] on button "Apply =>" at bounding box center [543, 15] width 28 height 15
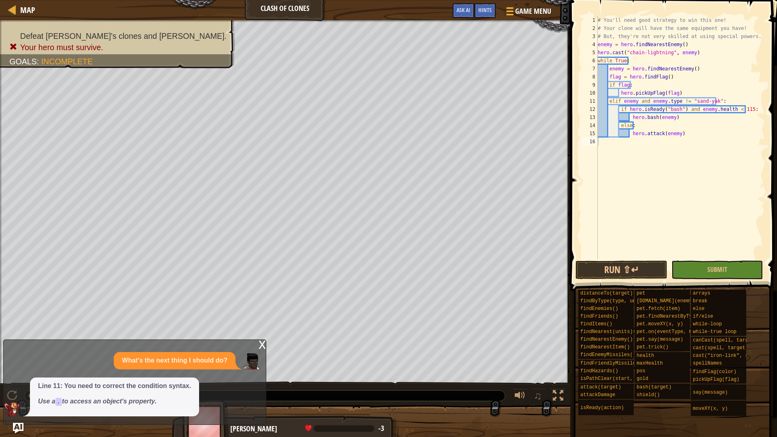
click at [18, 372] on img "Ask AI" at bounding box center [18, 428] width 11 height 11
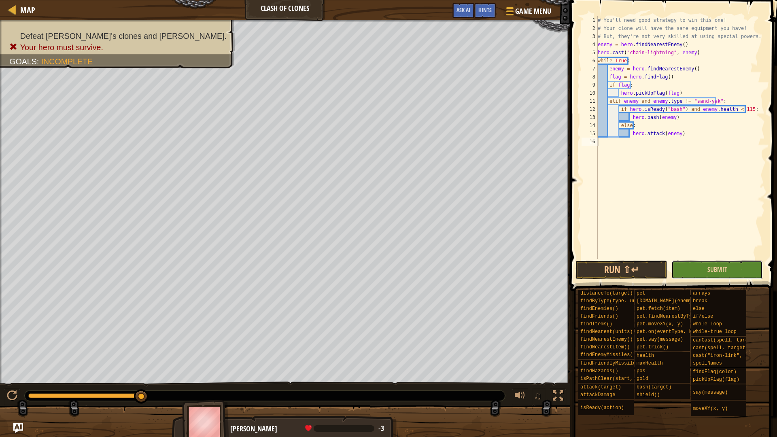
click at [707, 264] on button "Submit" at bounding box center [717, 270] width 91 height 19
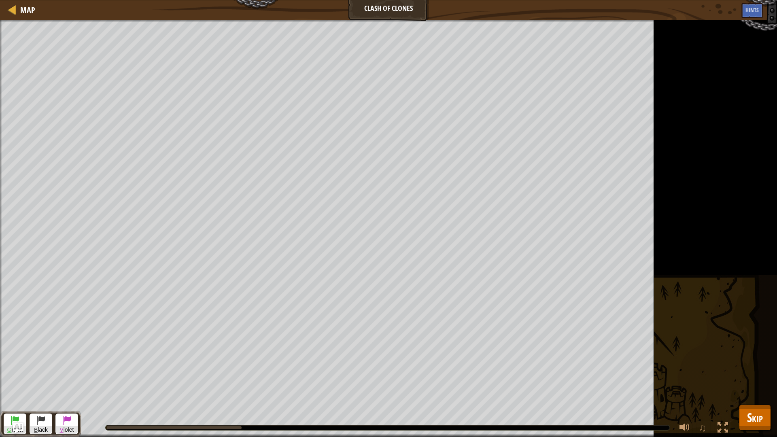
click at [17, 372] on img "Ask AI" at bounding box center [18, 428] width 11 height 11
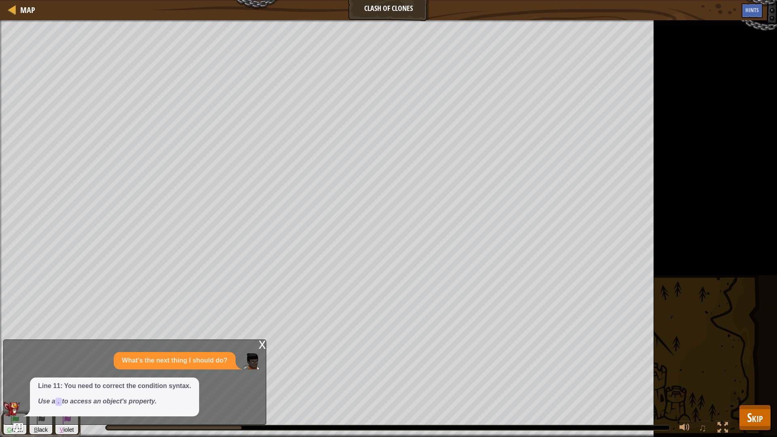
click at [266, 342] on div "x" at bounding box center [262, 344] width 7 height 8
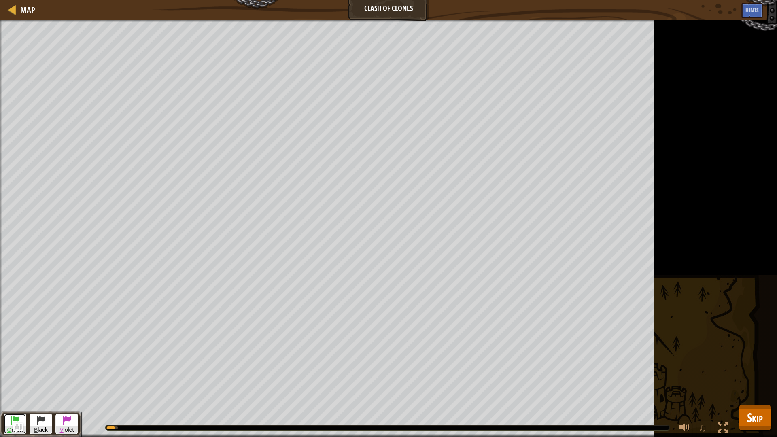
click at [13, 372] on span at bounding box center [15, 420] width 10 height 10
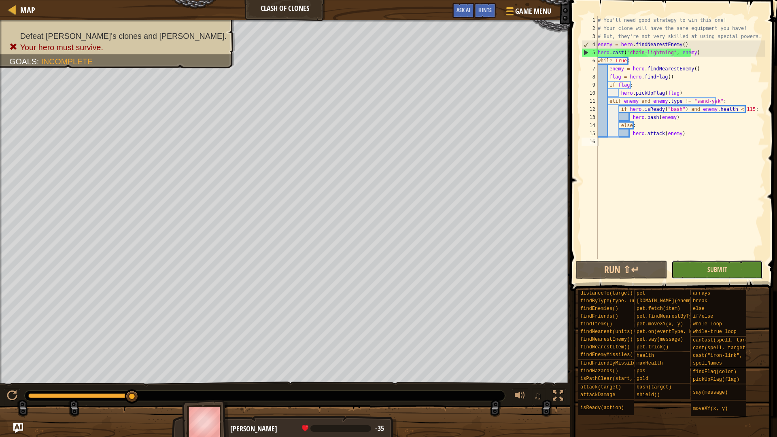
click at [720, 272] on span "Submit" at bounding box center [718, 269] width 20 height 9
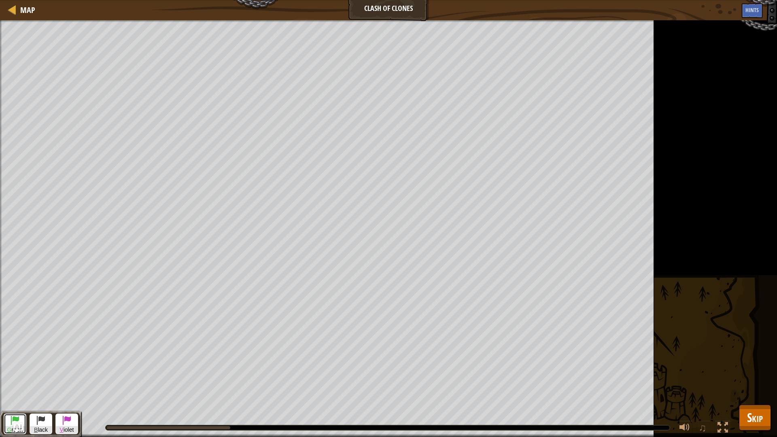
click at [14, 372] on span at bounding box center [15, 420] width 10 height 10
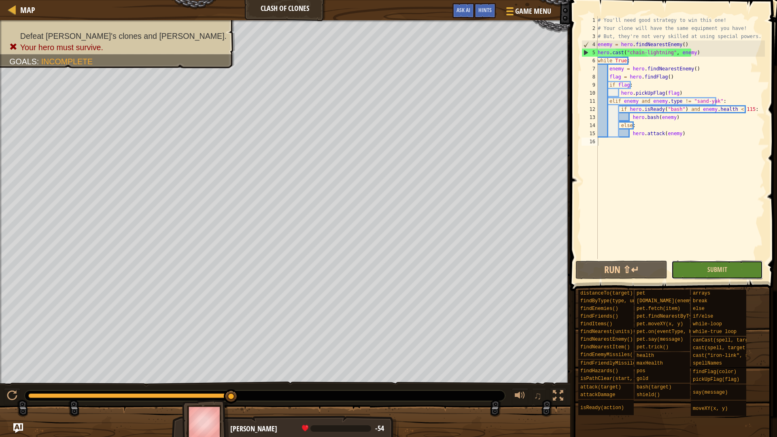
click at [705, 274] on button "Submit" at bounding box center [717, 270] width 91 height 19
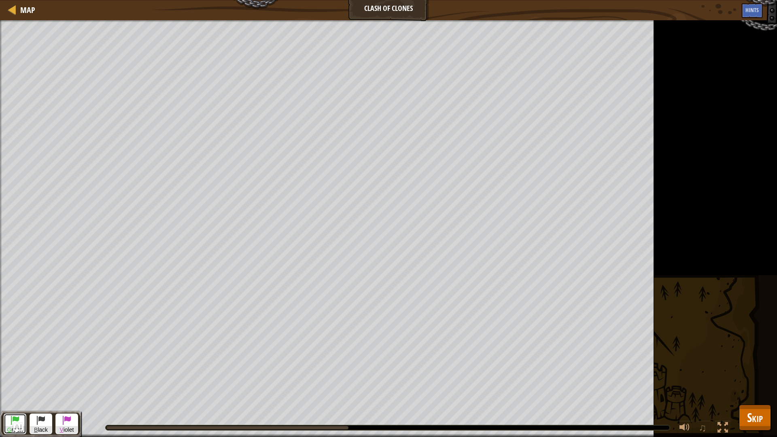
click at [15, 372] on span at bounding box center [15, 420] width 10 height 10
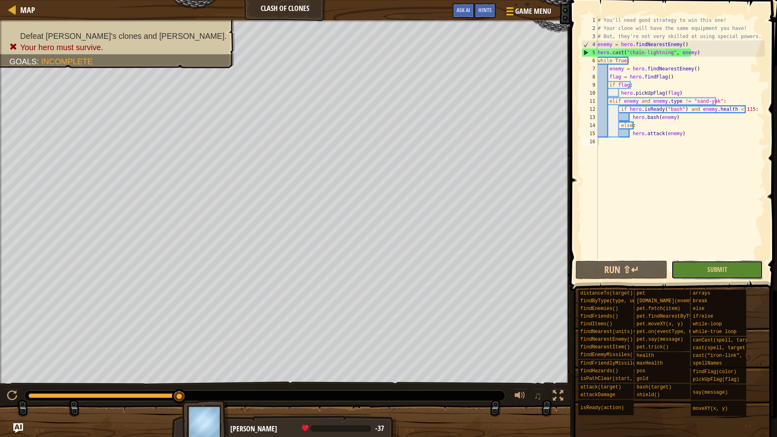
click at [737, 276] on button "Submit" at bounding box center [717, 270] width 91 height 19
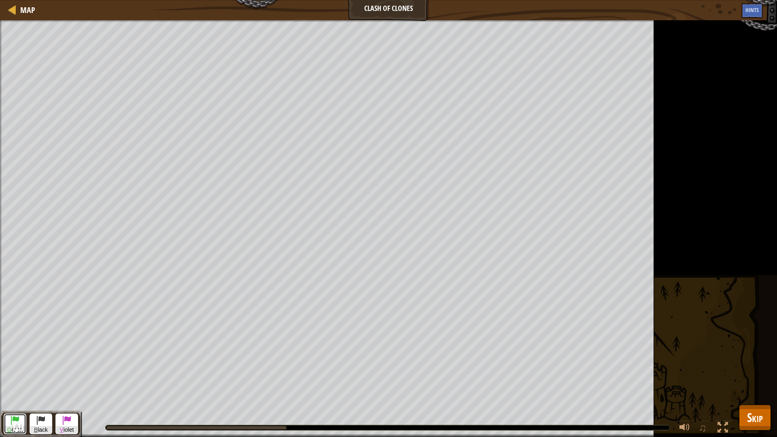
click at [16, 372] on span at bounding box center [15, 420] width 10 height 10
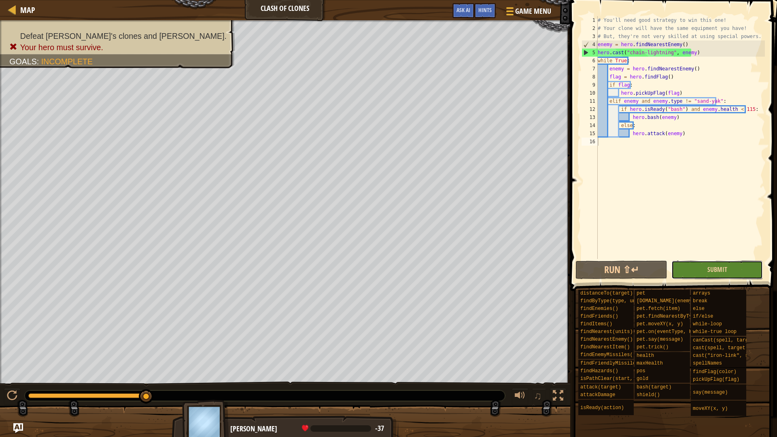
click at [704, 270] on button "Submit" at bounding box center [717, 270] width 91 height 19
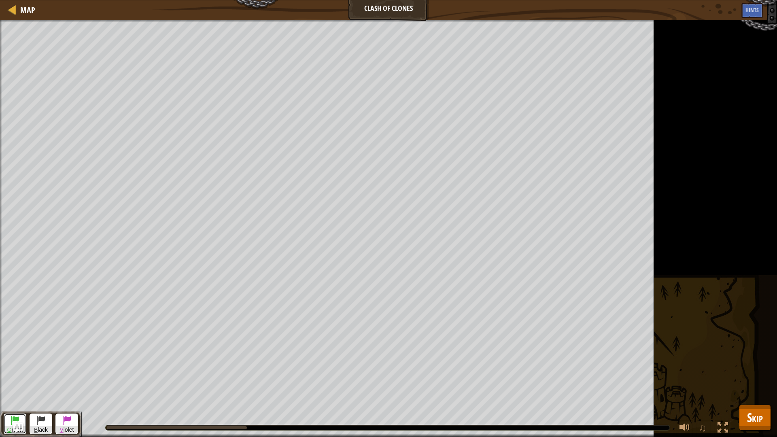
click at [15, 372] on span at bounding box center [15, 420] width 10 height 10
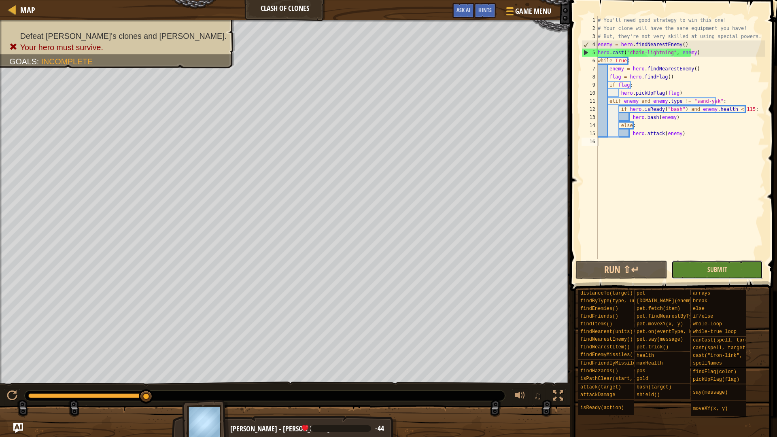
click at [724, 272] on span "Submit" at bounding box center [718, 269] width 20 height 9
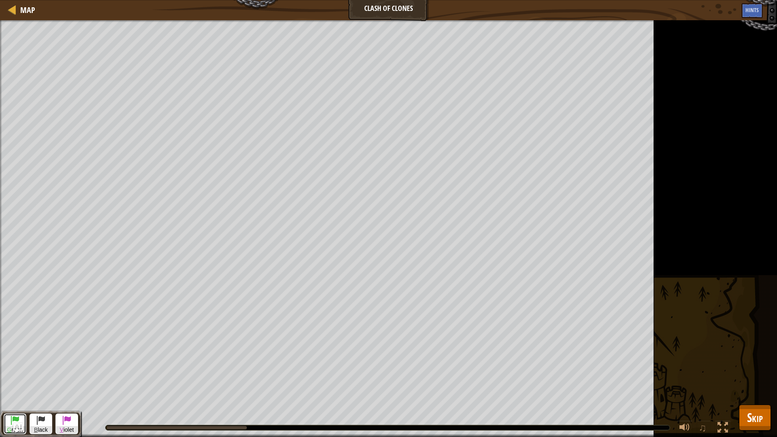
click at [13, 372] on span at bounding box center [15, 420] width 10 height 10
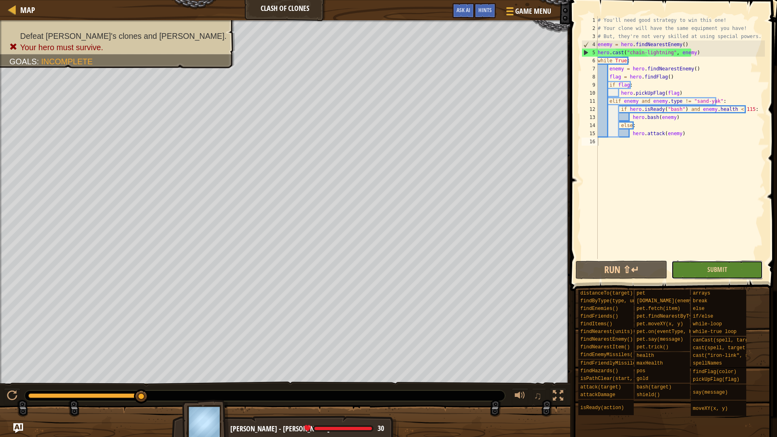
click at [740, 279] on button "Submit" at bounding box center [717, 270] width 91 height 19
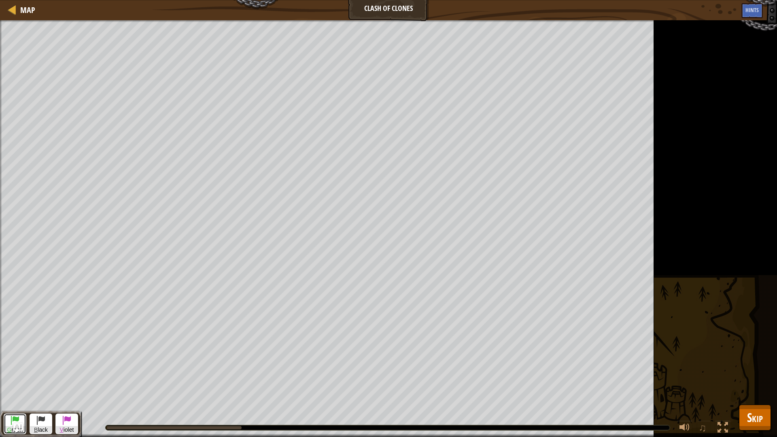
click at [16, 372] on span at bounding box center [15, 420] width 10 height 10
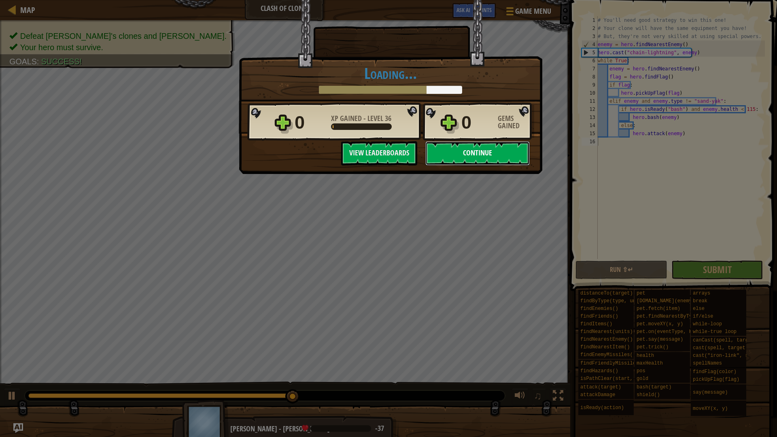
click at [480, 151] on button "Continue" at bounding box center [477, 153] width 104 height 24
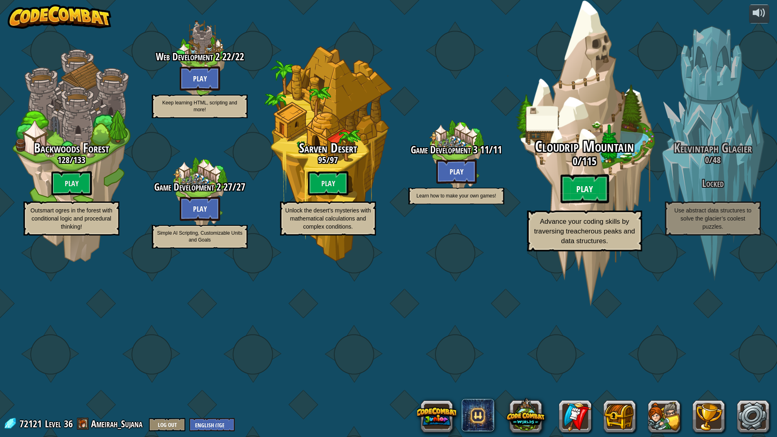
click at [602, 204] on btn "Play" at bounding box center [585, 188] width 49 height 29
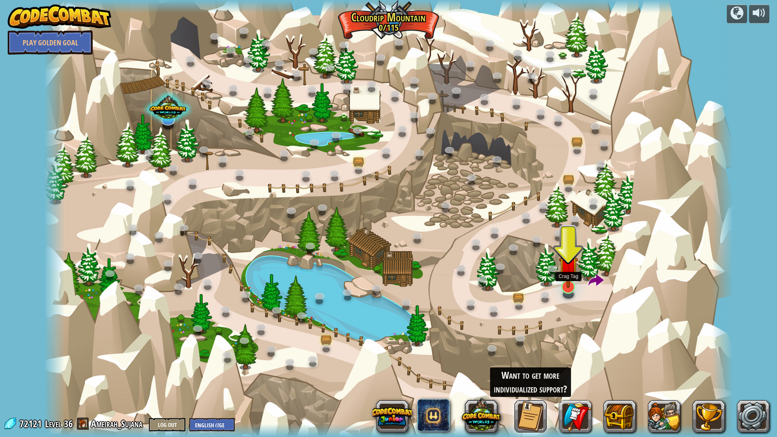
click at [572, 282] on img at bounding box center [568, 266] width 19 height 44
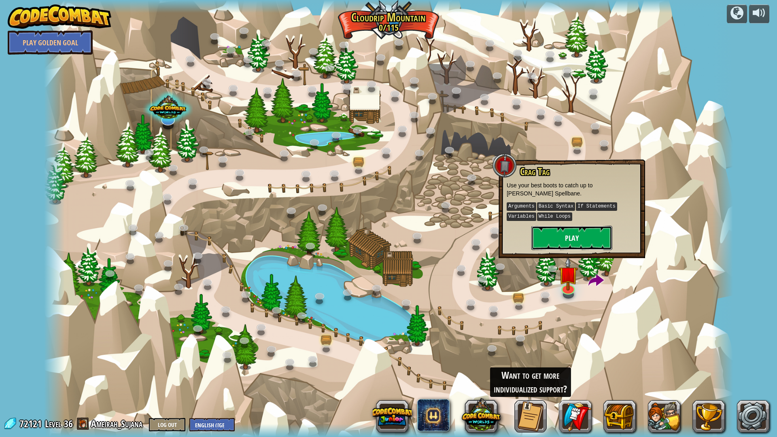
drag, startPoint x: 570, startPoint y: 234, endPoint x: 570, endPoint y: 238, distance: 4.1
click at [570, 238] on button "Play" at bounding box center [571, 238] width 81 height 24
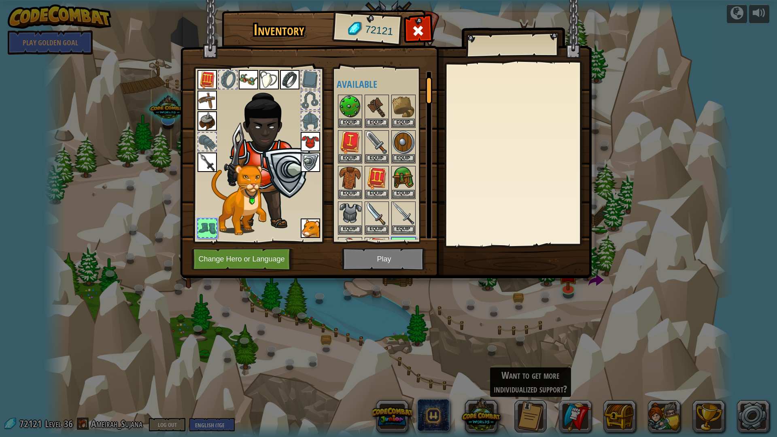
scroll to position [33, 0]
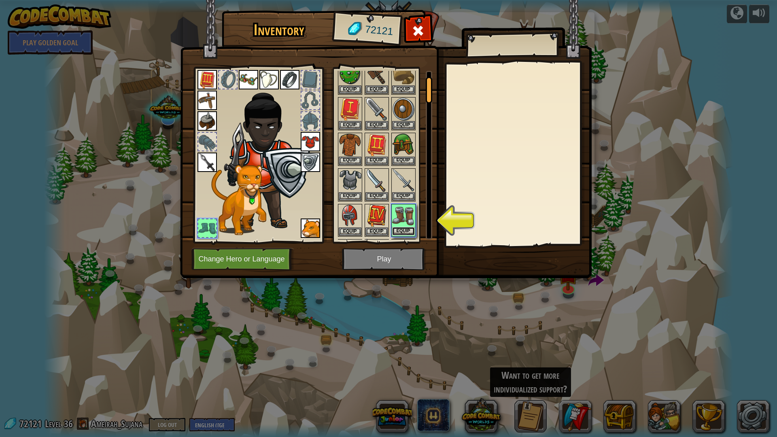
click at [405, 229] on button "Equip" at bounding box center [403, 231] width 23 height 9
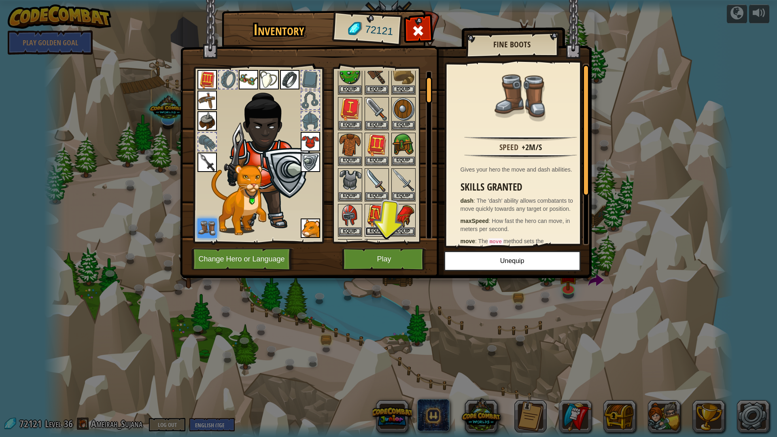
click at [377, 232] on button "Equip" at bounding box center [377, 231] width 23 height 9
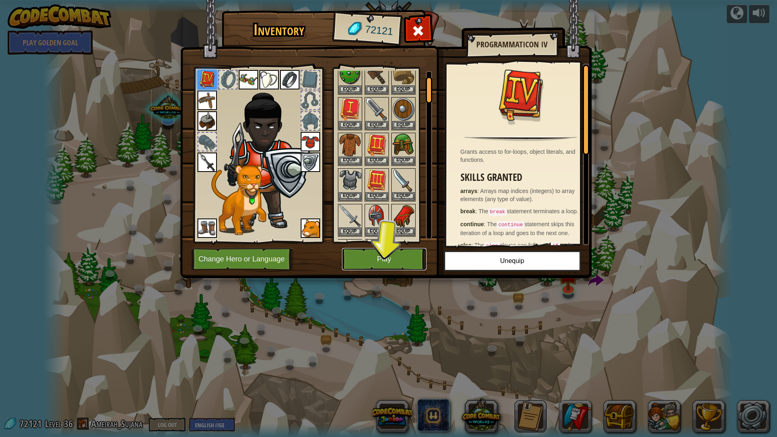
click at [385, 266] on button "Play" at bounding box center [384, 259] width 85 height 22
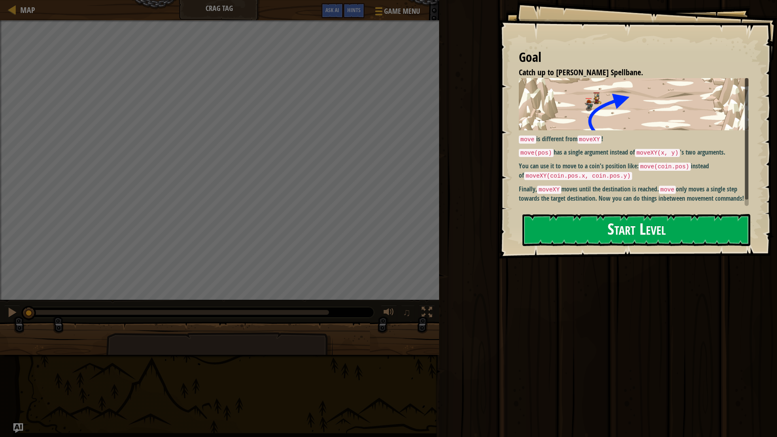
click at [580, 235] on button "Start Level" at bounding box center [637, 230] width 228 height 32
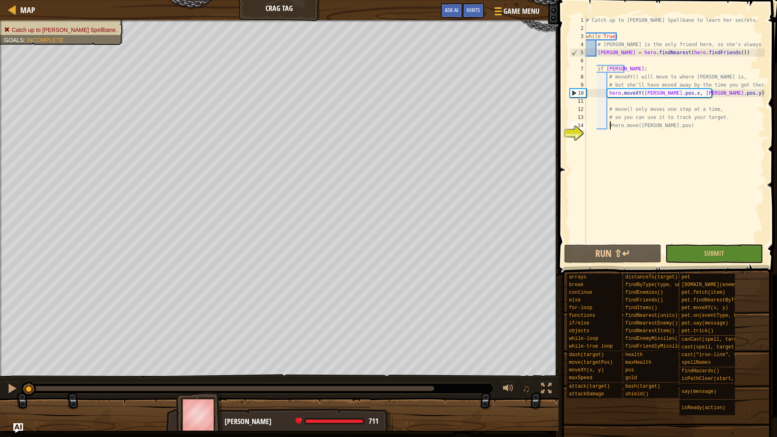
click at [610, 122] on div "# Catch up to [PERSON_NAME] Spellbane to learn her secrets. while True : # [PER…" at bounding box center [675, 137] width 181 height 243
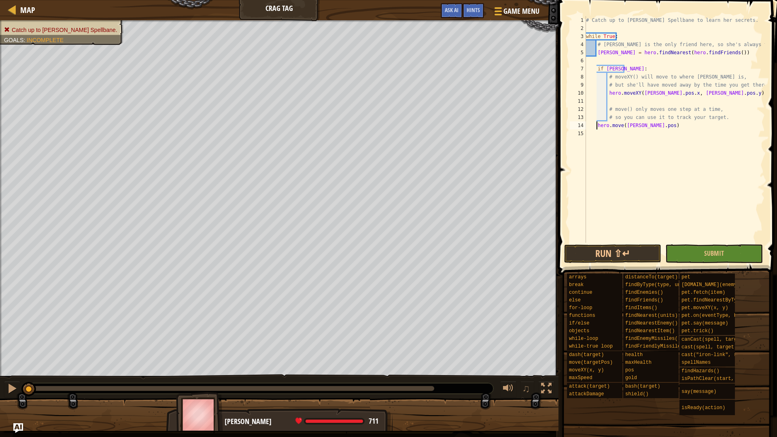
type textarea "hero.move([PERSON_NAME].pos)"
click at [610, 253] on button "Run ⇧↵" at bounding box center [612, 253] width 97 height 19
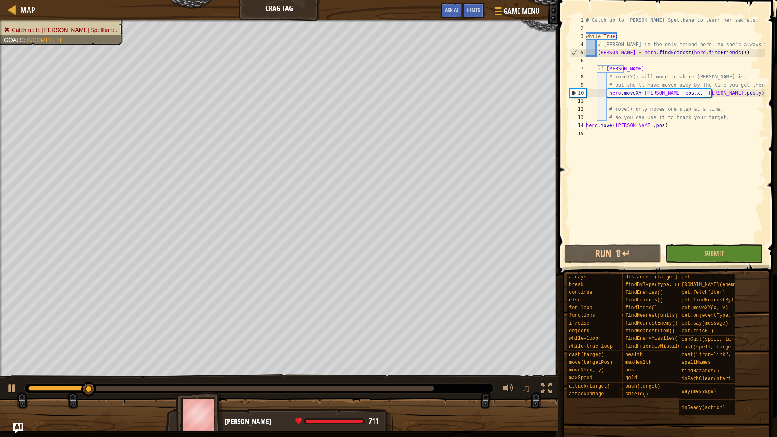
click at [31, 30] on li "Catch up to [PERSON_NAME] Spellbane." at bounding box center [60, 30] width 113 height 8
click at [446, 13] on span "Ask AI" at bounding box center [452, 10] width 14 height 8
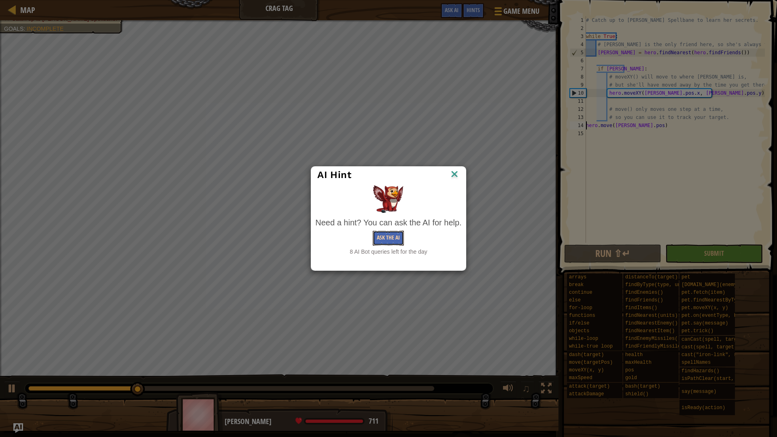
click at [389, 237] on button "Ask the AI" at bounding box center [388, 238] width 31 height 15
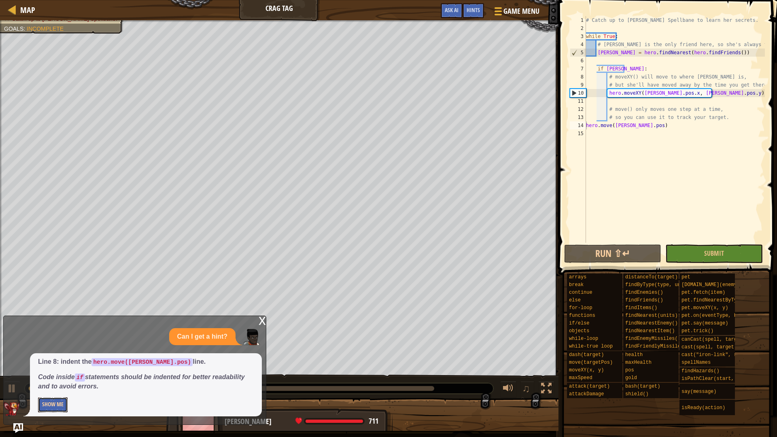
click at [56, 372] on button "Show Me" at bounding box center [53, 404] width 30 height 15
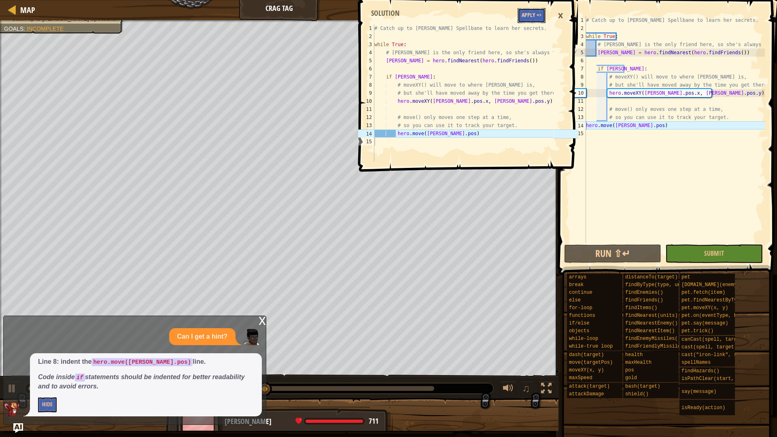
click at [527, 14] on button "Apply =>" at bounding box center [532, 15] width 28 height 15
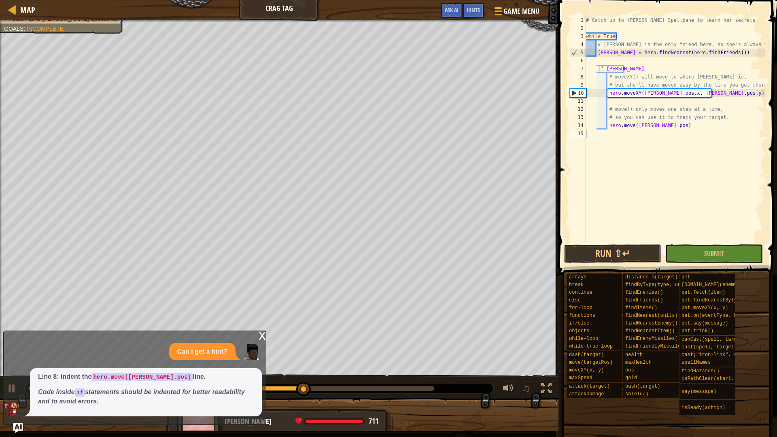
click at [15, 372] on div "x Can I get a hint? Line 8: indent the hero.move([PERSON_NAME].pos) line. Code …" at bounding box center [134, 378] width 263 height 94
click at [20, 372] on img "Ask AI" at bounding box center [18, 428] width 11 height 11
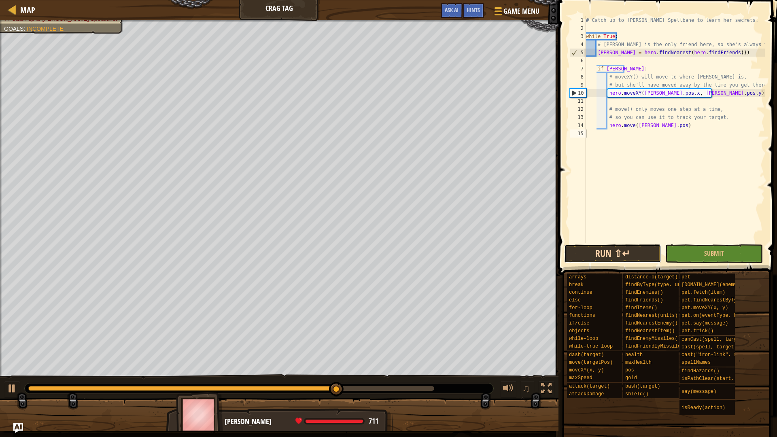
click at [617, 251] on button "Run ⇧↵" at bounding box center [612, 253] width 97 height 19
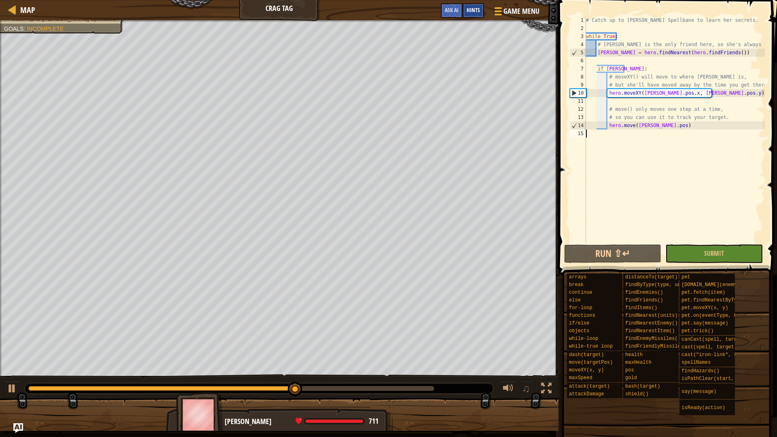
click at [475, 7] on span "Hints" at bounding box center [473, 10] width 13 height 8
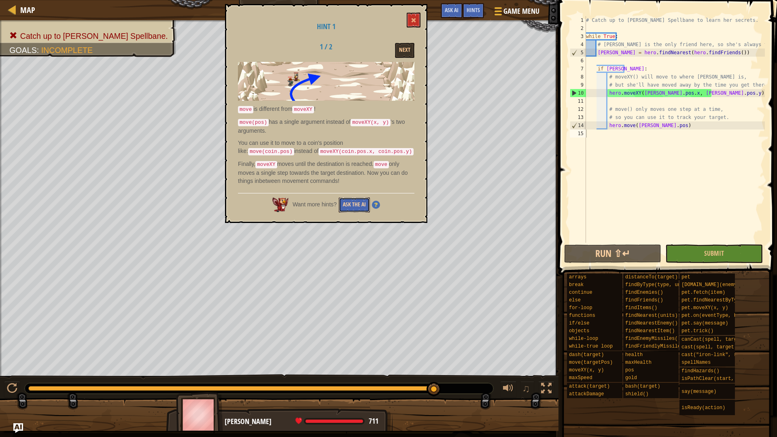
click at [355, 203] on button "Ask the AI" at bounding box center [354, 205] width 31 height 15
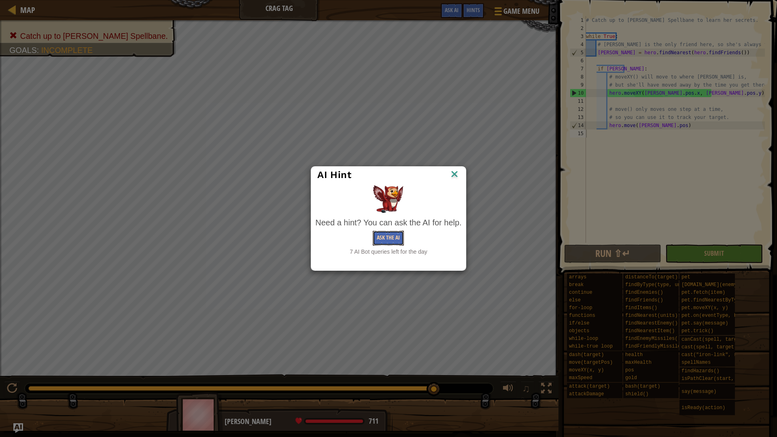
click at [393, 240] on button "Ask the AI" at bounding box center [388, 238] width 31 height 15
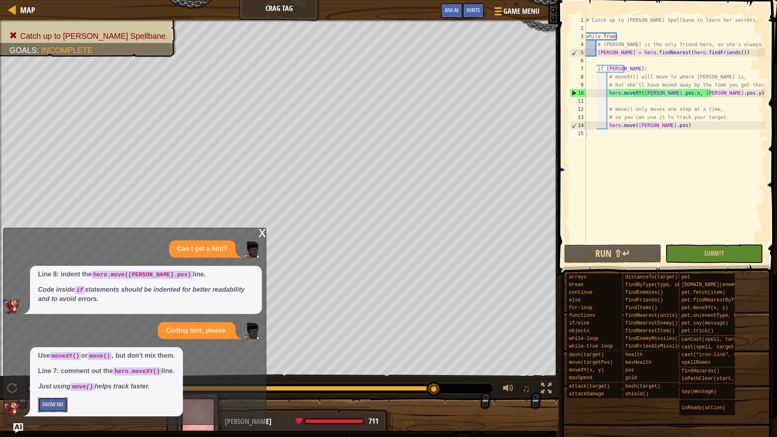
click at [62, 372] on button "Show Me" at bounding box center [53, 404] width 30 height 15
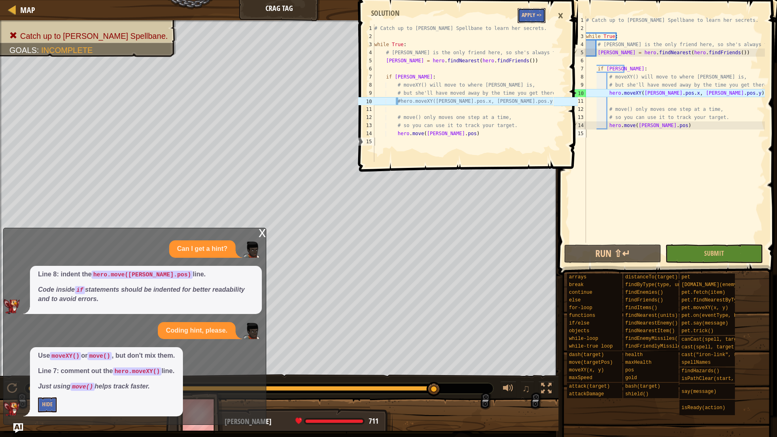
click at [537, 15] on button "Apply =>" at bounding box center [532, 15] width 28 height 15
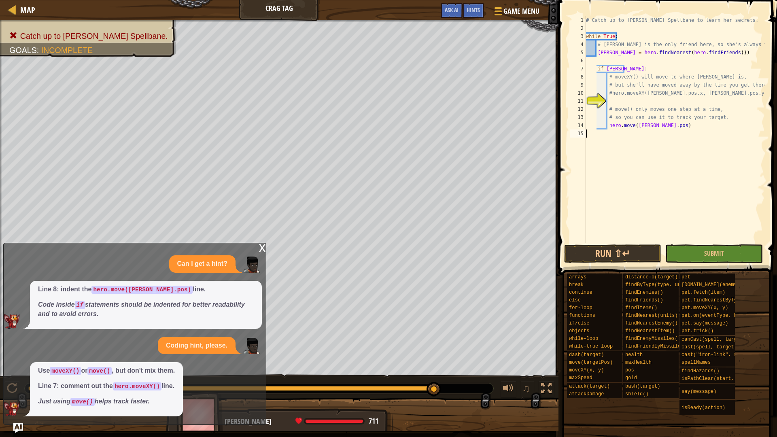
click at [731, 137] on div "# Catch up to [PERSON_NAME] Spellbane to learn her secrets. while True : # [PER…" at bounding box center [675, 137] width 181 height 243
click at [650, 153] on div "# Catch up to [PERSON_NAME] Spellbane to learn her secrets. while True : # [PER…" at bounding box center [675, 137] width 181 height 243
click at [13, 372] on div at bounding box center [279, 418] width 559 height 40
click at [21, 372] on img "Ask AI" at bounding box center [18, 428] width 11 height 11
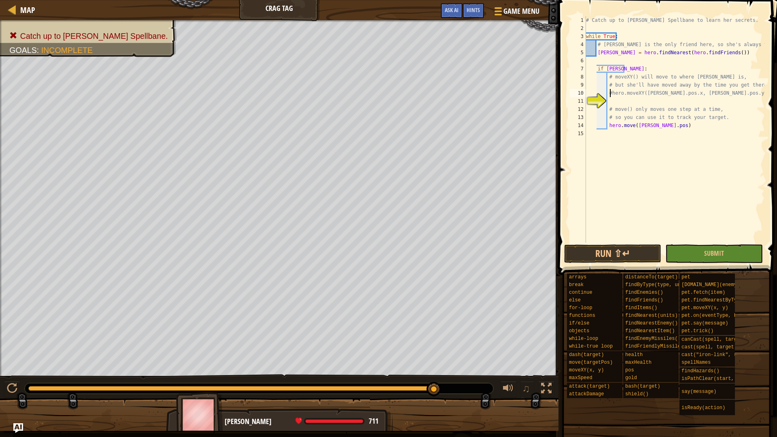
click at [609, 94] on div "# Catch up to [PERSON_NAME] Spellbane to learn her secrets. while True : # [PER…" at bounding box center [675, 137] width 181 height 243
type textarea "hero.moveXY([PERSON_NAME].pos.x, [PERSON_NAME].pos.y)"
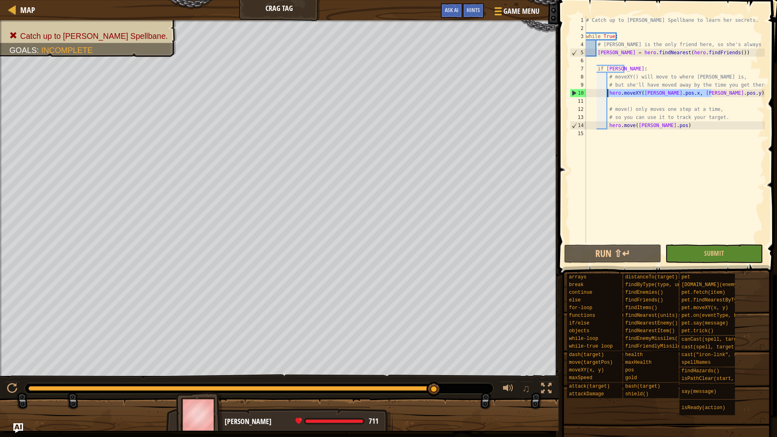
drag, startPoint x: 716, startPoint y: 93, endPoint x: 608, endPoint y: 96, distance: 107.3
click at [608, 96] on div "# Catch up to [PERSON_NAME] Spellbane to learn her secrets. while True : # [PER…" at bounding box center [675, 137] width 181 height 243
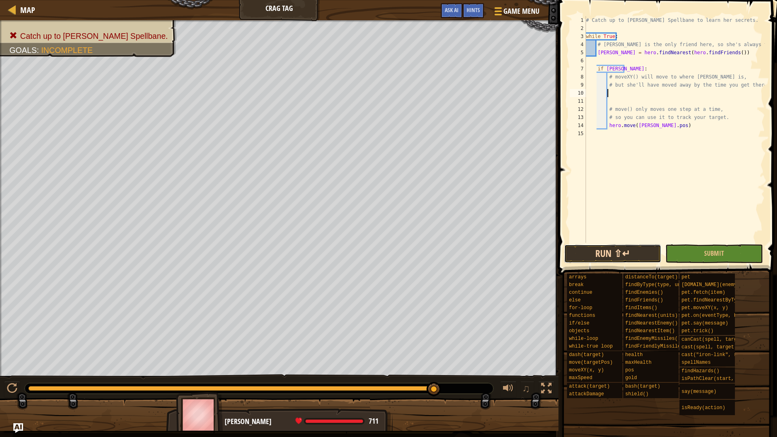
click at [617, 251] on button "Run ⇧↵" at bounding box center [612, 253] width 97 height 19
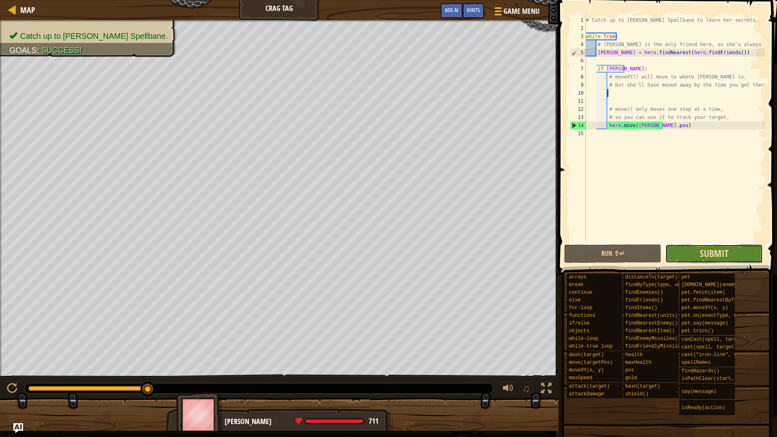
click at [719, 253] on span "Submit" at bounding box center [714, 253] width 29 height 13
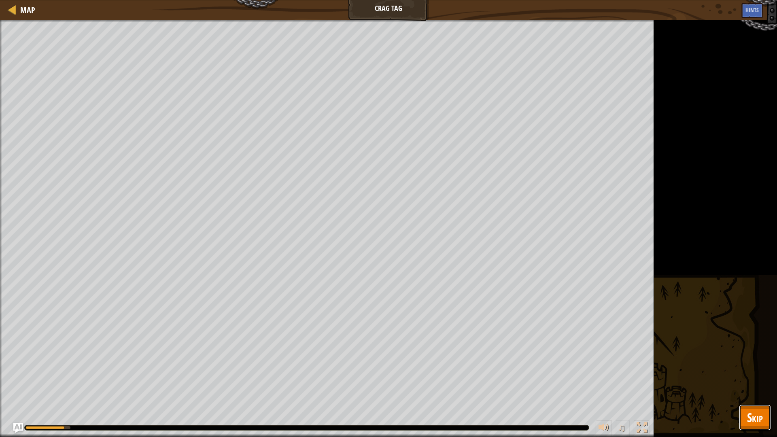
click at [756, 372] on button "Skip" at bounding box center [755, 418] width 32 height 26
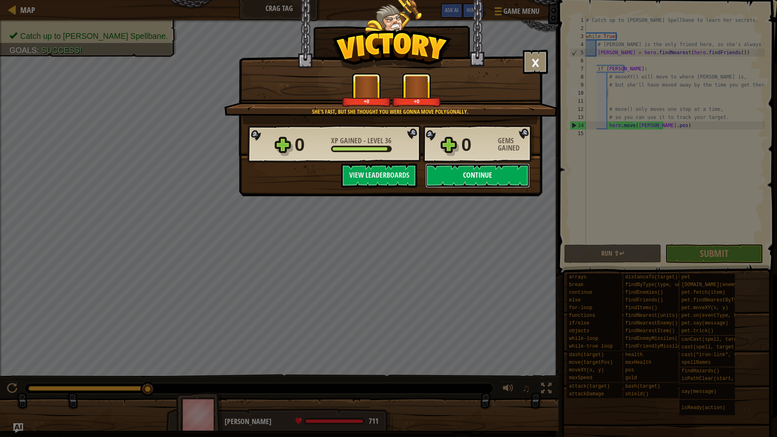
click at [491, 172] on button "Continue" at bounding box center [477, 176] width 104 height 24
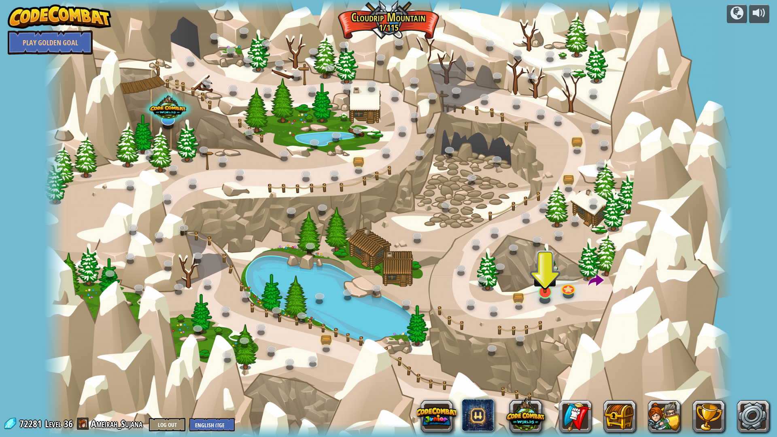
click at [547, 283] on img at bounding box center [545, 271] width 19 height 44
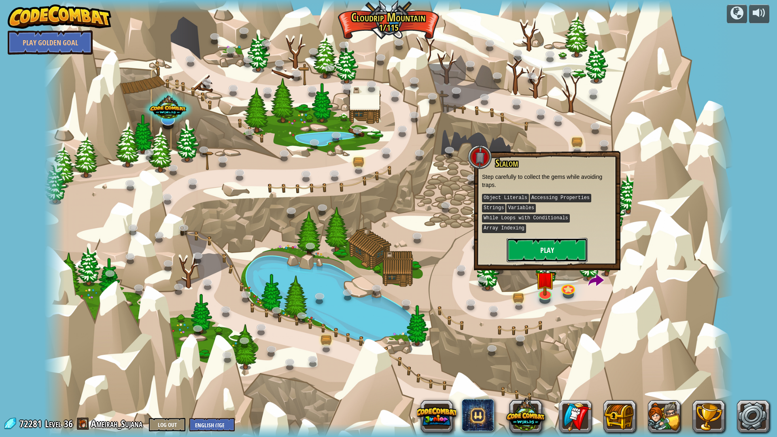
click at [538, 238] on button "Play" at bounding box center [547, 250] width 81 height 24
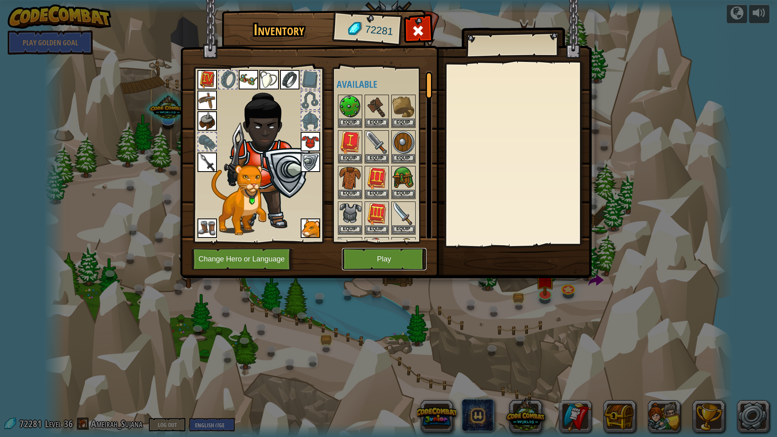
click at [407, 259] on button "Play" at bounding box center [384, 259] width 85 height 22
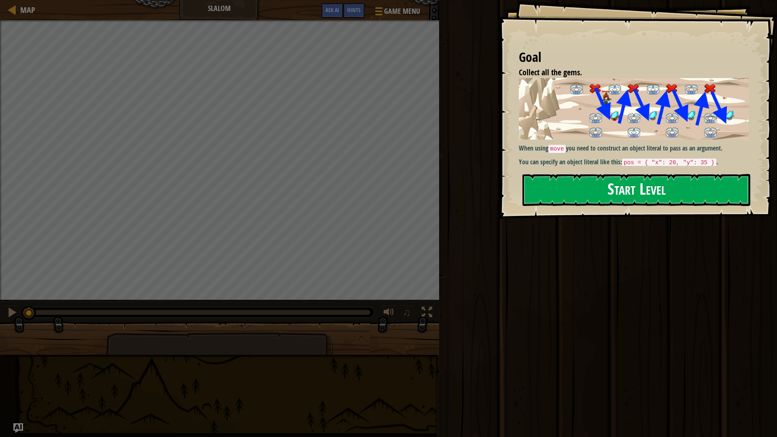
click at [646, 189] on button "Start Level" at bounding box center [637, 190] width 228 height 32
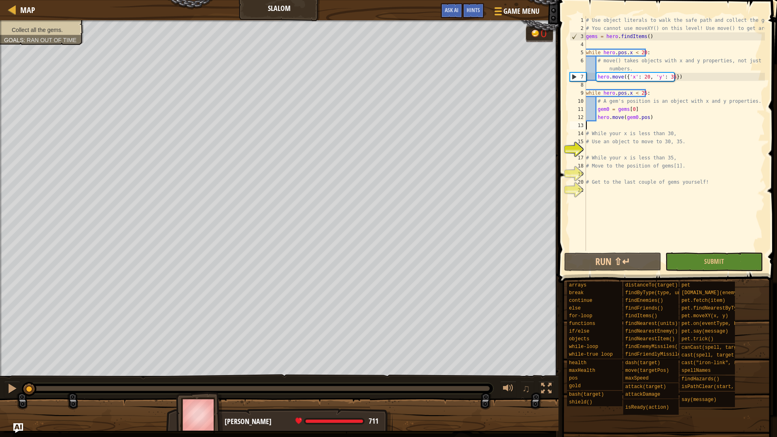
click at [662, 126] on div "# Use object literals to walk the safe path and collect the gems. # You cannot …" at bounding box center [675, 141] width 181 height 251
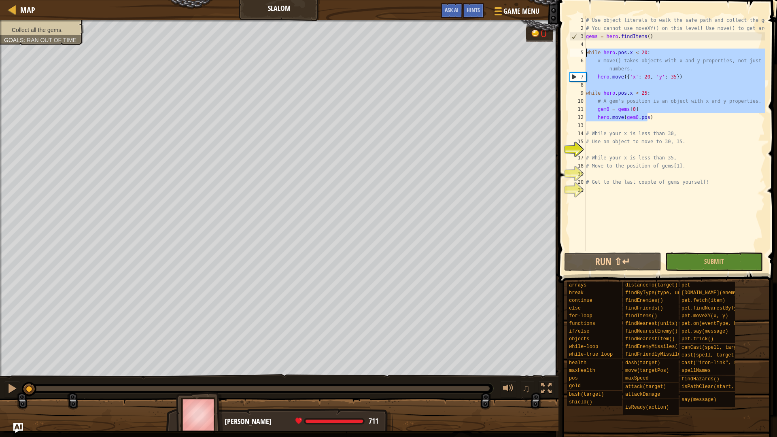
click at [523, 53] on div "Map Slalom Game Menu Done Hints Ask AI 1 הההההההההההההההההההההההההההההההההההההה…" at bounding box center [388, 218] width 777 height 437
type textarea "while hero.pos.x < 20: # move() takes objects with x and y properties, not just…"
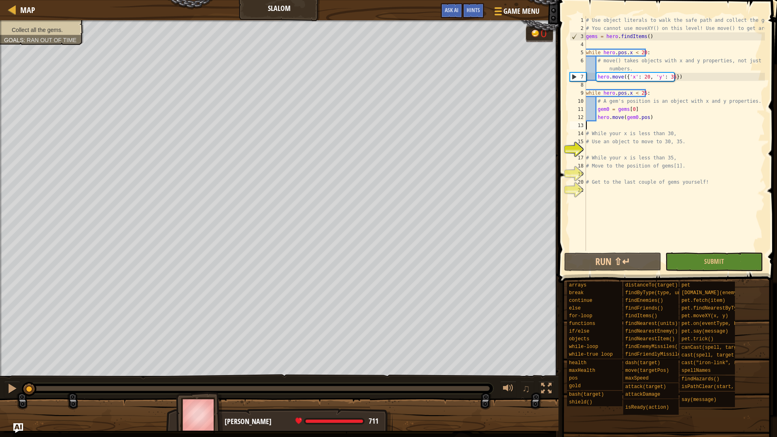
click at [587, 128] on div "# Use object literals to walk the safe path and collect the gems. # You cannot …" at bounding box center [675, 141] width 181 height 251
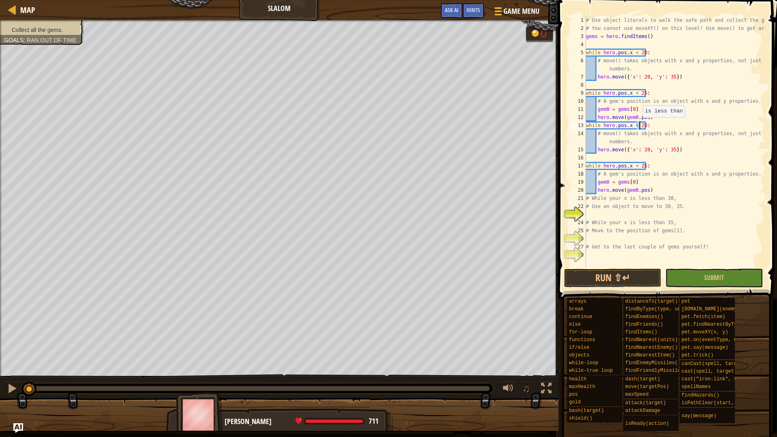
click at [639, 125] on div "# Use object literals to walk the safe path and collect the gems. # You cannot …" at bounding box center [675, 149] width 181 height 267
click at [639, 168] on div "# Use object literals to walk the safe path and collect the gems. # You cannot …" at bounding box center [675, 149] width 181 height 267
click at [639, 147] on div "# Use object literals to walk the safe path and collect the gems. # You cannot …" at bounding box center [675, 149] width 181 height 267
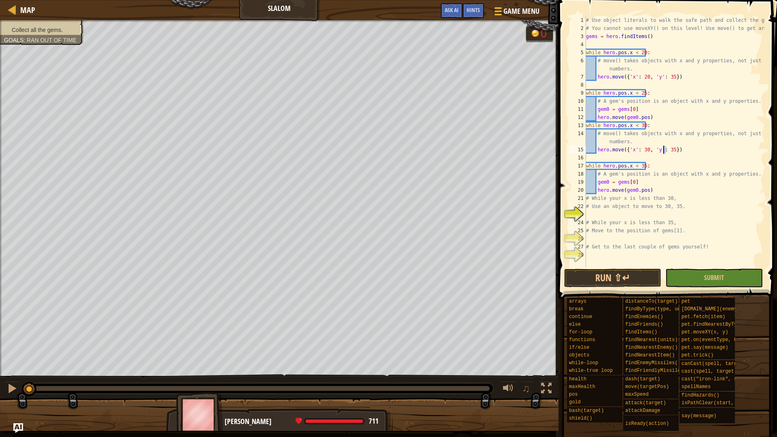
click at [664, 147] on div "# Use object literals to walk the safe path and collect the gems. # You cannot …" at bounding box center [675, 149] width 181 height 267
click at [720, 150] on div "# Use object literals to walk the safe path and collect the gems. # You cannot …" at bounding box center [675, 149] width 181 height 267
click at [607, 182] on div "# Use object literals to walk the safe path and collect the gems. # You cannot …" at bounding box center [675, 149] width 181 height 267
click at [632, 179] on div "# Use object literals to walk the safe path and collect the gems. # You cannot …" at bounding box center [675, 149] width 181 height 267
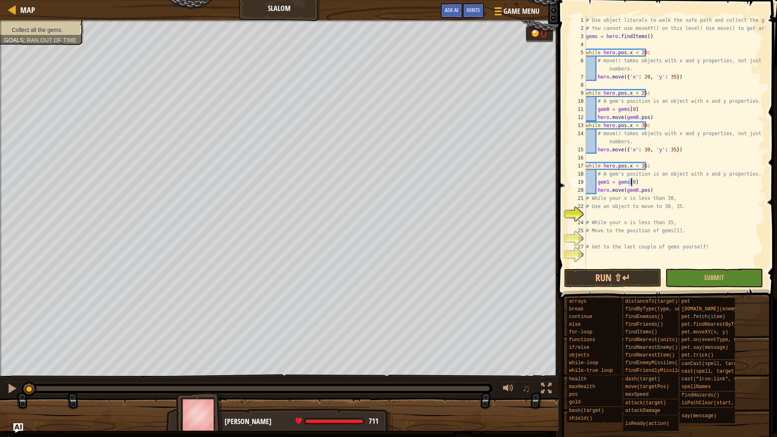
scroll to position [4, 4]
click at [631, 193] on div "# Use object literals to walk the safe path and collect the gems. # You cannot …" at bounding box center [675, 149] width 181 height 267
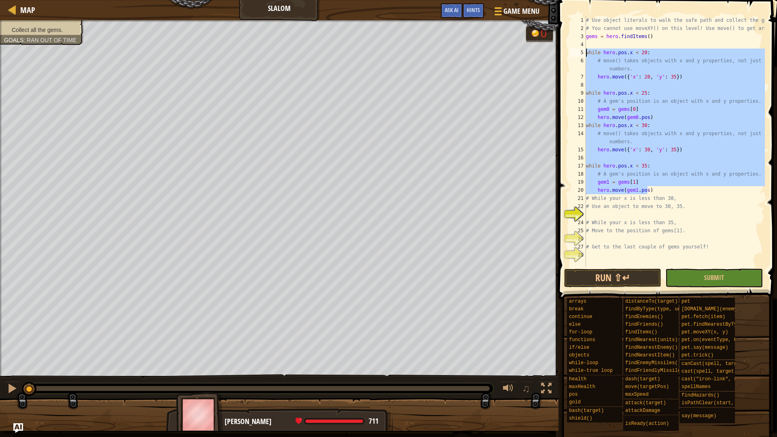
drag, startPoint x: 650, startPoint y: 191, endPoint x: 565, endPoint y: 53, distance: 162.5
click at [565, 53] on div "hero.move(gem1.pos) 1 2 3 4 5 6 7 8 9 10 11 12 13 14 15 16 17 18 19 20 21 22 23…" at bounding box center [666, 165] width 221 height 323
drag, startPoint x: 570, startPoint y: 129, endPoint x: 659, endPoint y: 116, distance: 90.4
paste textarea "hero.move(gem0.pos)"
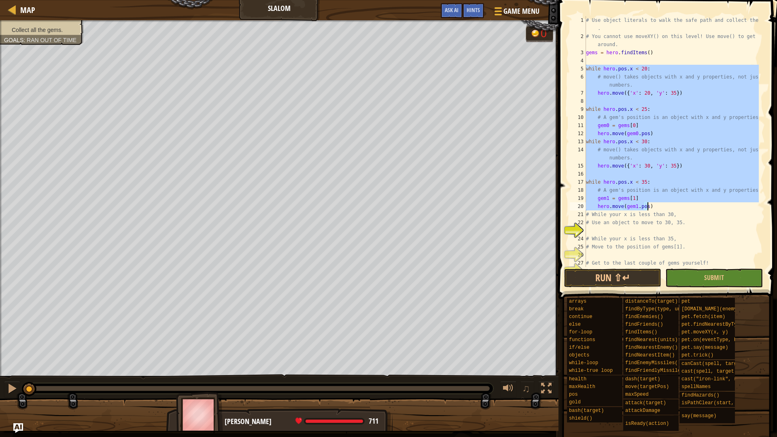
paste textarea "hero.move(gem0"
type textarea "hero.move(gem1.pos)"
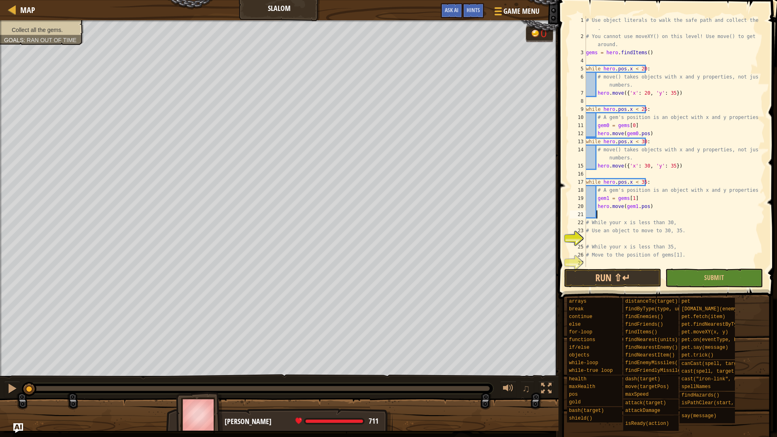
scroll to position [4, 0]
paste textarea "hero.move(gem1.pos)"
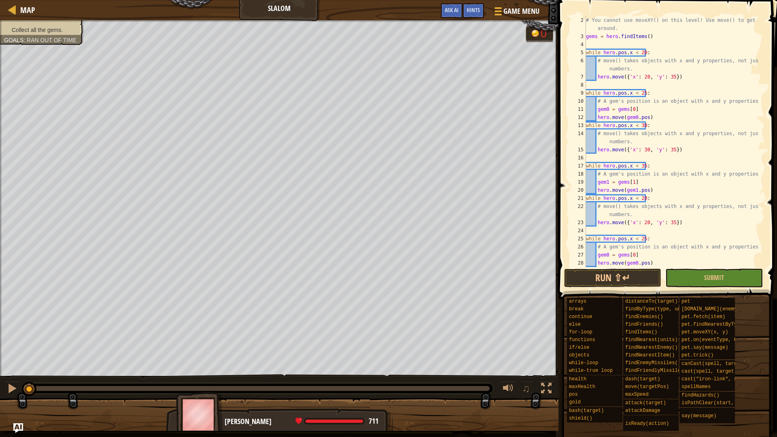
scroll to position [16, 0]
click at [640, 199] on div "# You cannot use moveXY() on this level! Use move() to get around. gems = hero …" at bounding box center [672, 153] width 174 height 275
click at [640, 240] on div "# You cannot use moveXY() on this level! Use move() to get around. gems = hero …" at bounding box center [672, 153] width 174 height 275
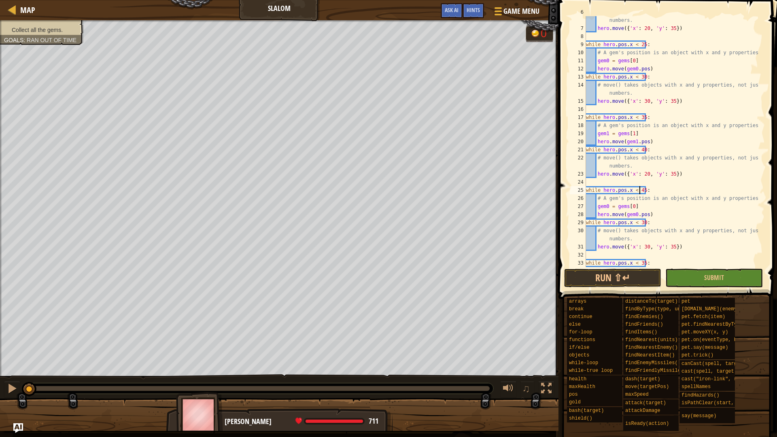
scroll to position [65, 0]
click at [637, 223] on div "# move() takes objects with x and y properties, not just numbers. hero . move (…" at bounding box center [672, 145] width 174 height 275
click at [636, 261] on div "# move() takes objects with x and y properties, not just numbers. hero . move (…" at bounding box center [672, 145] width 174 height 275
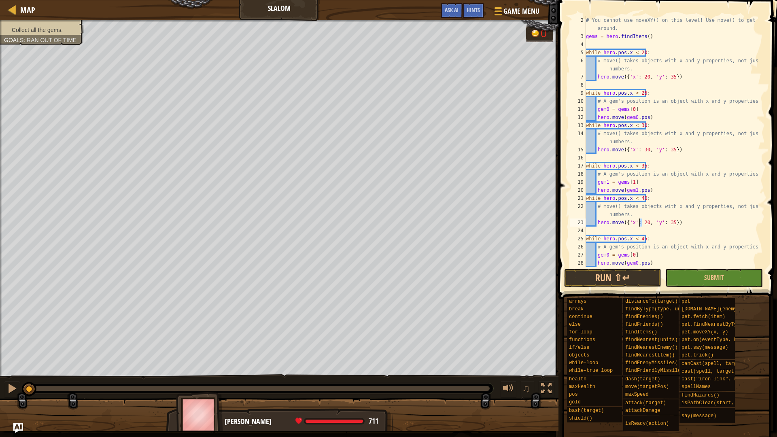
drag, startPoint x: 642, startPoint y: 221, endPoint x: 638, endPoint y: 220, distance: 4.2
click at [638, 220] on div "# You cannot use moveXY() on this level! Use move() to get around. gems = hero …" at bounding box center [672, 153] width 174 height 275
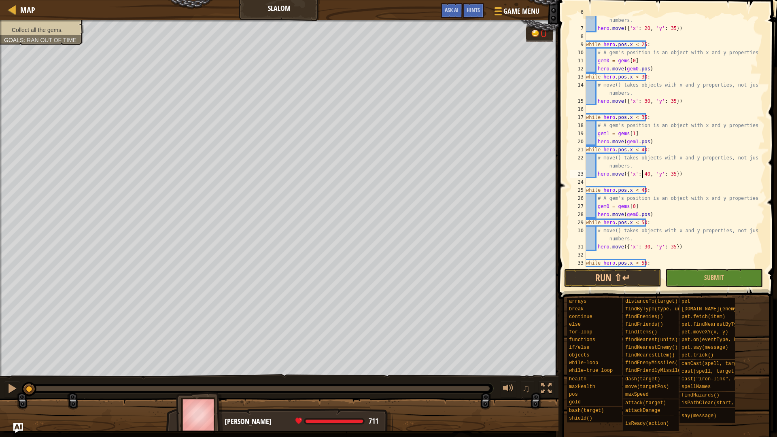
scroll to position [89, 0]
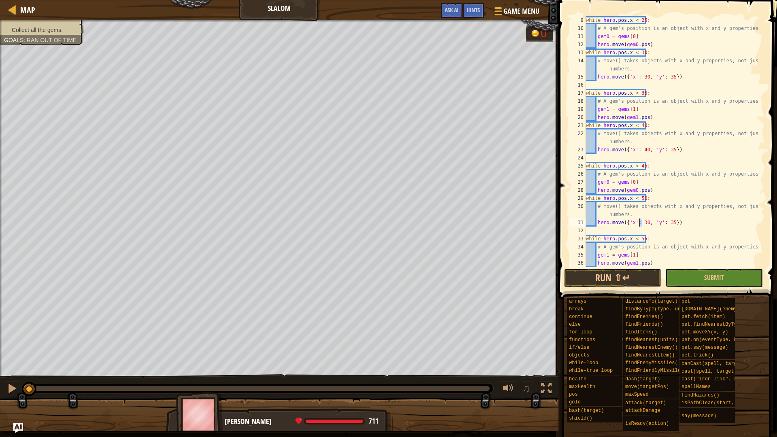
click at [640, 223] on div "while hero . pos . x < 25 : # A gem's position is an object with x and y proper…" at bounding box center [672, 149] width 174 height 267
type textarea "hero.move({'x': 50, 'y': 35})"
click at [729, 234] on div "while hero . pos . x < 25 : # A gem's position is an object with x and y proper…" at bounding box center [672, 149] width 174 height 267
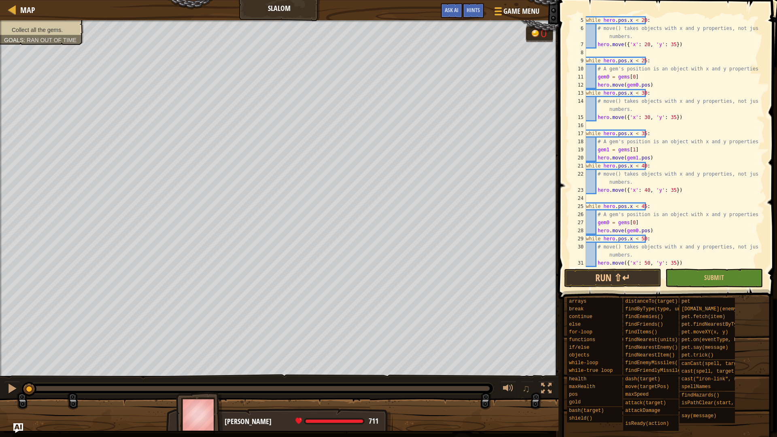
scroll to position [49, 0]
click at [629, 221] on div "while hero . pos . x < 20 : # move() takes objects with x and y properties, not…" at bounding box center [672, 149] width 174 height 267
click at [632, 230] on div "while hero . pos . x < 20 : # move() takes objects with x and y properties, not…" at bounding box center [672, 149] width 174 height 267
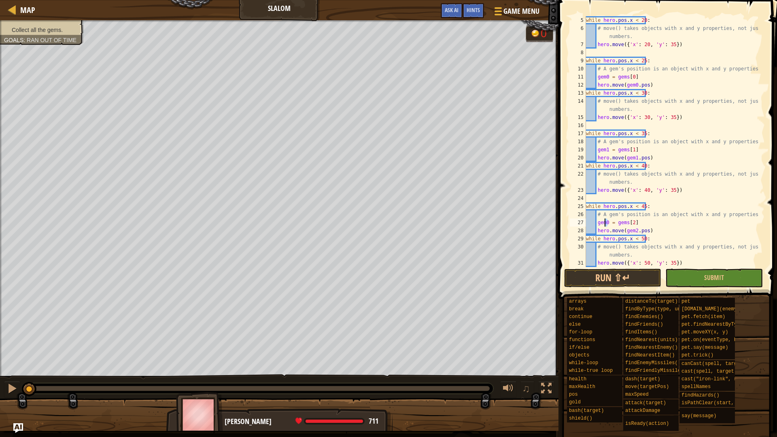
drag, startPoint x: 607, startPoint y: 220, endPoint x: 606, endPoint y: 225, distance: 5.5
click at [606, 225] on div "while hero . pos . x < 20 : # move() takes objects with x and y properties, not…" at bounding box center [672, 149] width 174 height 267
click at [628, 221] on div "while hero . pos . x < 30 : # move() takes objects with x and y properties, not…" at bounding box center [672, 149] width 174 height 267
click at [631, 227] on div "while hero . pos . x < 30 : # move() takes objects with x and y properties, not…" at bounding box center [672, 149] width 174 height 267
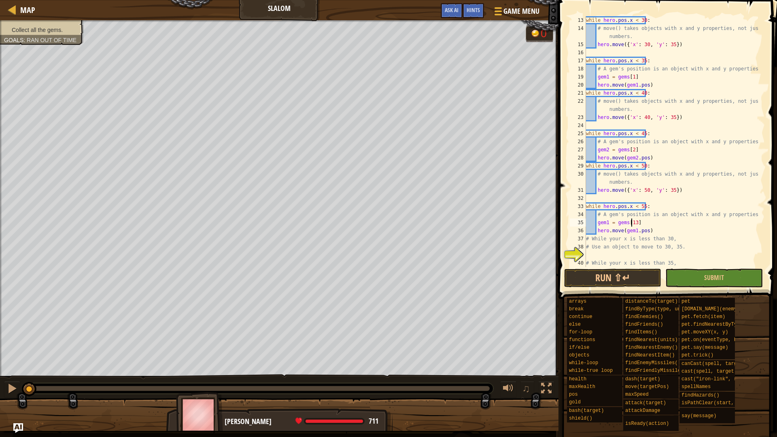
click at [632, 223] on div "while hero . pos . x < 30 : # move() takes objects with x and y properties, not…" at bounding box center [672, 149] width 174 height 267
click at [606, 221] on div "while hero . pos . x < 30 : # move() takes objects with x and y properties, not…" at bounding box center [672, 149] width 174 height 267
click at [633, 229] on div "while hero . pos . x < 30 : # move() takes objects with x and y properties, not…" at bounding box center [672, 149] width 174 height 267
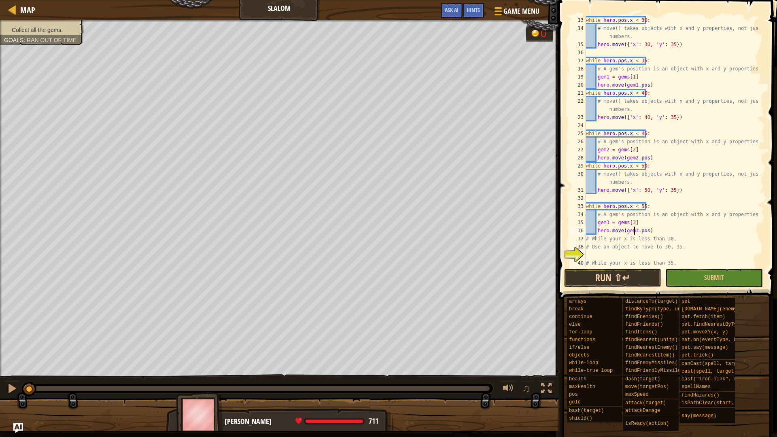
type textarea "hero.move(gem3.pos)"
click at [627, 276] on button "Run ⇧↵" at bounding box center [612, 278] width 97 height 19
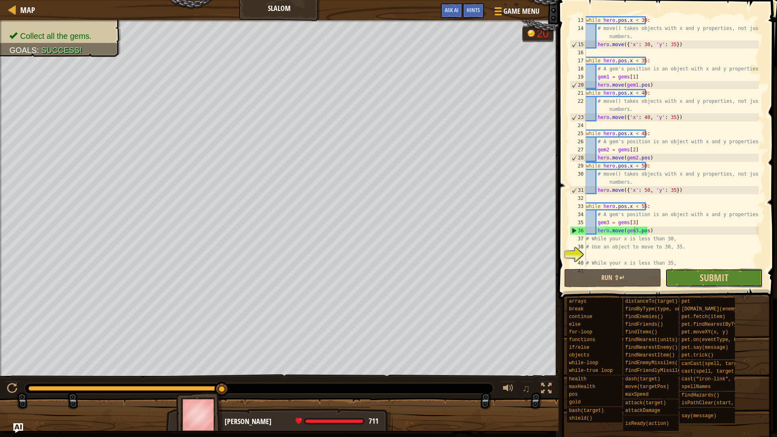
click at [699, 273] on button "Submit" at bounding box center [713, 278] width 97 height 19
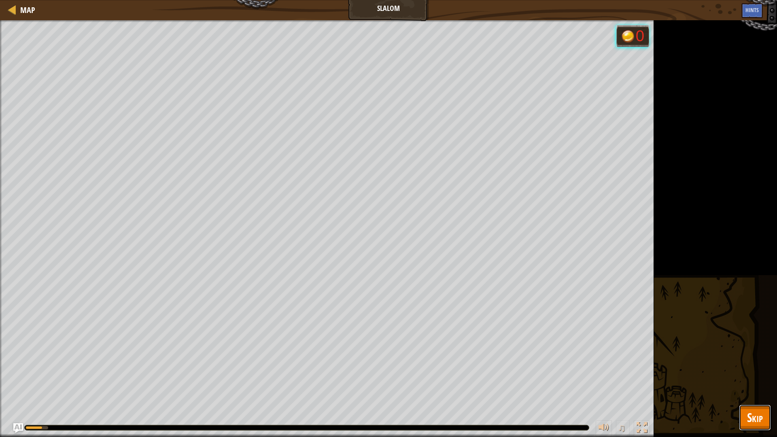
click at [759, 372] on span "Skip" at bounding box center [755, 417] width 16 height 17
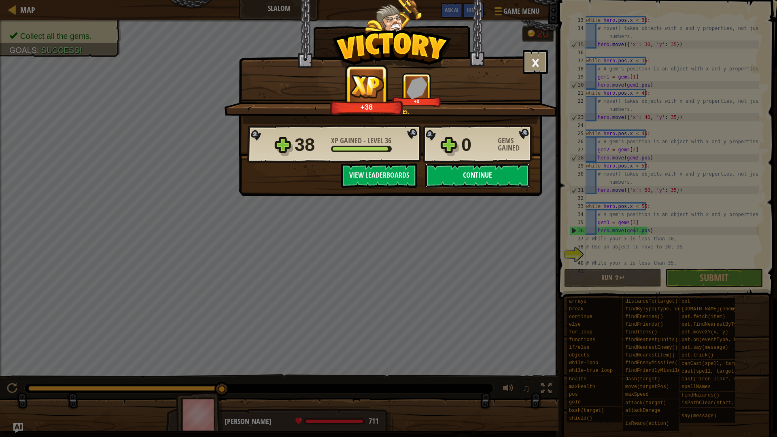
click at [498, 178] on button "Continue" at bounding box center [477, 176] width 104 height 24
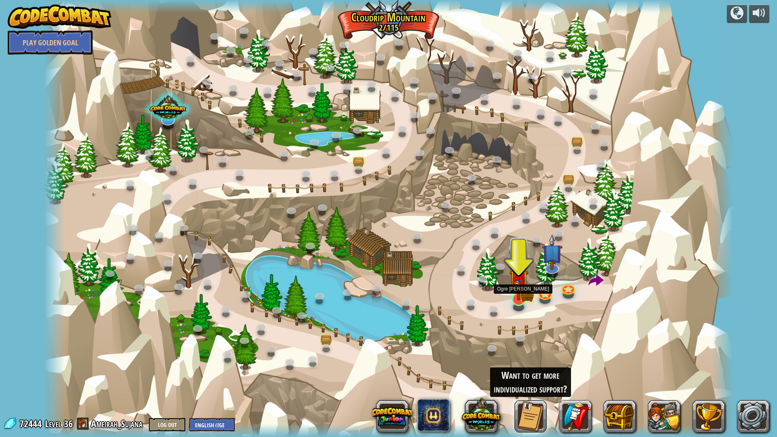
click at [523, 295] on img at bounding box center [518, 280] width 19 height 43
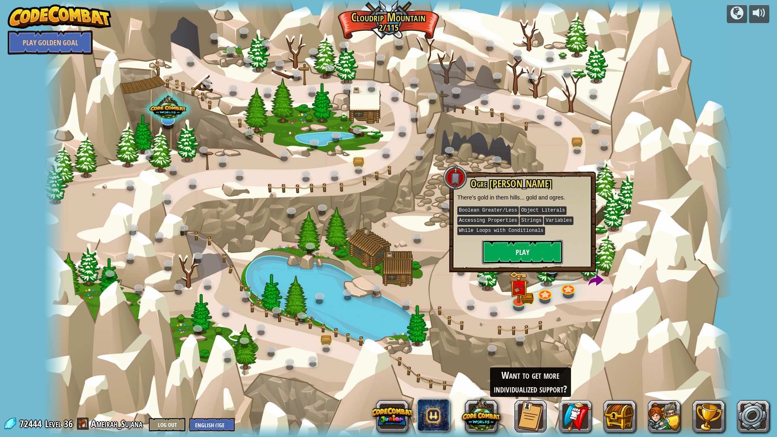
click at [536, 262] on button "Play" at bounding box center [522, 252] width 81 height 24
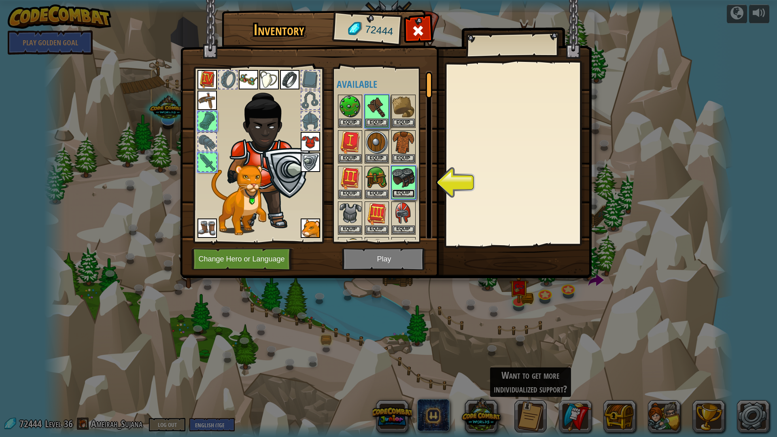
click at [399, 196] on button "Equip" at bounding box center [403, 193] width 23 height 9
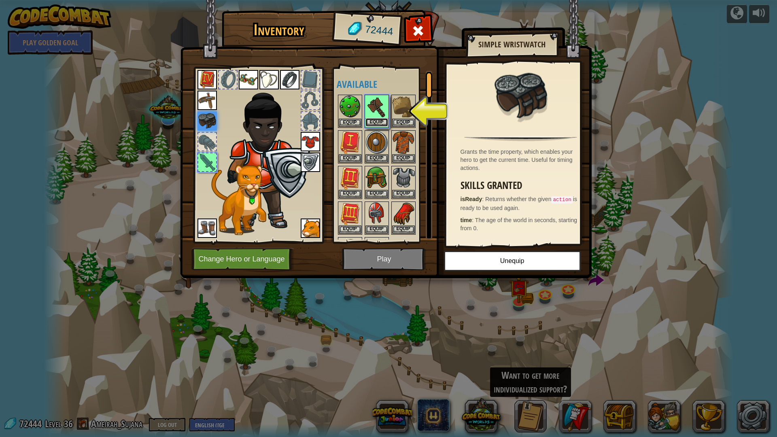
click at [371, 123] on button "Equip" at bounding box center [377, 122] width 23 height 9
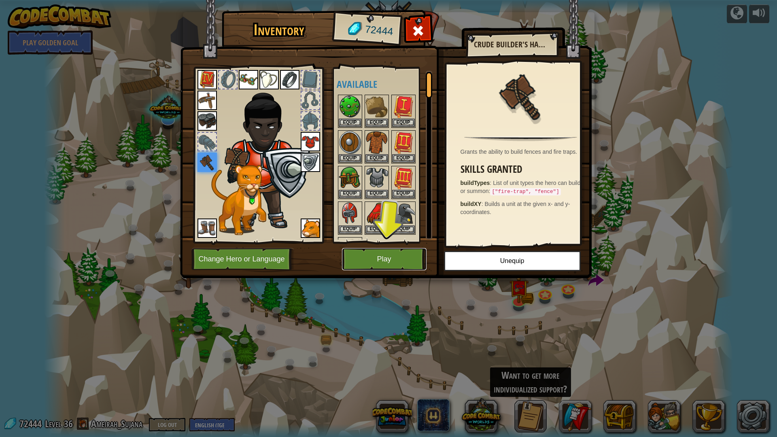
click at [395, 256] on button "Play" at bounding box center [384, 259] width 85 height 22
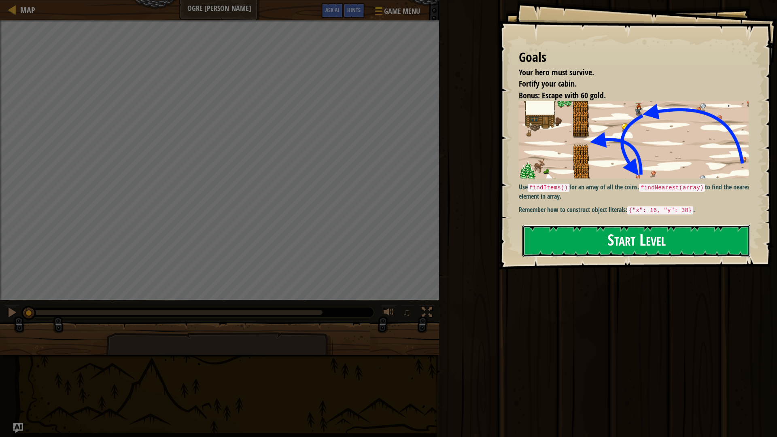
click at [574, 243] on button "Start Level" at bounding box center [637, 241] width 228 height 32
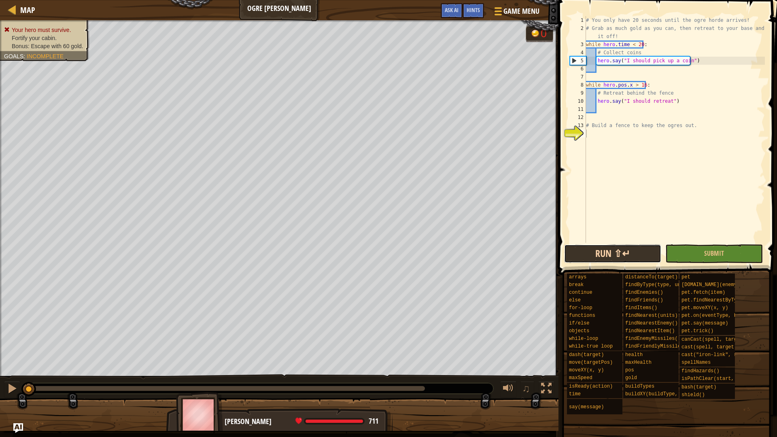
click at [639, 258] on button "Run ⇧↵" at bounding box center [612, 253] width 97 height 19
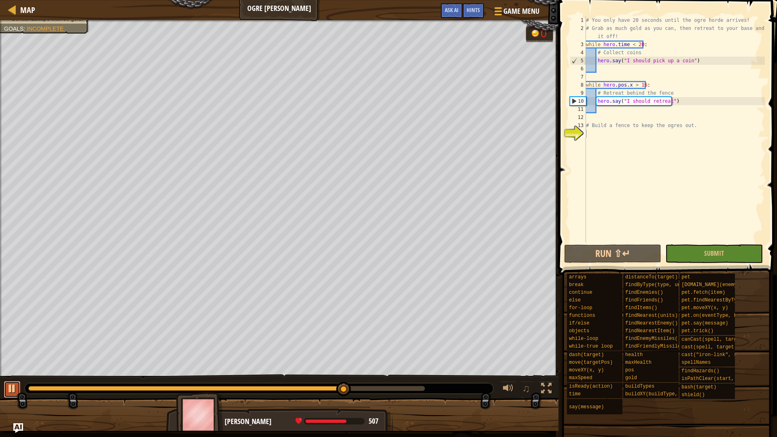
click at [16, 372] on div at bounding box center [12, 388] width 11 height 11
drag, startPoint x: 710, startPoint y: 65, endPoint x: 597, endPoint y: 62, distance: 113.8
click at [597, 62] on div "# You only have 20 seconds until the ogre horde arrives! # Grab as much gold as…" at bounding box center [675, 137] width 181 height 243
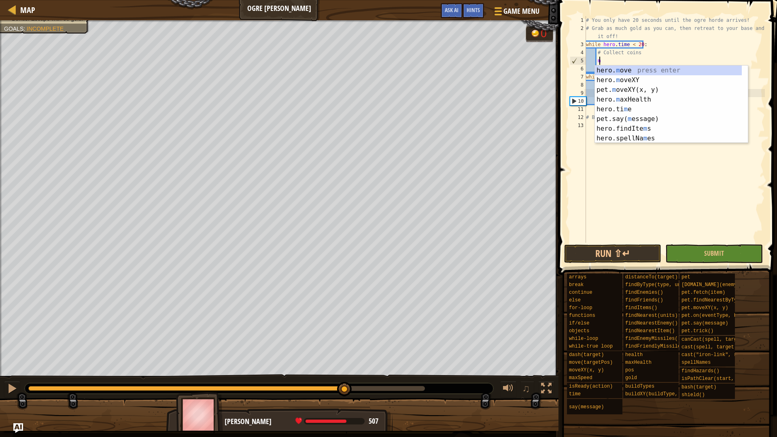
scroll to position [4, 0]
click at [628, 68] on div "hero. m ove press enter hero. m oveXY press enter pet. m oveXY(x, y) press ente…" at bounding box center [668, 114] width 147 height 97
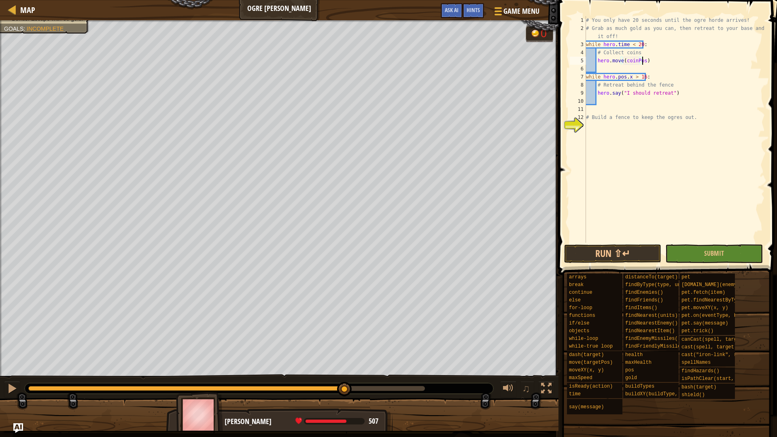
scroll to position [4, 4]
click at [659, 50] on div "# You only have 20 seconds until the ogre horde arrives! # Grab as much gold as…" at bounding box center [675, 137] width 181 height 243
type textarea "# Collect coins"
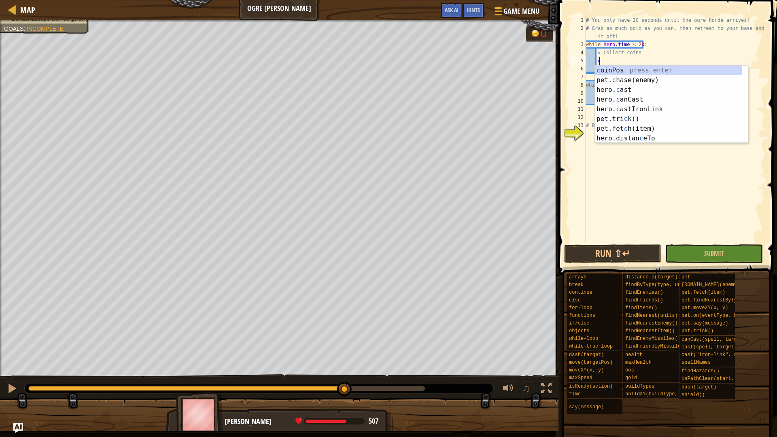
scroll to position [4, 1]
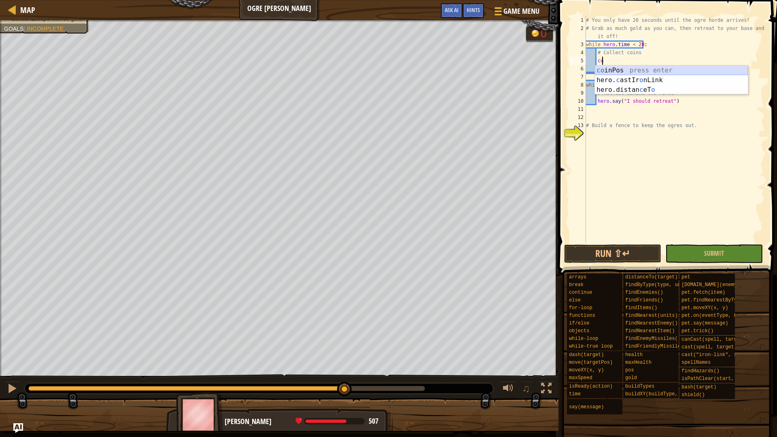
click at [649, 70] on div "co inPos press enter hero. c astIr o nLink press enter hero.distan c eT o press…" at bounding box center [671, 90] width 153 height 49
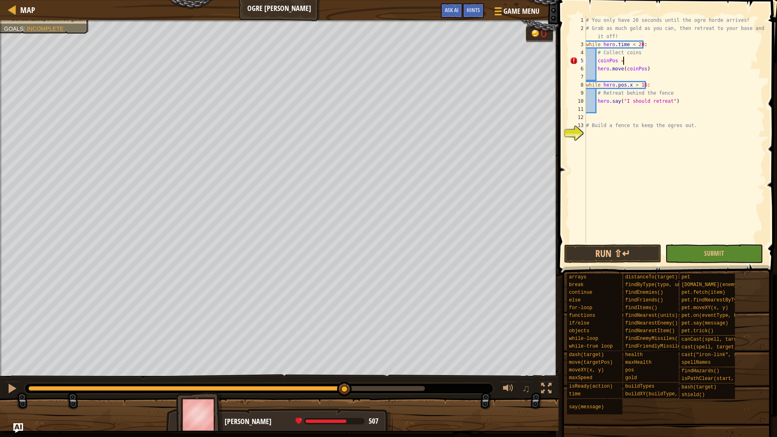
scroll to position [4, 3]
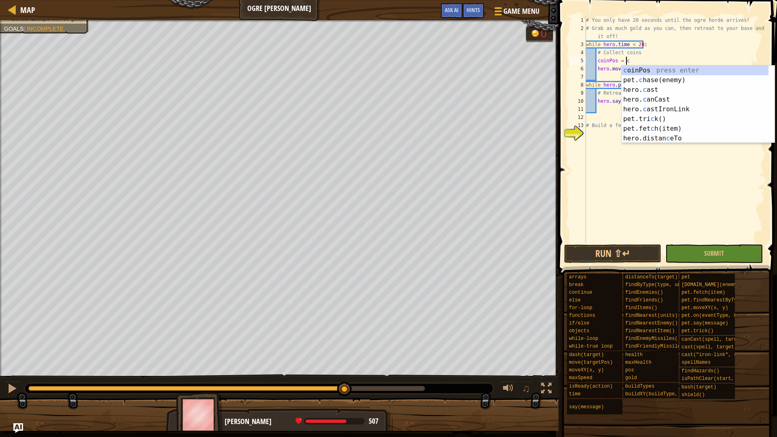
click at [649, 70] on div "c oinPos press enter pet. c hase(enemy) press enter hero. c ast press enter her…" at bounding box center [695, 114] width 147 height 97
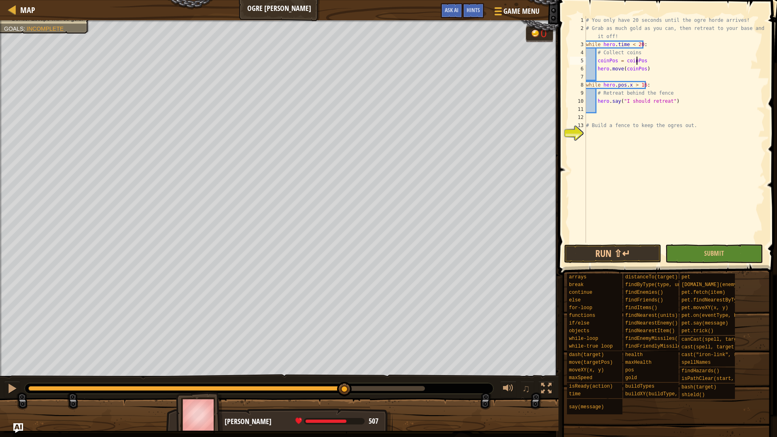
click at [636, 62] on div "# You only have 20 seconds until the ogre horde arrives! # Grab as much gold as…" at bounding box center [675, 137] width 181 height 243
click at [635, 62] on div "# You only have 20 seconds until the ogre horde arrives! # Grab as much gold as…" at bounding box center [675, 137] width 181 height 243
click at [653, 51] on div "# You only have 20 seconds until the ogre horde arrives! # Grab as much gold as…" at bounding box center [675, 137] width 181 height 243
type textarea "# Collect coins"
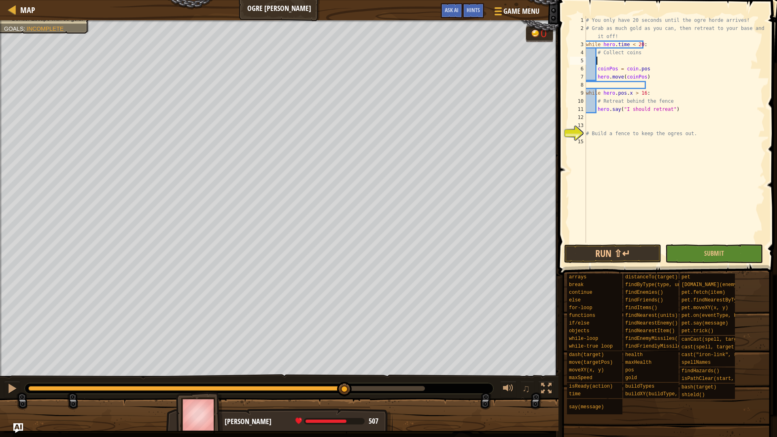
scroll to position [4, 0]
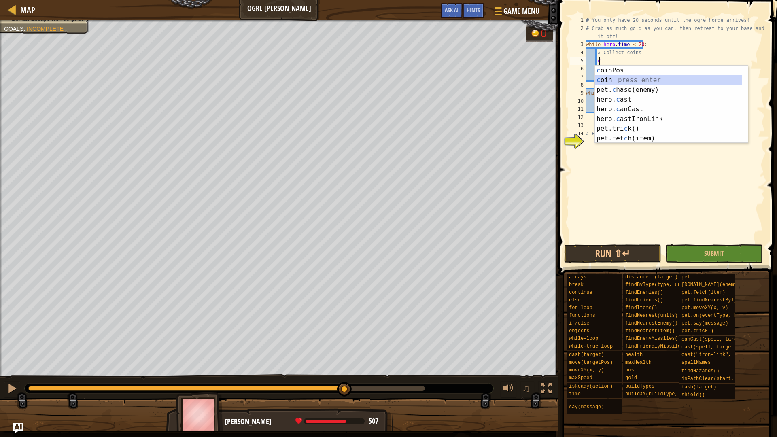
click at [627, 82] on div "c oinPos press enter c oin press enter pet. c hase(enemy) press enter hero. c a…" at bounding box center [668, 114] width 147 height 97
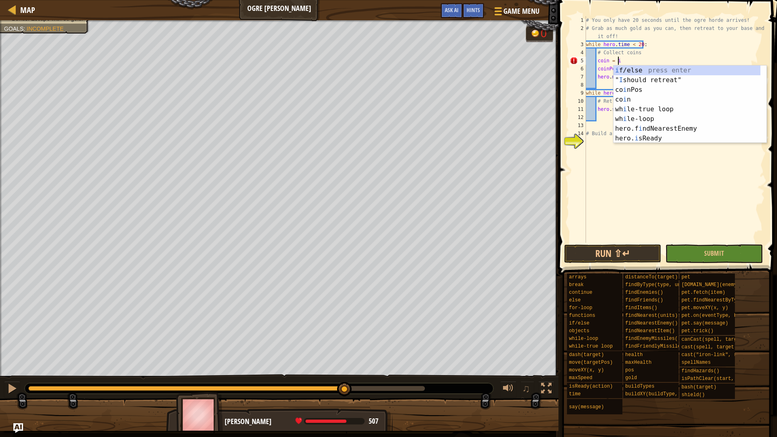
scroll to position [4, 2]
type textarea "coin = it"
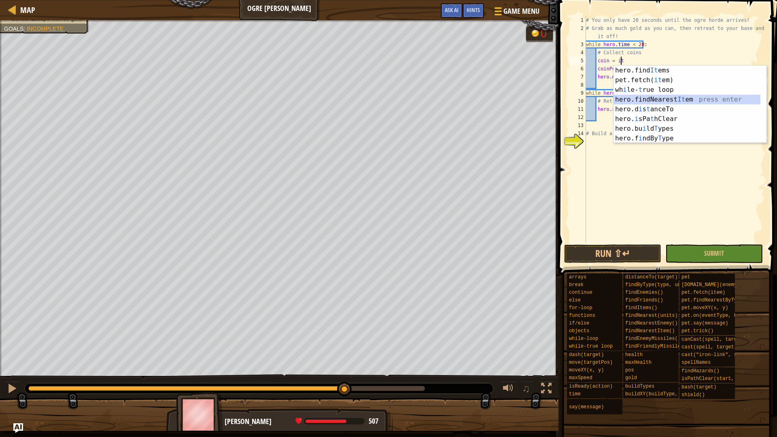
click at [684, 101] on div "hero.find It ems press enter pet.fetch( it em) press enter wh i le- t rue loop …" at bounding box center [687, 114] width 147 height 97
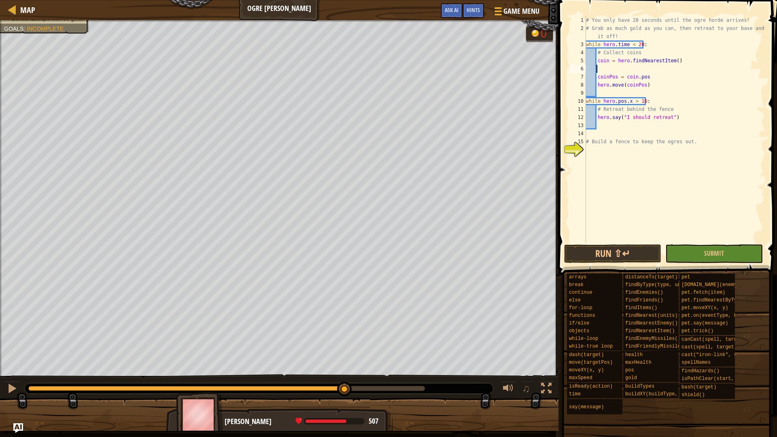
scroll to position [4, 0]
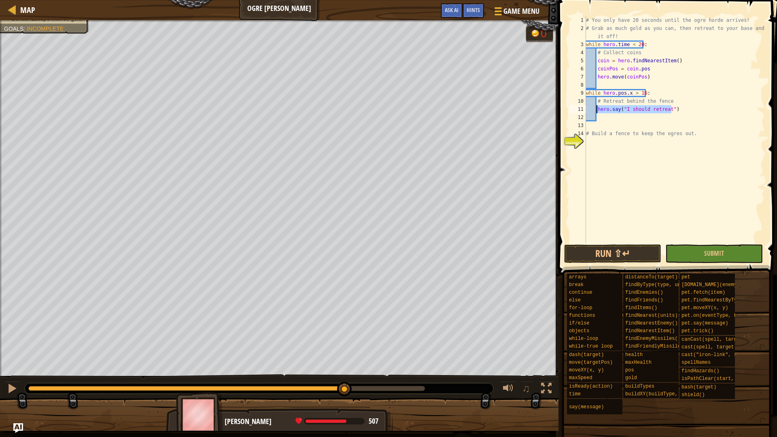
drag, startPoint x: 680, startPoint y: 113, endPoint x: 597, endPoint y: 113, distance: 83.4
click at [597, 113] on div "# You only have 20 seconds until the ogre horde arrives! # Grab as much gold as…" at bounding box center [675, 137] width 181 height 243
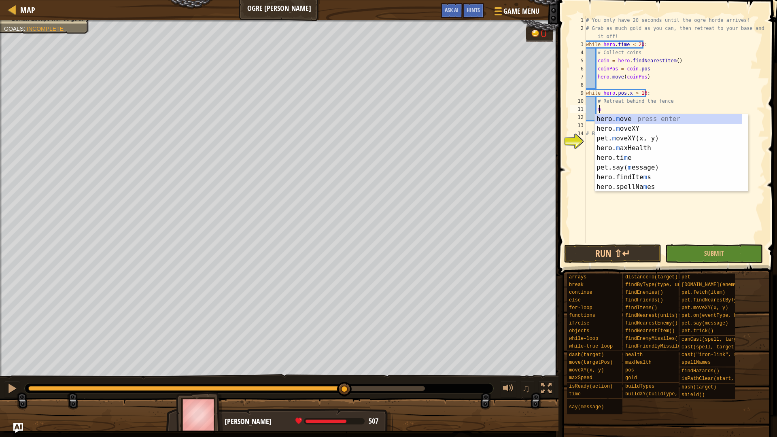
scroll to position [4, 0]
click at [634, 127] on div "hero. m ove press enter hero. m oveXY press enter pet. m oveXY(x, y) press ente…" at bounding box center [668, 162] width 147 height 97
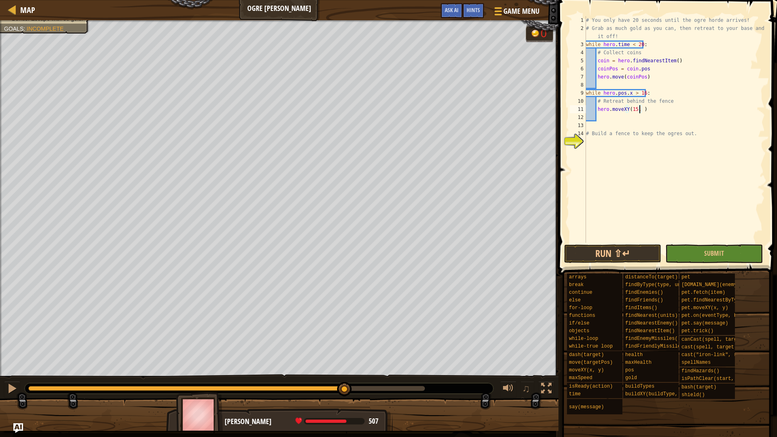
scroll to position [4, 4]
type textarea "hero.moveXY(15, 37)"
click at [602, 128] on div "# You only have 20 seconds until the ogre horde arrives! # Grab as much gold as…" at bounding box center [675, 137] width 181 height 243
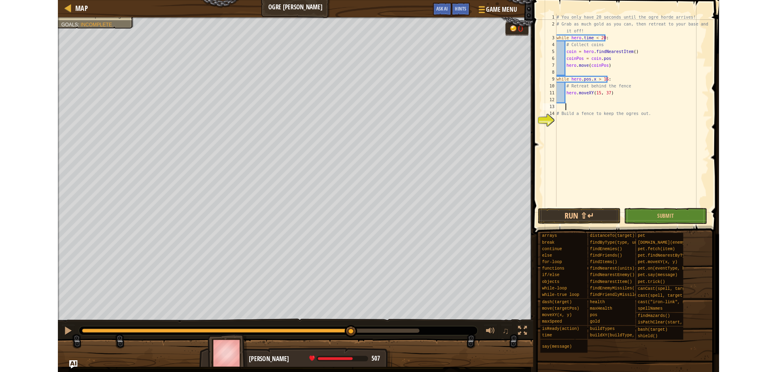
scroll to position [4, 0]
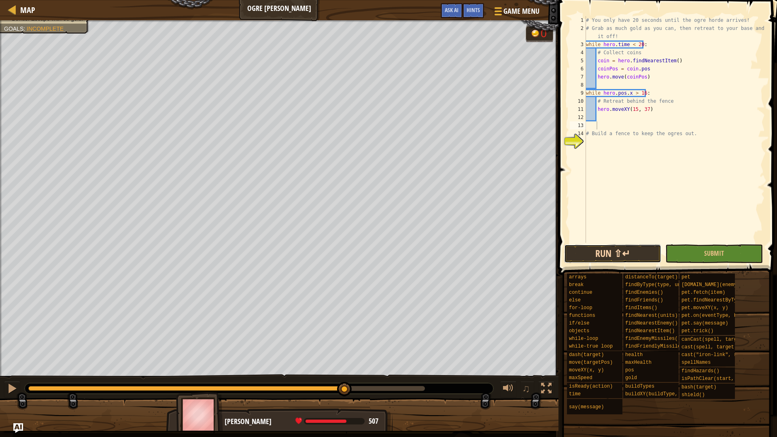
click at [604, 259] on button "Run ⇧↵" at bounding box center [612, 253] width 97 height 19
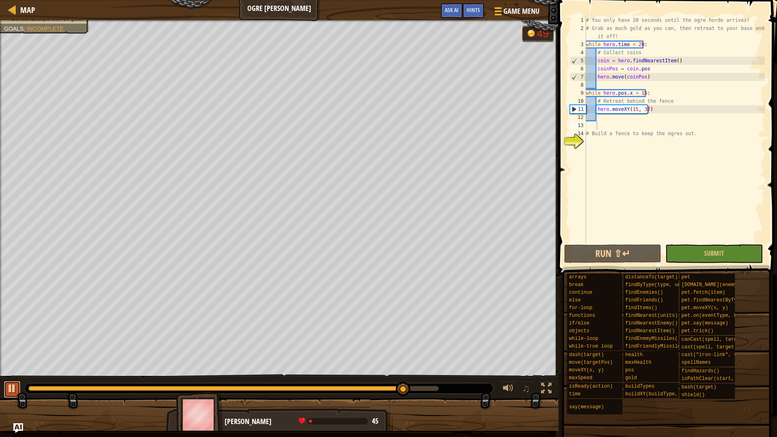
click at [13, 372] on div at bounding box center [12, 388] width 11 height 11
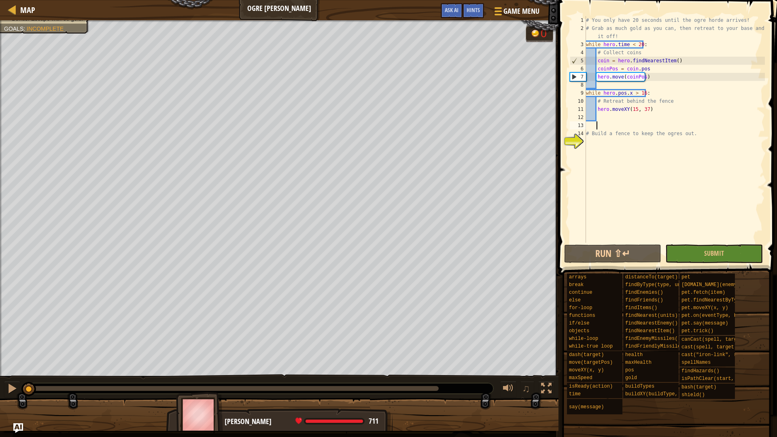
drag, startPoint x: 402, startPoint y: 388, endPoint x: 27, endPoint y: 402, distance: 375.5
click at [27, 372] on div "Your hero must survive. Fortify your cabin. Bonus: Escape with 60 gold. Goals :…" at bounding box center [388, 225] width 777 height 411
